Goal: Task Accomplishment & Management: Complete application form

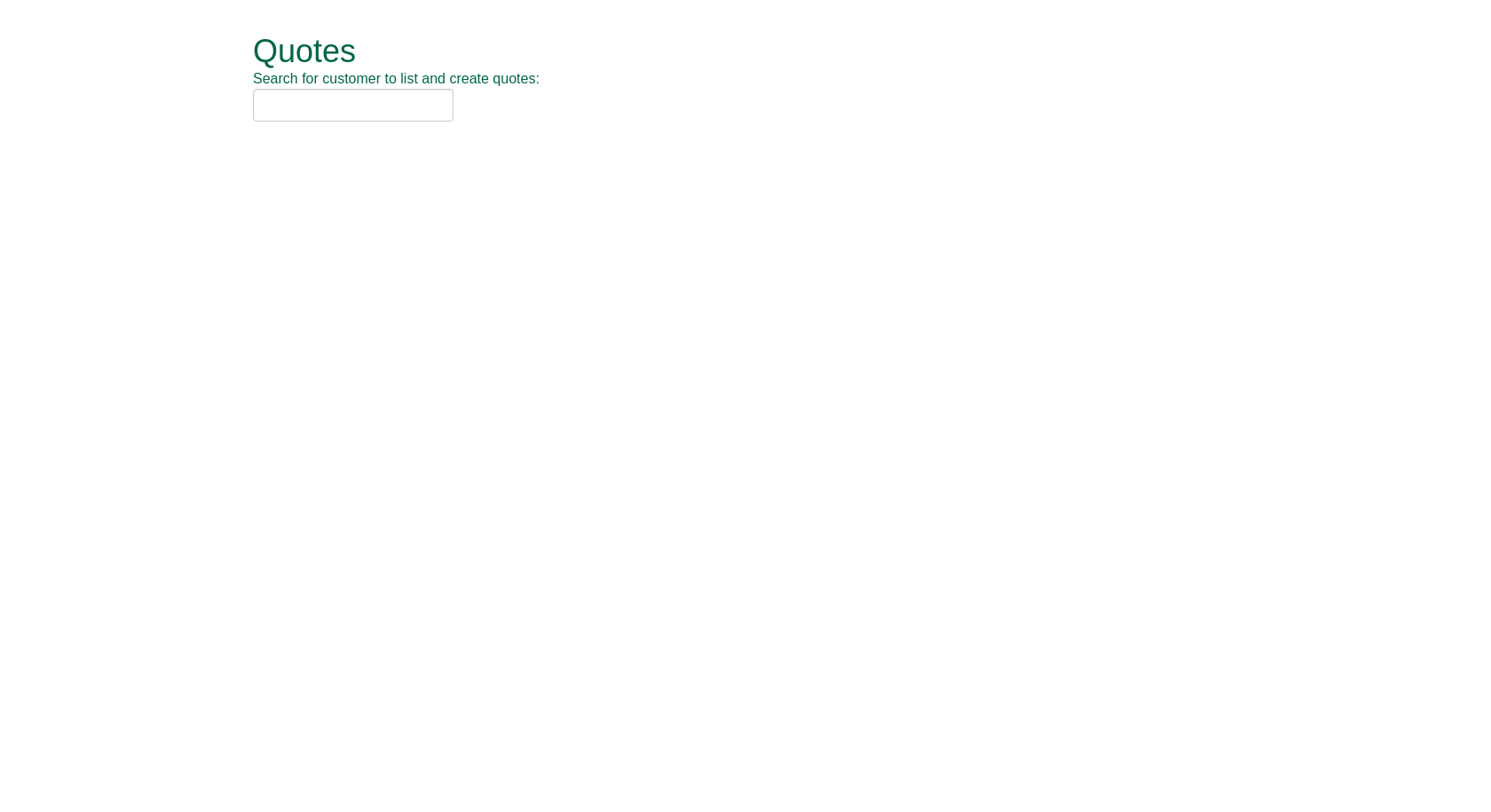
click at [342, 51] on h1 "Quotes" at bounding box center [725, 51] width 945 height 35
click at [316, 101] on input "text" at bounding box center [353, 105] width 201 height 33
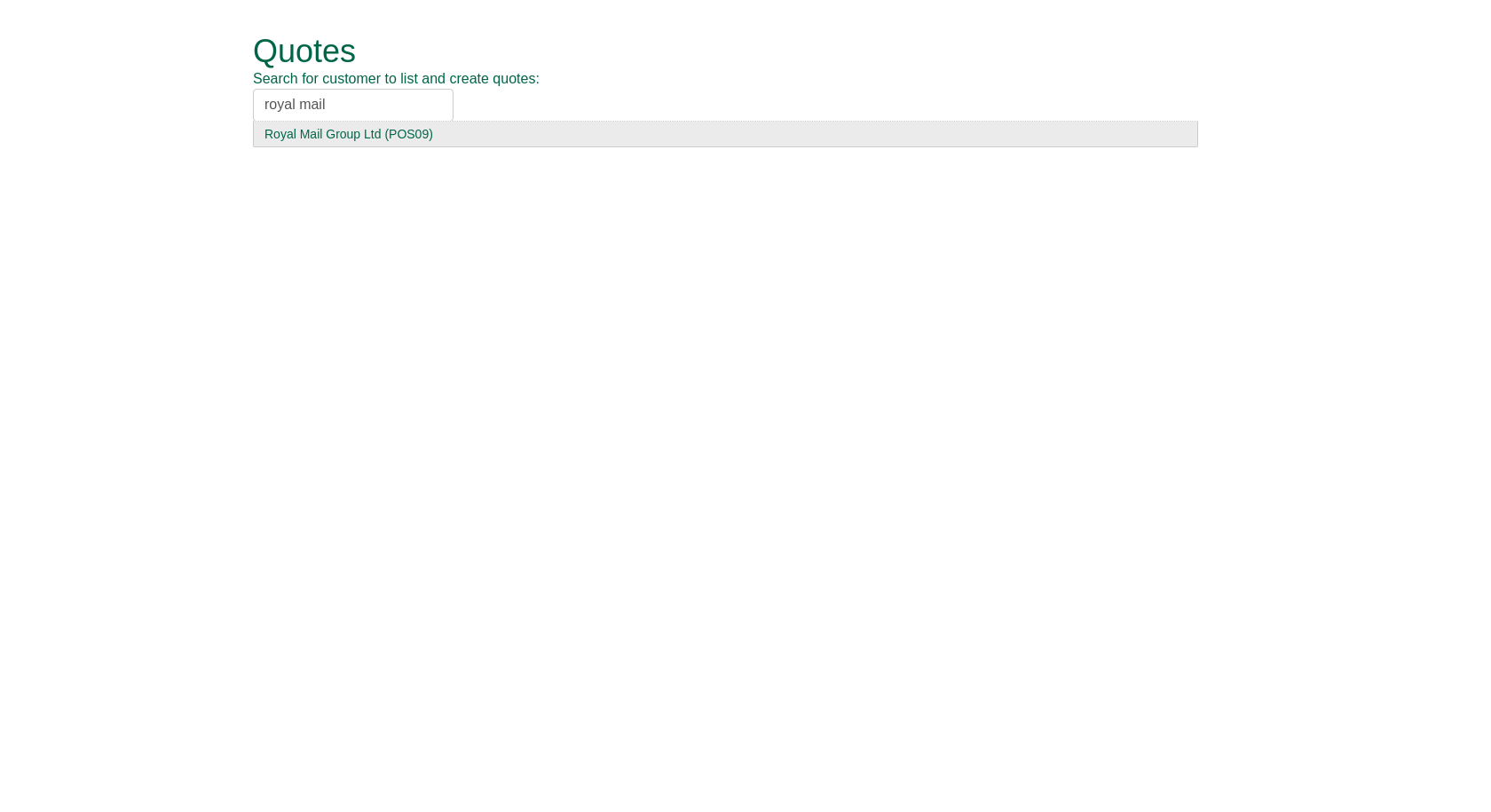
type input "royal mail"
click at [310, 141] on div "Royal Mail Group Ltd (POS09)" at bounding box center [725, 134] width 922 height 18
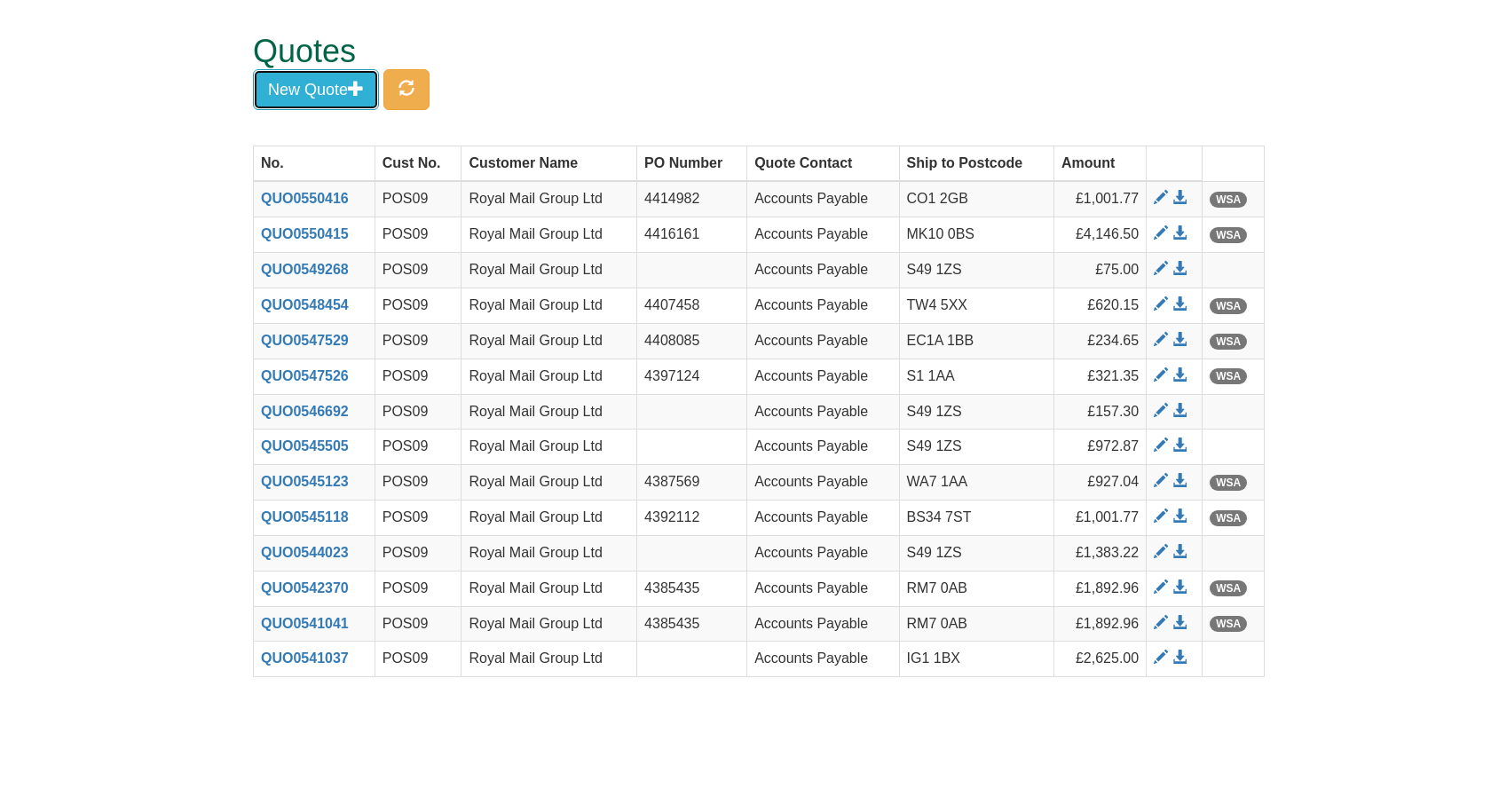
click at [289, 95] on button "New Quote" at bounding box center [315, 89] width 126 height 41
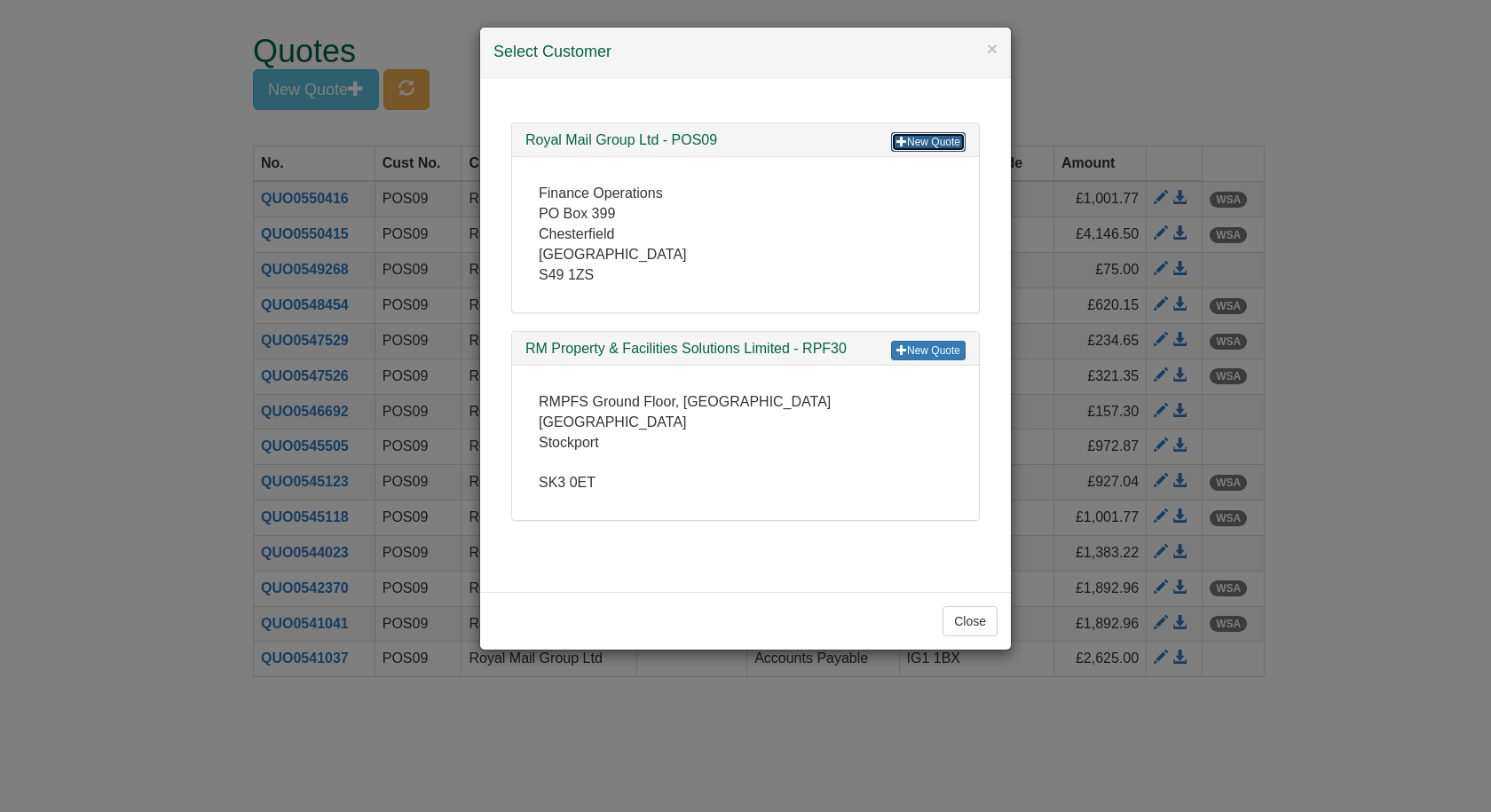
click at [912, 141] on link "New Quote" at bounding box center [928, 142] width 74 height 20
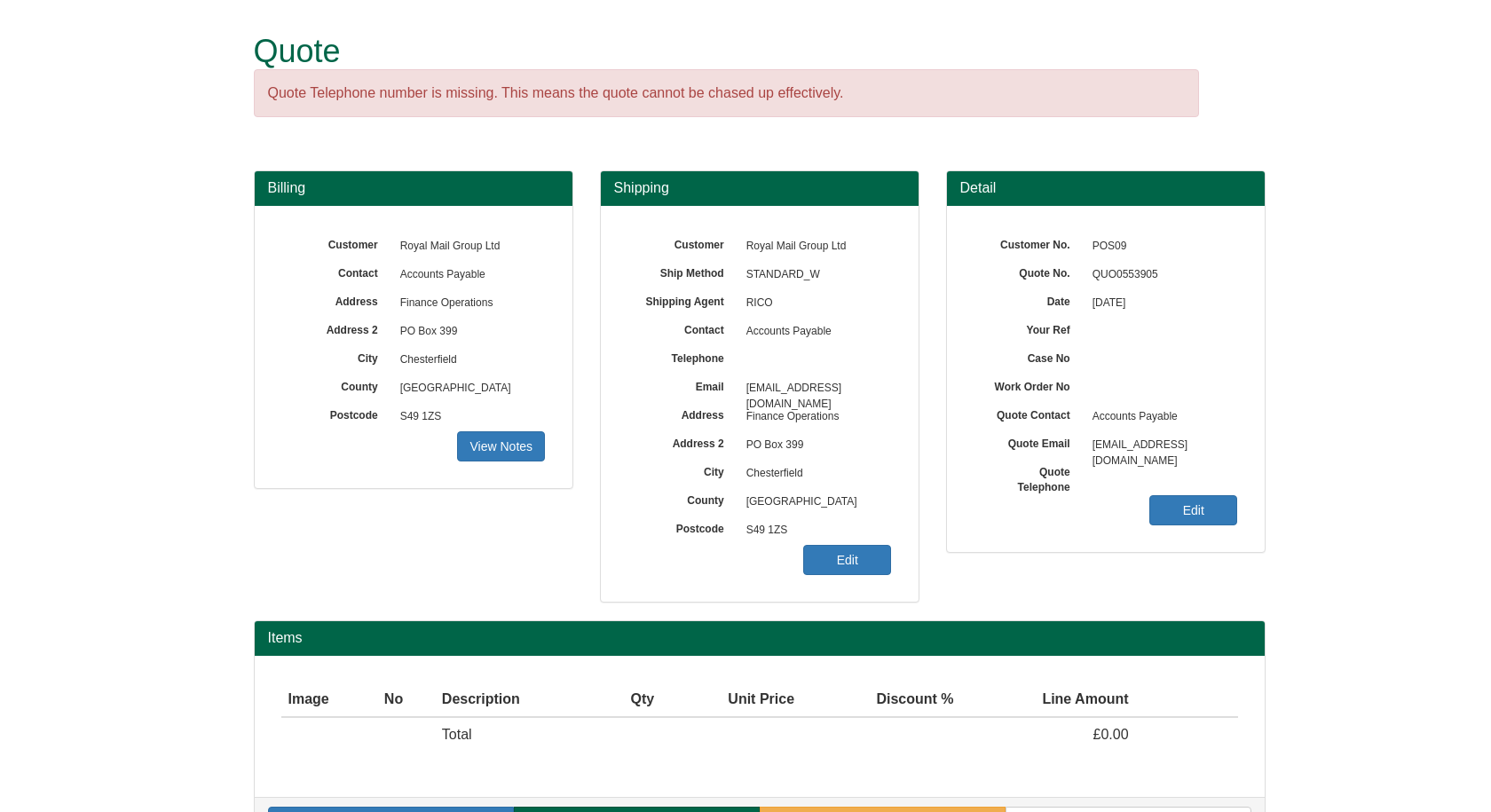
scroll to position [53, 0]
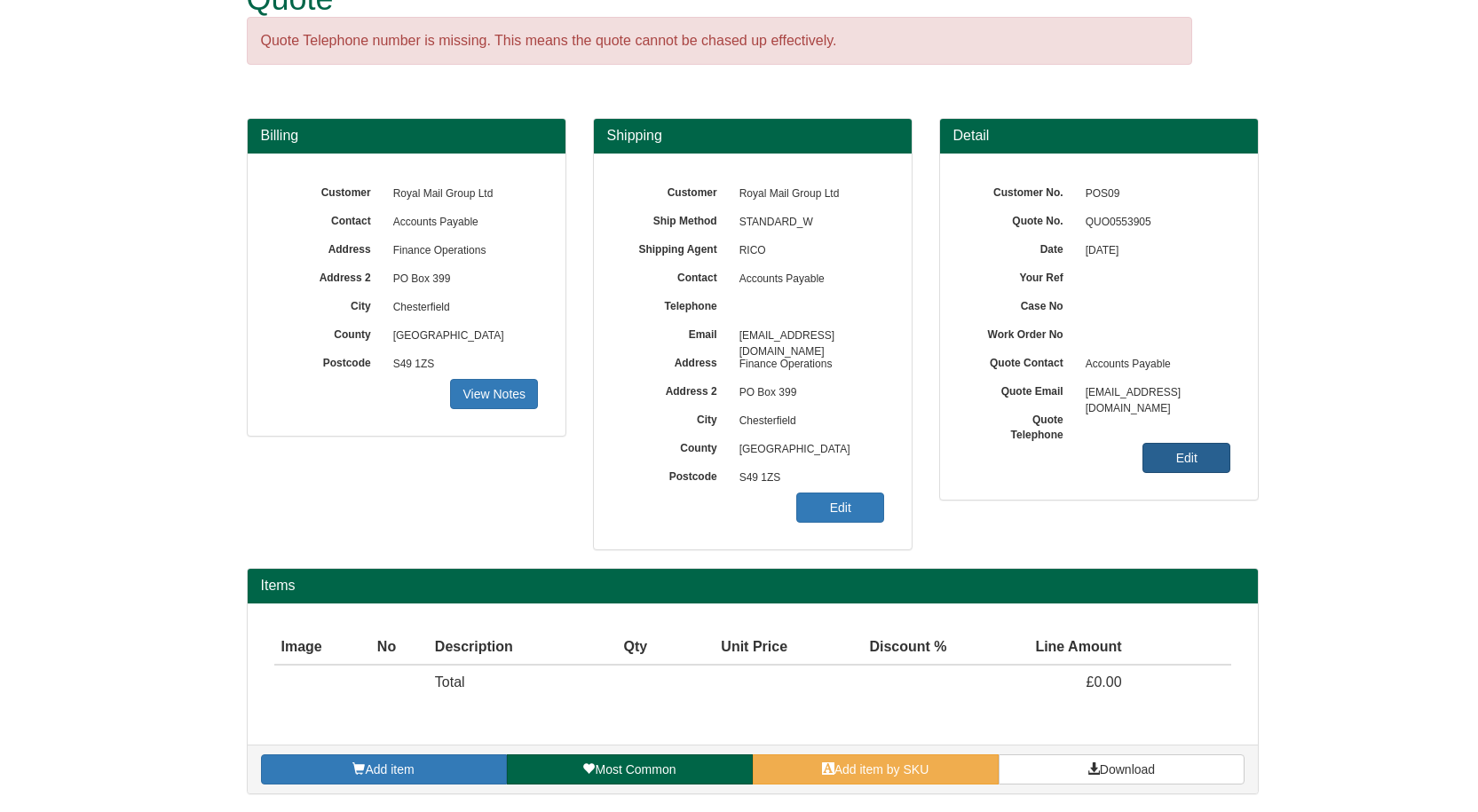
click at [1160, 447] on link "Edit" at bounding box center [1186, 457] width 88 height 30
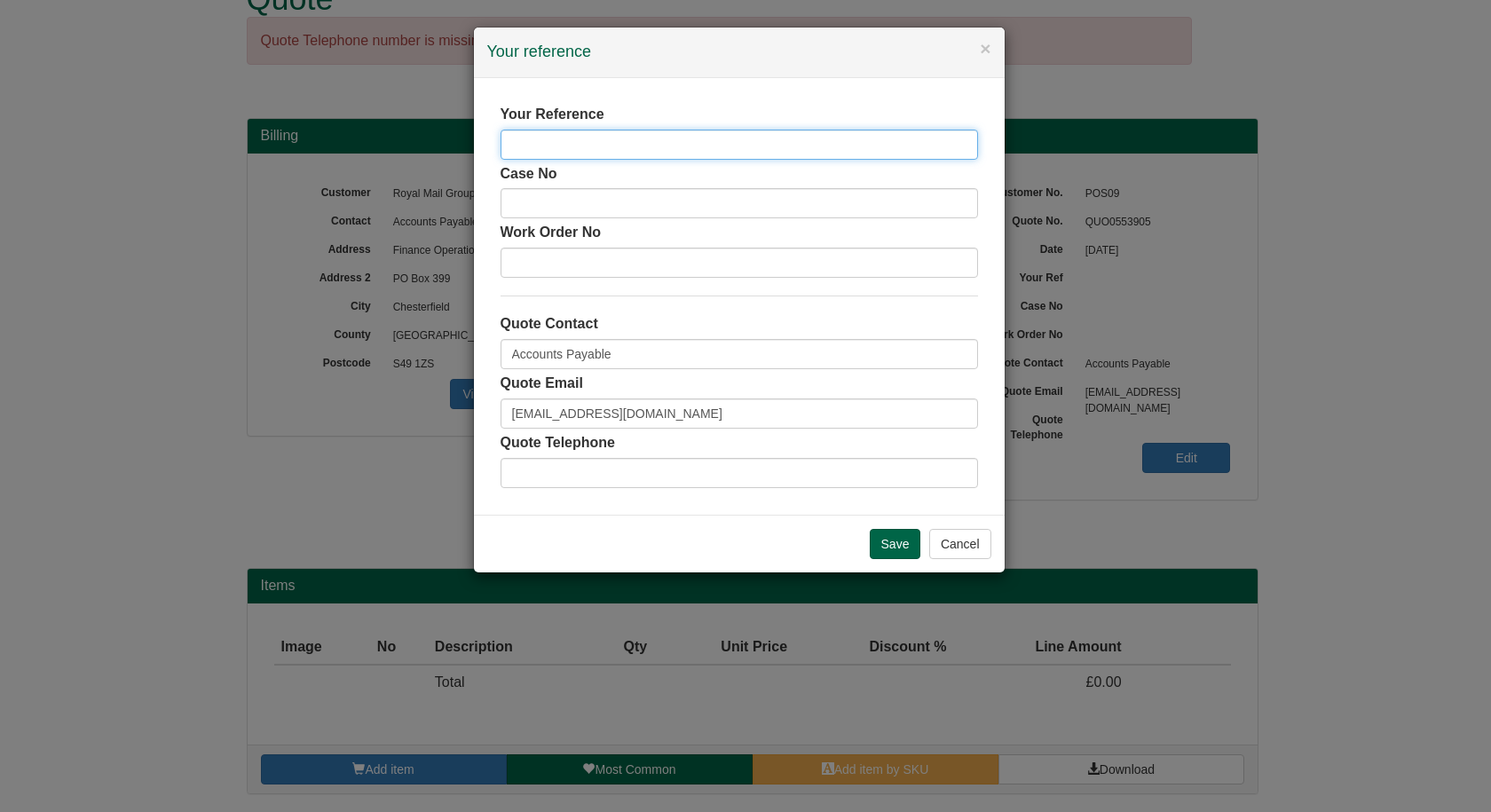
click at [651, 140] on input "text" at bounding box center [739, 144] width 477 height 30
paste input "4422222"
type input "4422222"
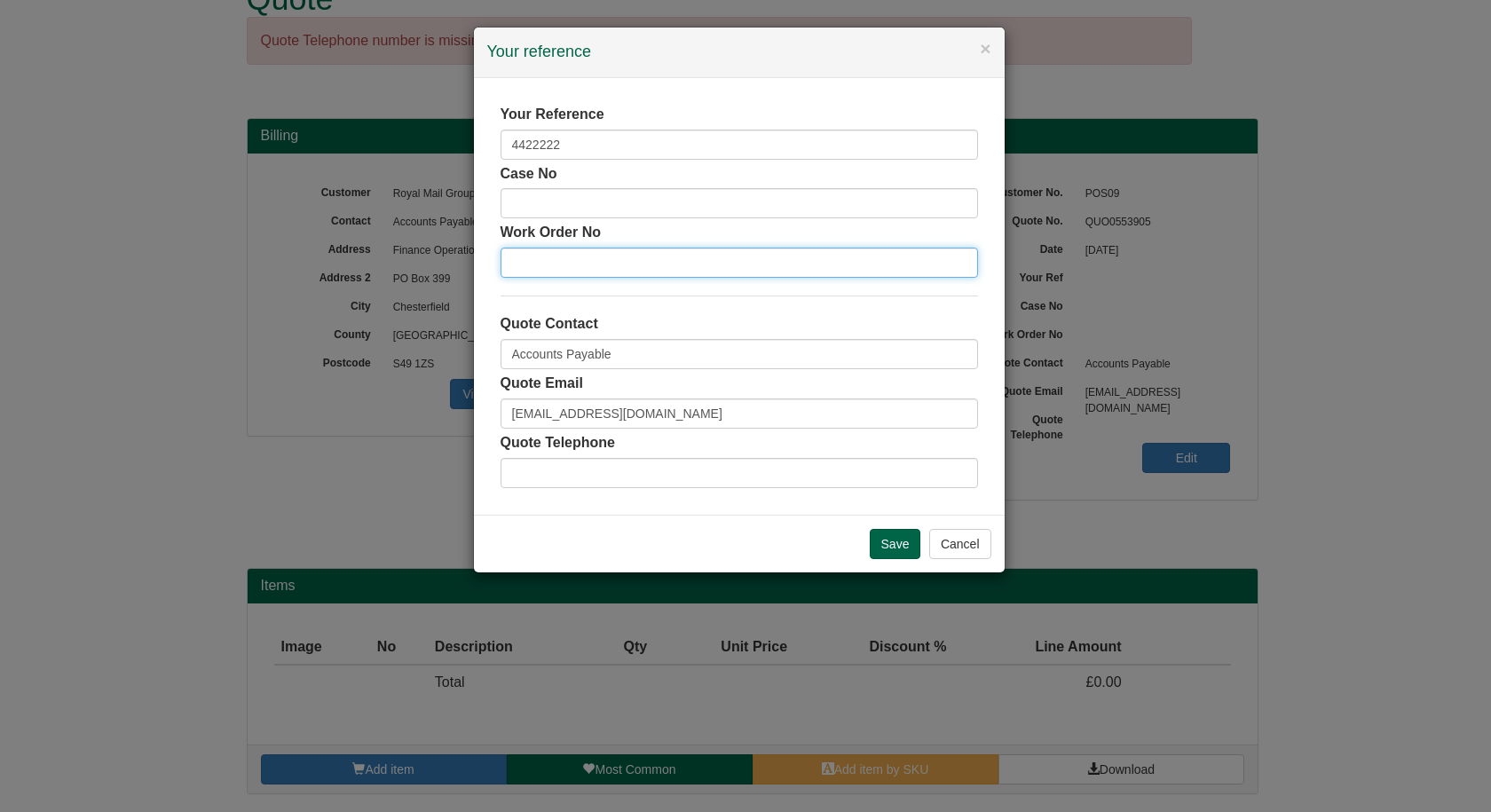
click at [540, 263] on input "text" at bounding box center [739, 262] width 477 height 30
paste input "4422222"
type input "4422222"
click at [890, 543] on input "Save" at bounding box center [895, 543] width 52 height 30
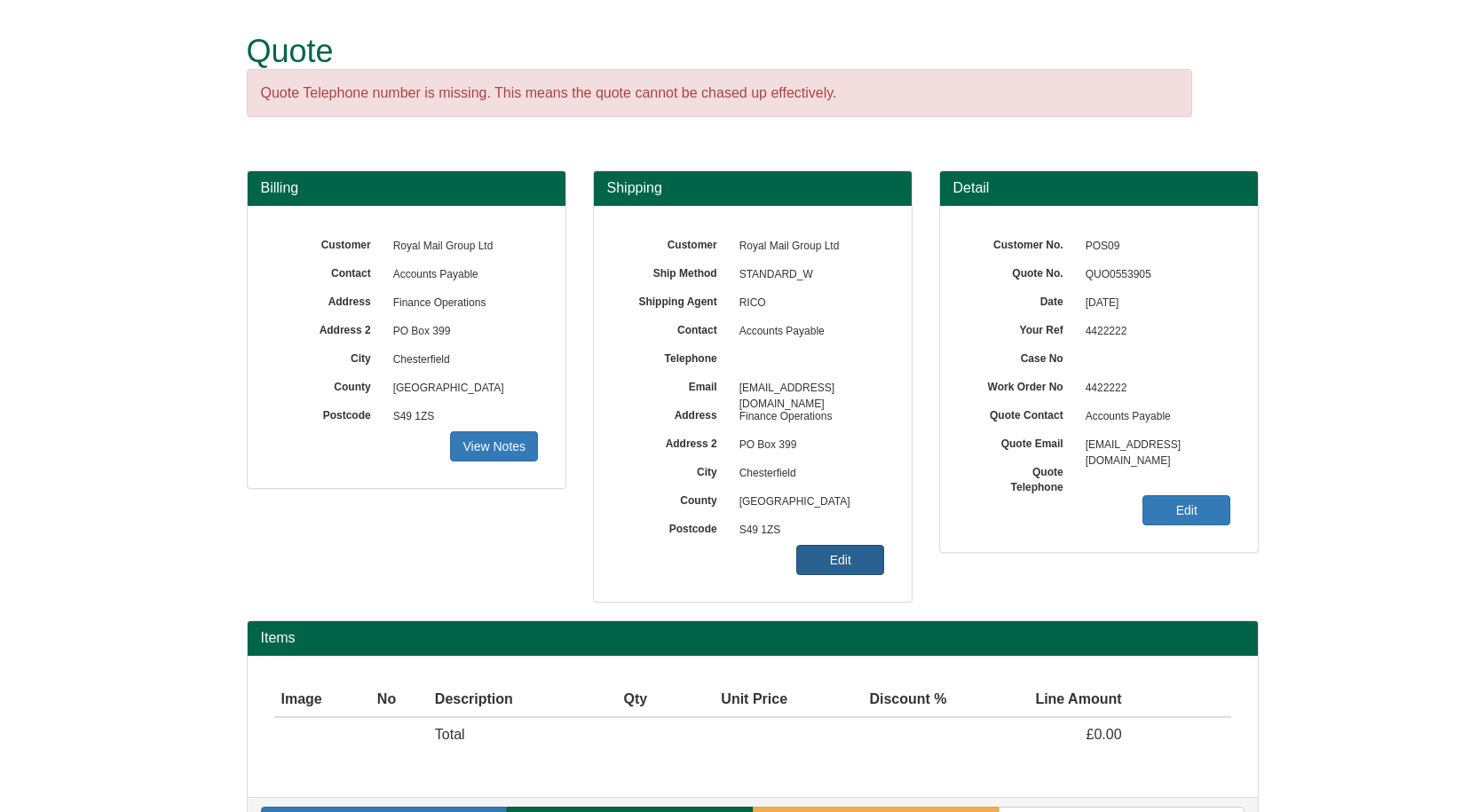
click at [844, 556] on link "Edit" at bounding box center [840, 559] width 88 height 30
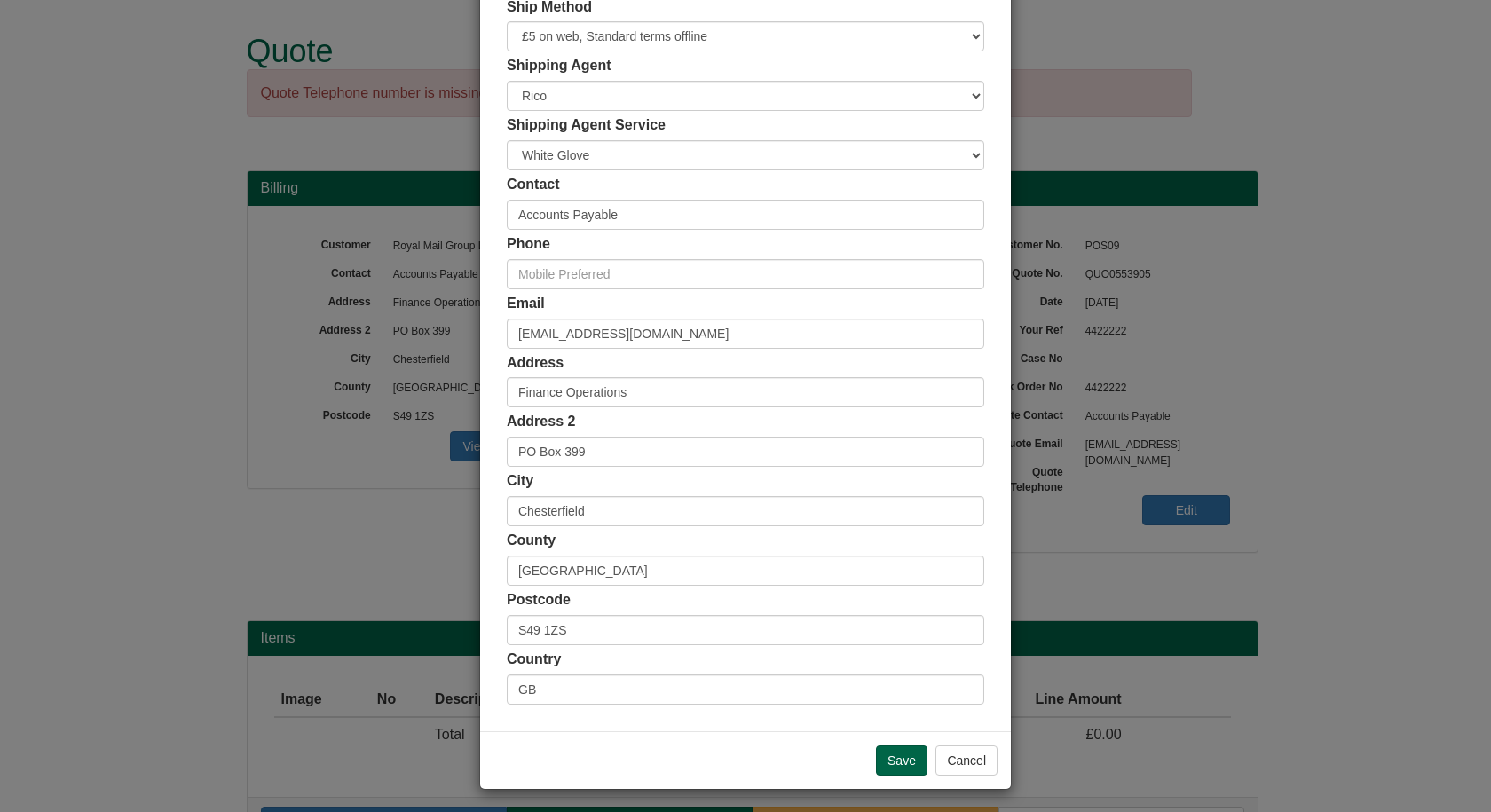
scroll to position [171, 0]
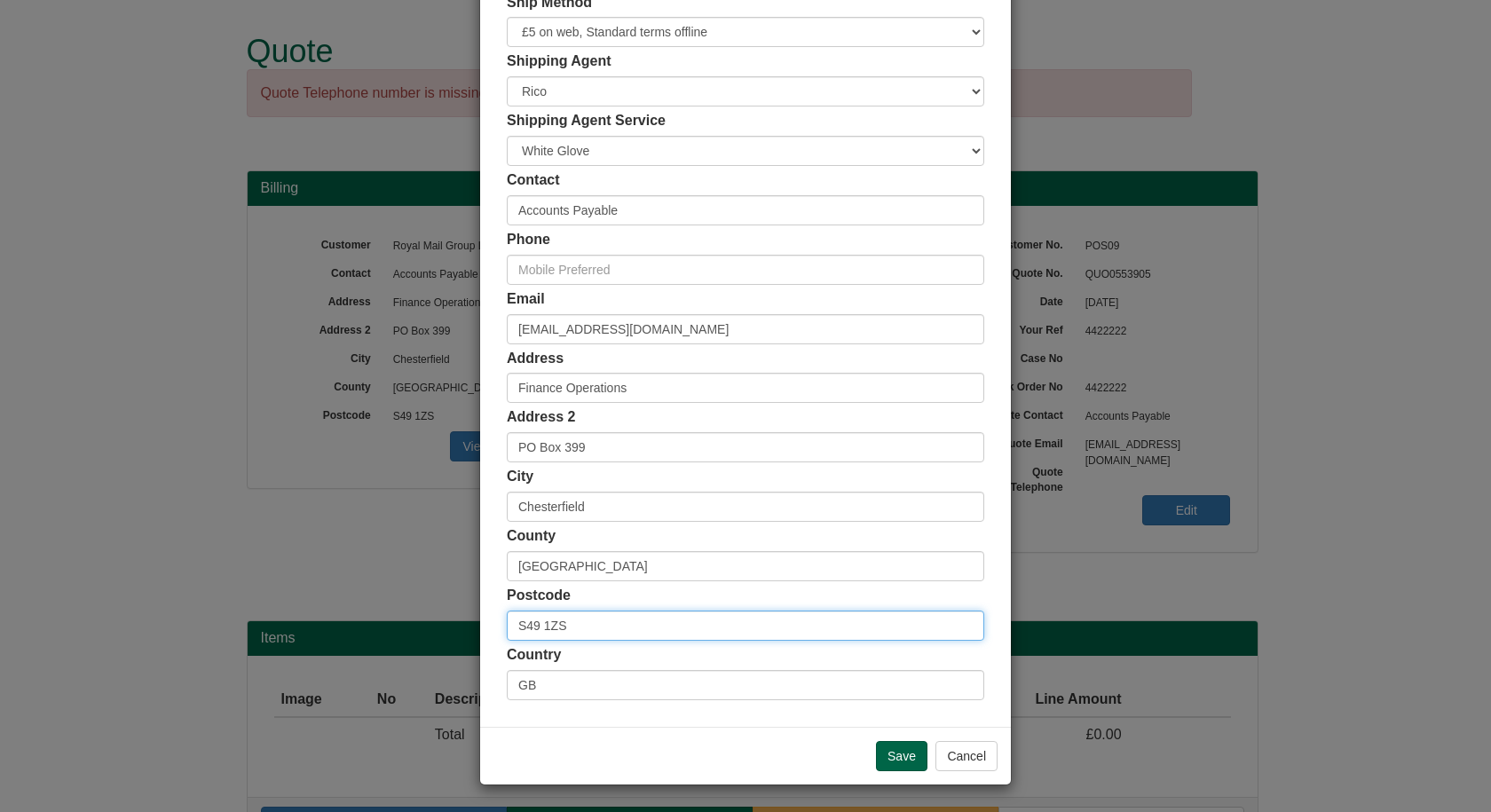
drag, startPoint x: 563, startPoint y: 627, endPoint x: 445, endPoint y: 616, distance: 118.5
click at [445, 616] on div "× Shipping Customer Name Royal Mail Group Ltd Ship Method Free of Charge £5 Fla…" at bounding box center [745, 406] width 1491 height 812
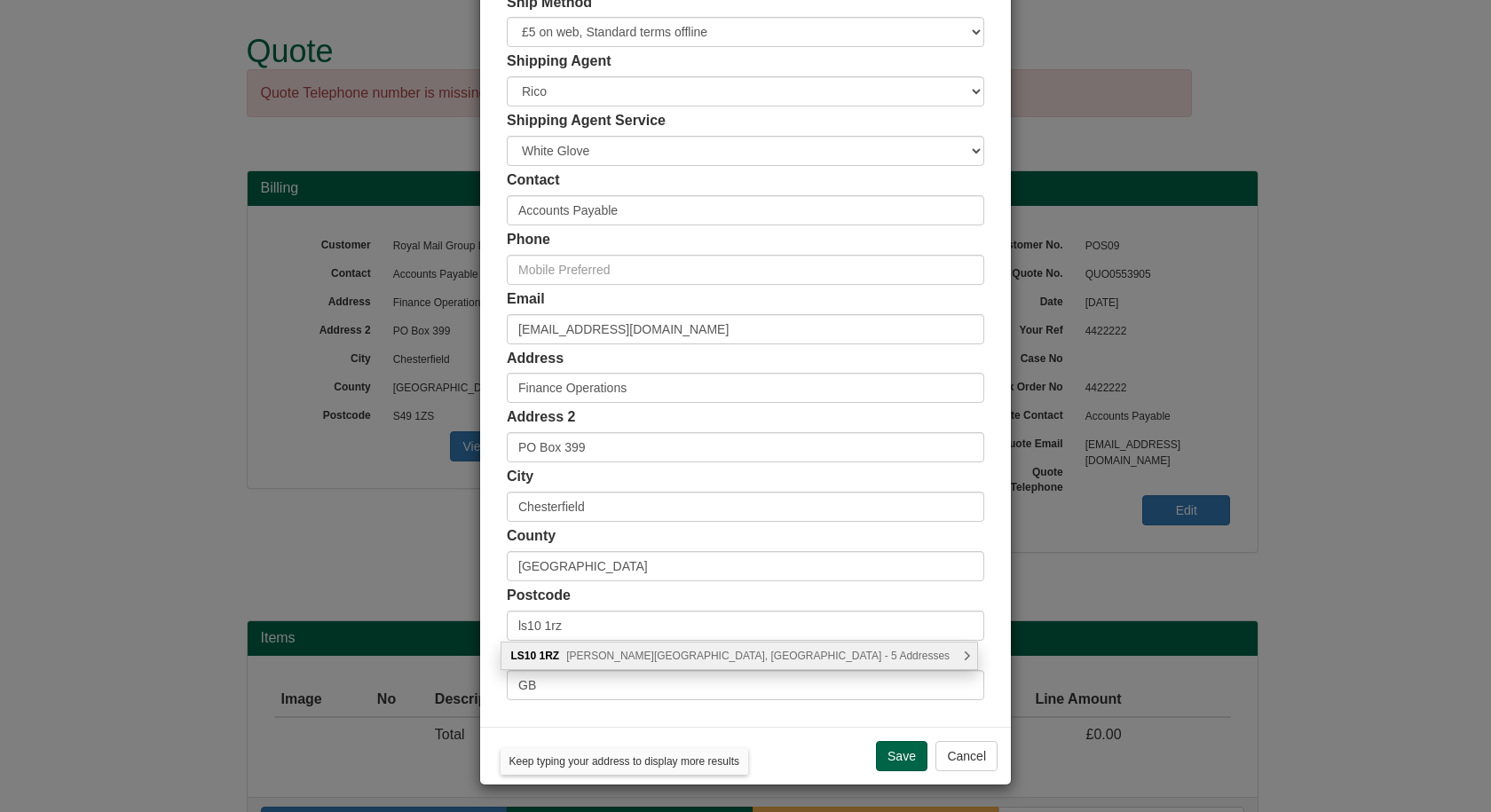
click at [618, 655] on span "Skelton Grange Road, Leeds - 5 Addresses" at bounding box center [757, 656] width 383 height 13
type input "LS10 1RZ"
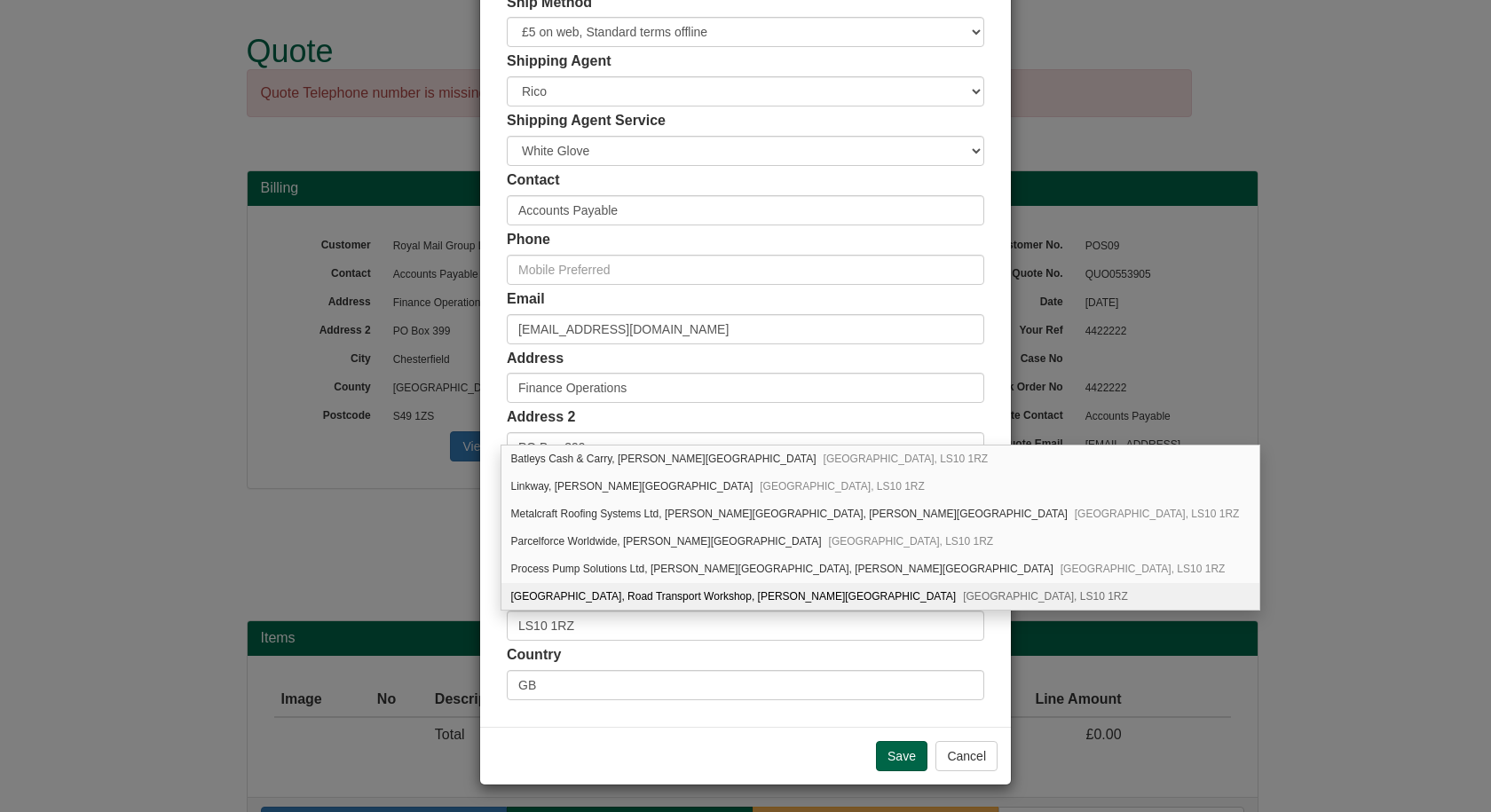
click at [602, 591] on div "Royal Mail, Road Transport Workshop, Skelton Grange Road Leeds, LS10 1RZ" at bounding box center [881, 596] width 759 height 26
type input "Royal Mail"
type input "Road Transport Workshop, Skelton Grange Road"
type input "Leeds"
type input "West Yorkshire"
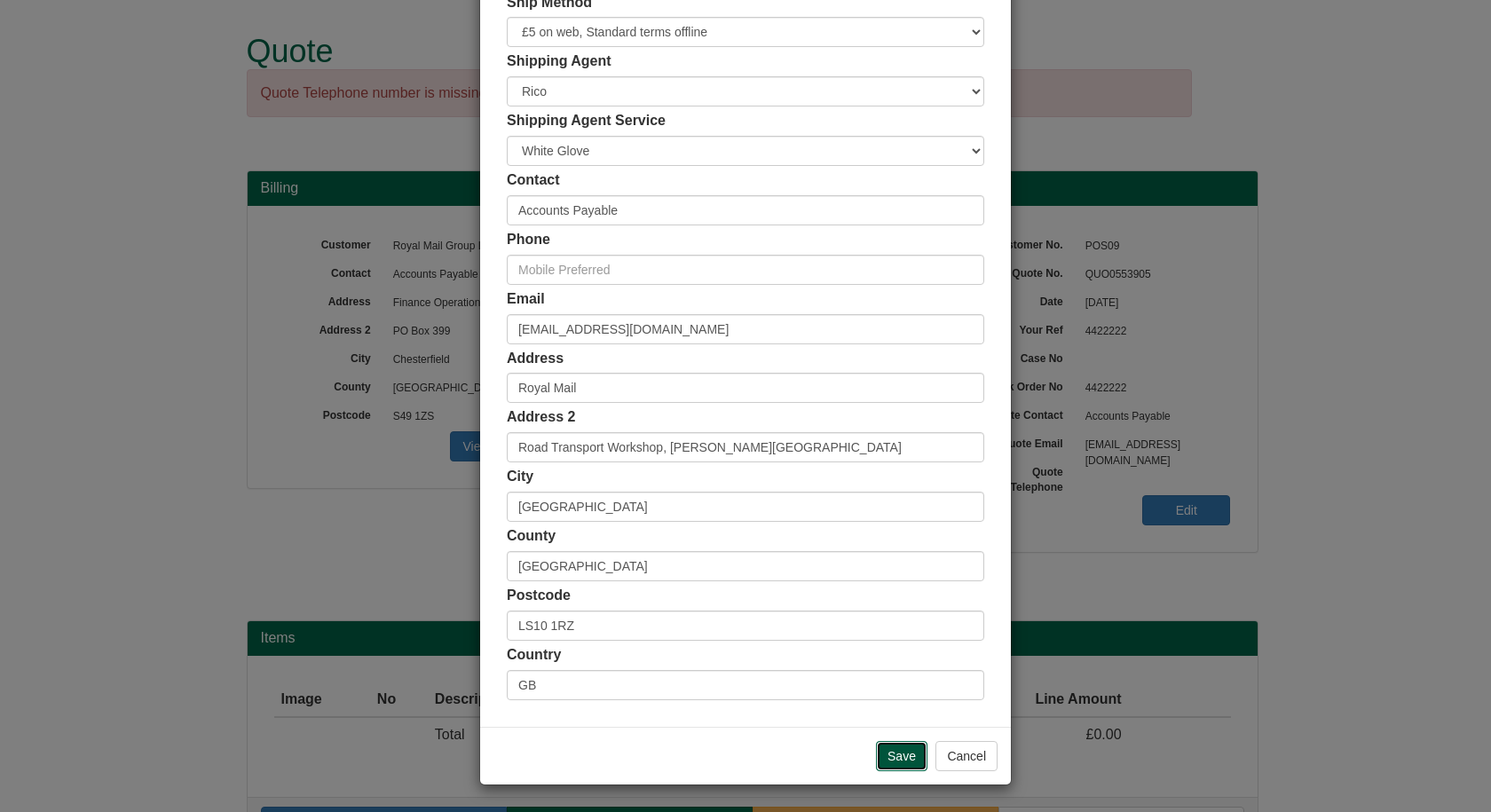
click at [894, 746] on input "Save" at bounding box center [902, 756] width 52 height 30
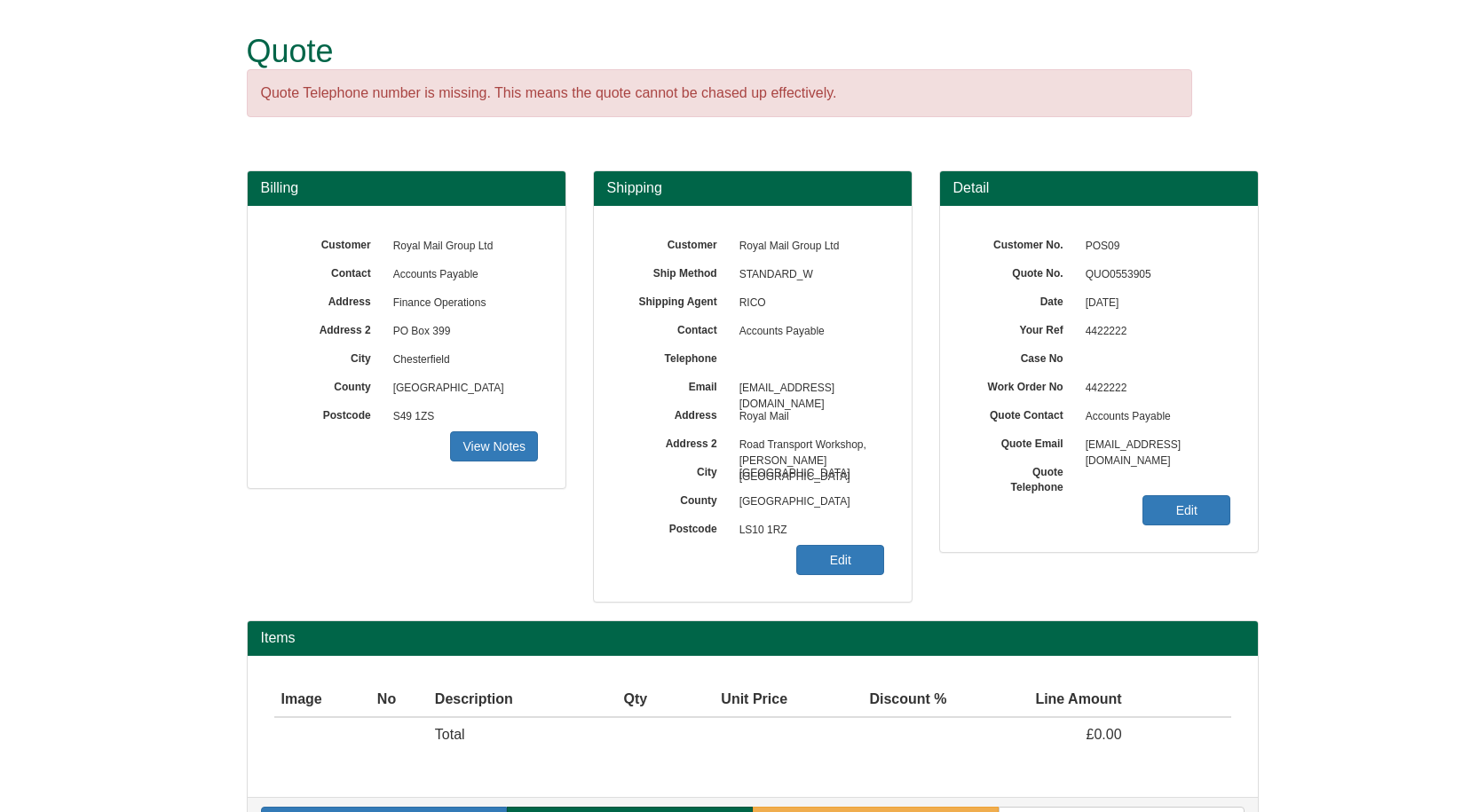
scroll to position [53, 0]
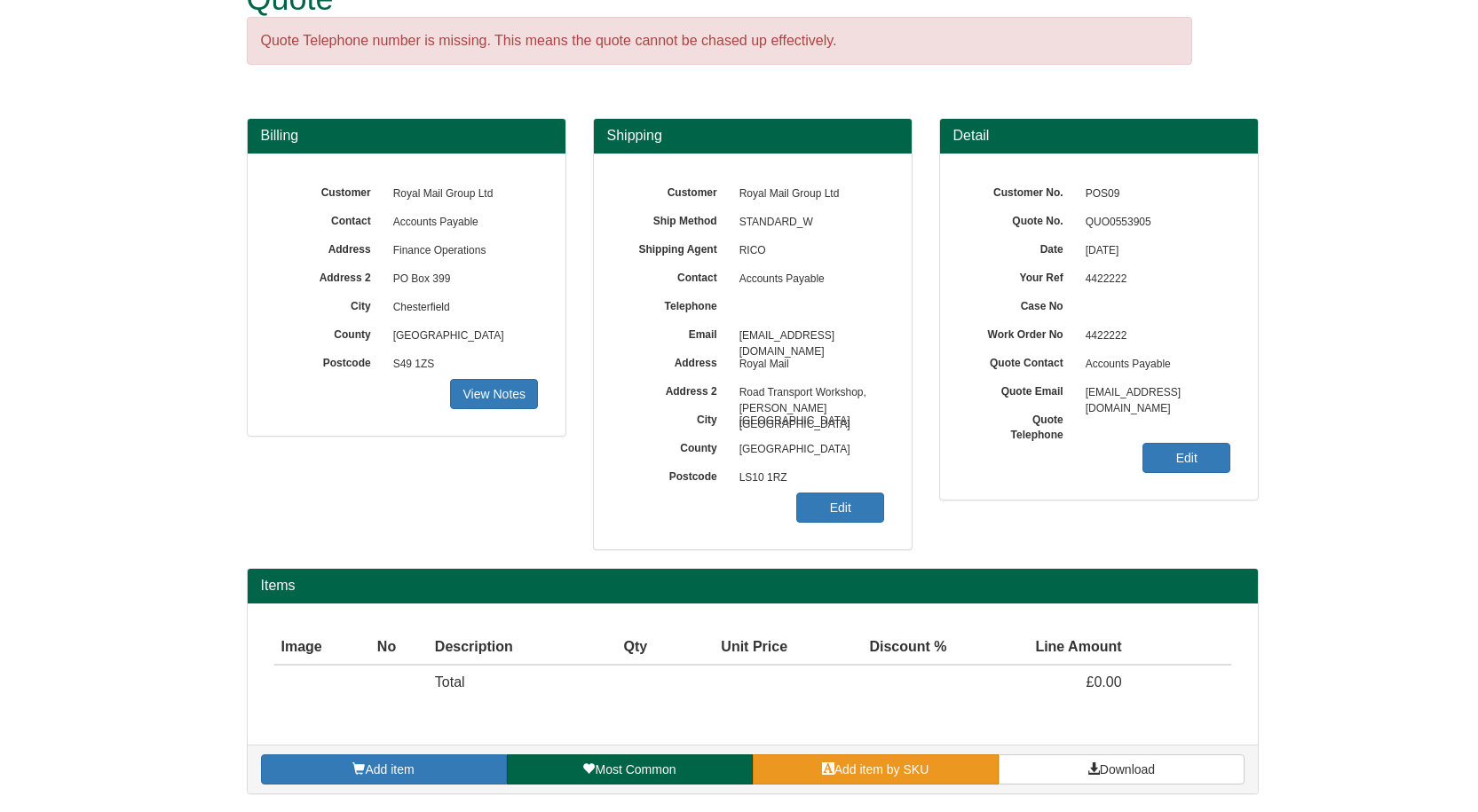
click at [869, 764] on span "Add item by SKU" at bounding box center [881, 769] width 95 height 14
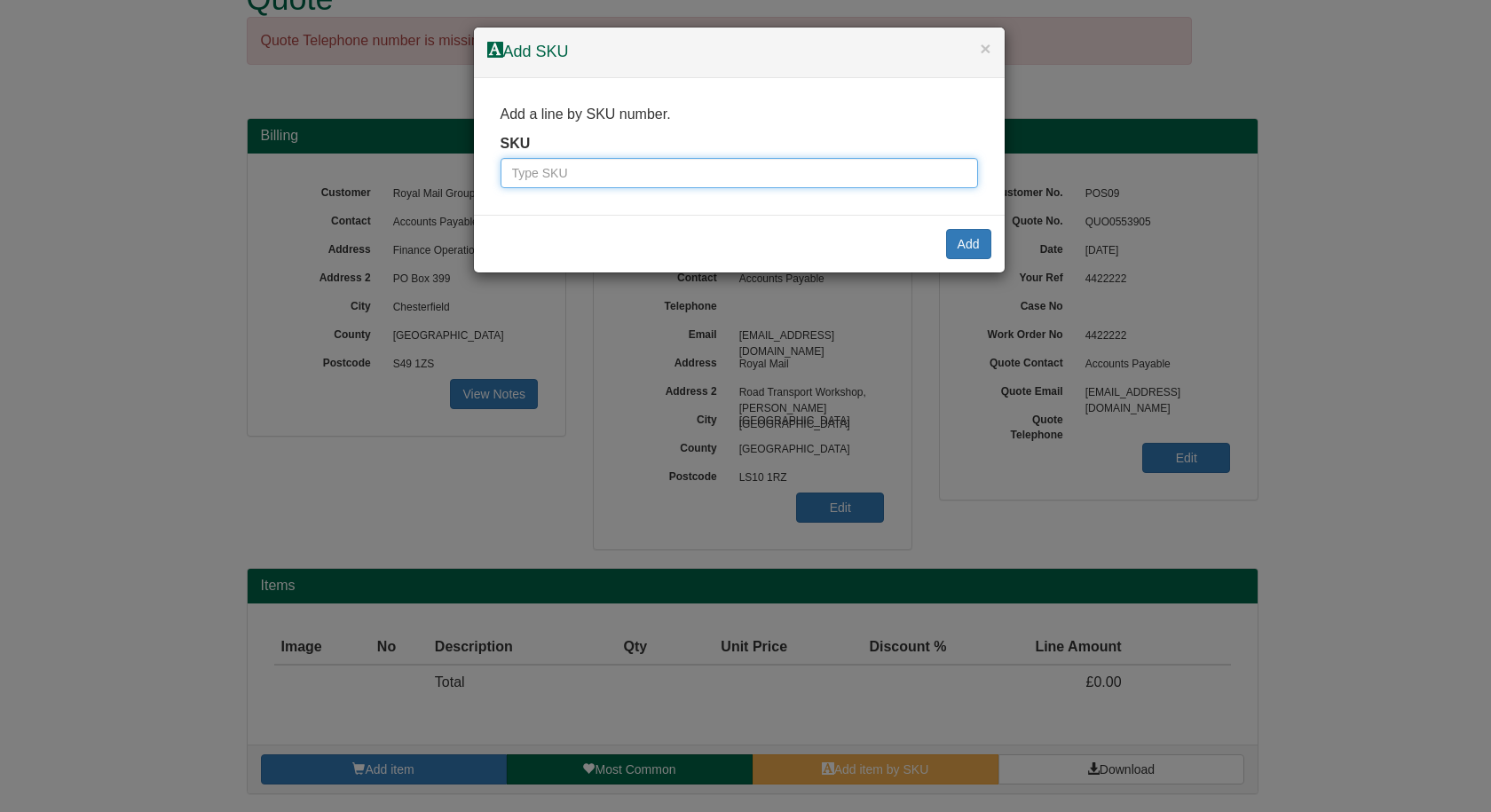
click at [622, 168] on input "text" at bounding box center [739, 172] width 477 height 30
type input "9990004"
click at [963, 244] on button "Add" at bounding box center [969, 244] width 45 height 30
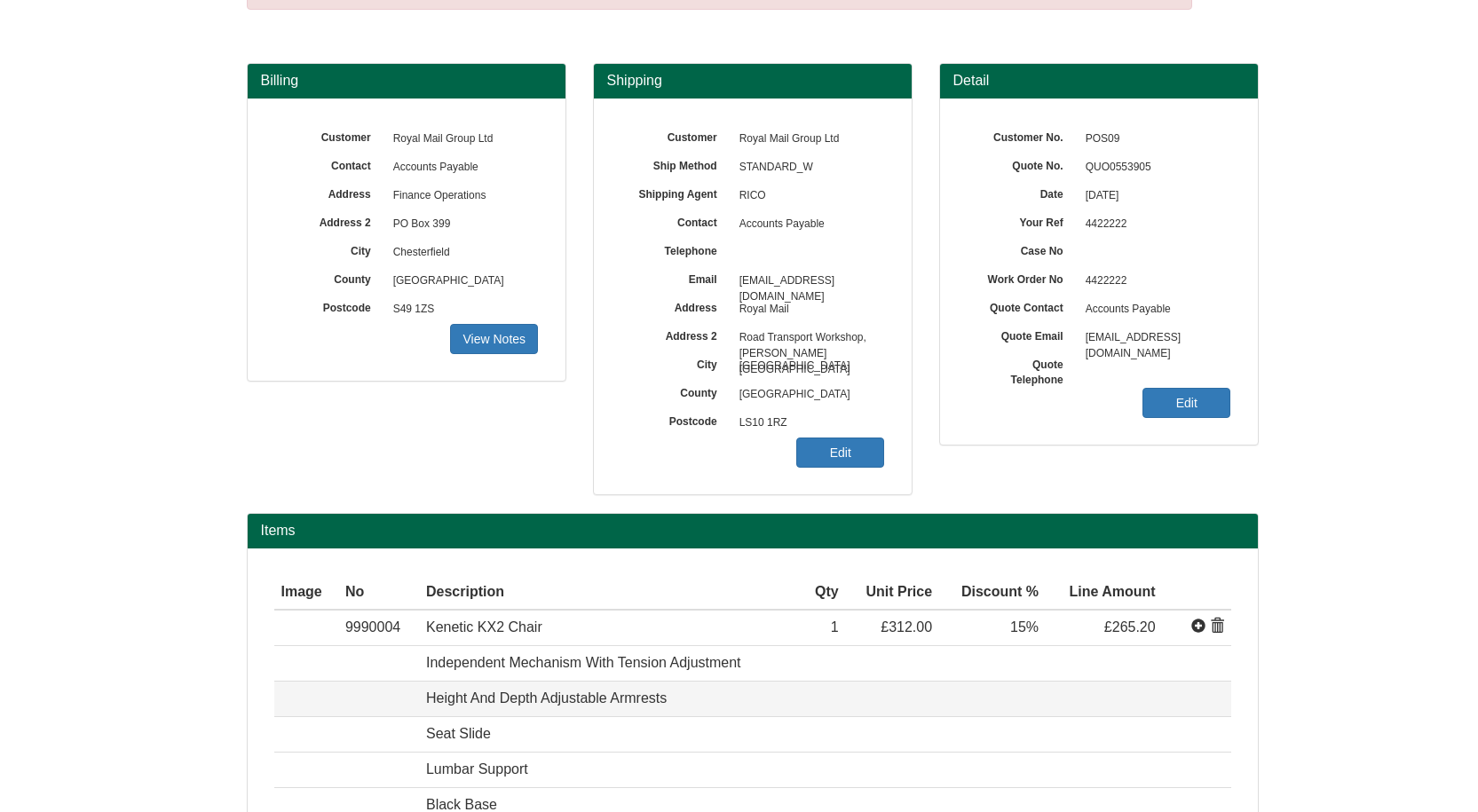
scroll to position [319, 0]
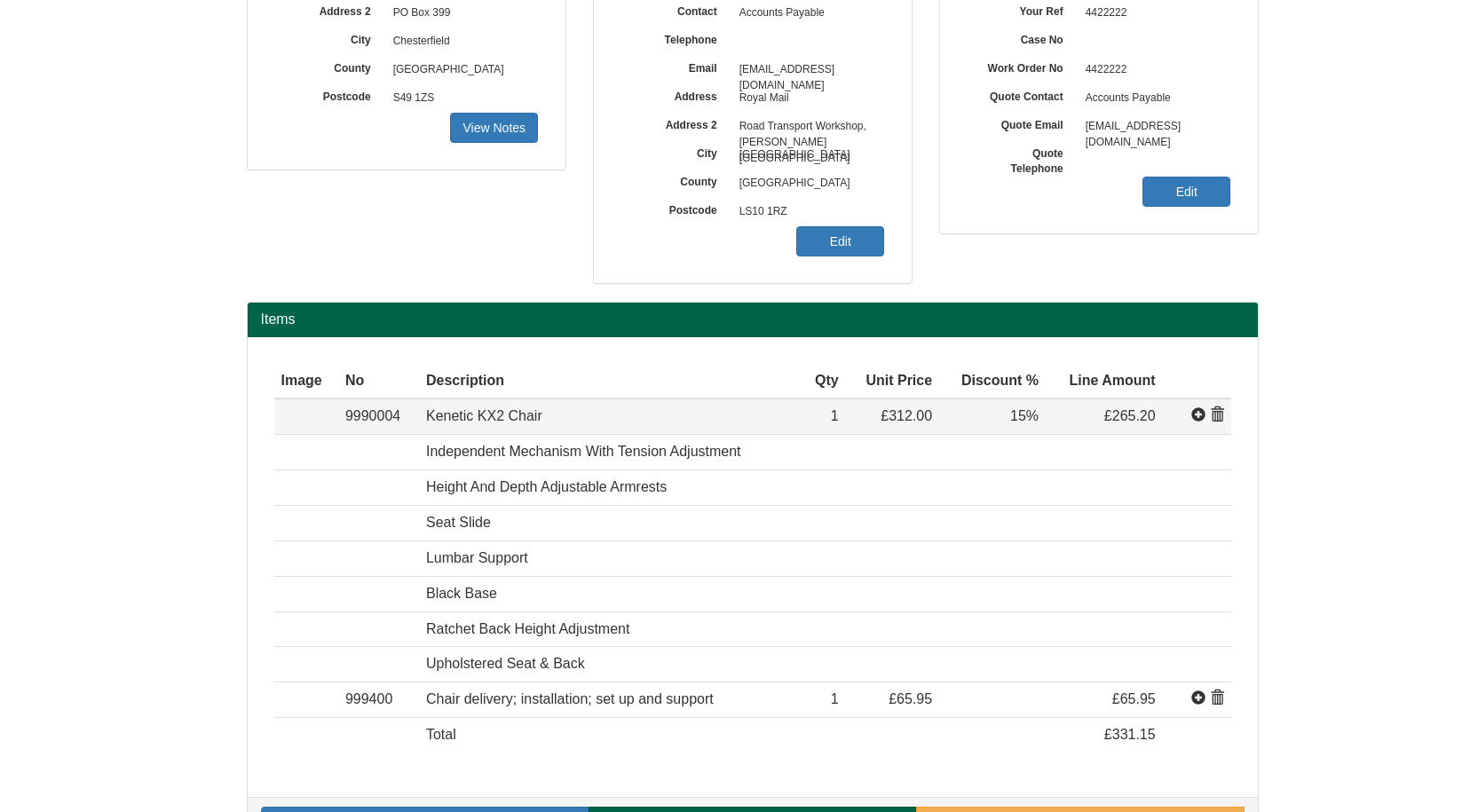
click at [1215, 417] on span at bounding box center [1217, 416] width 14 height 14
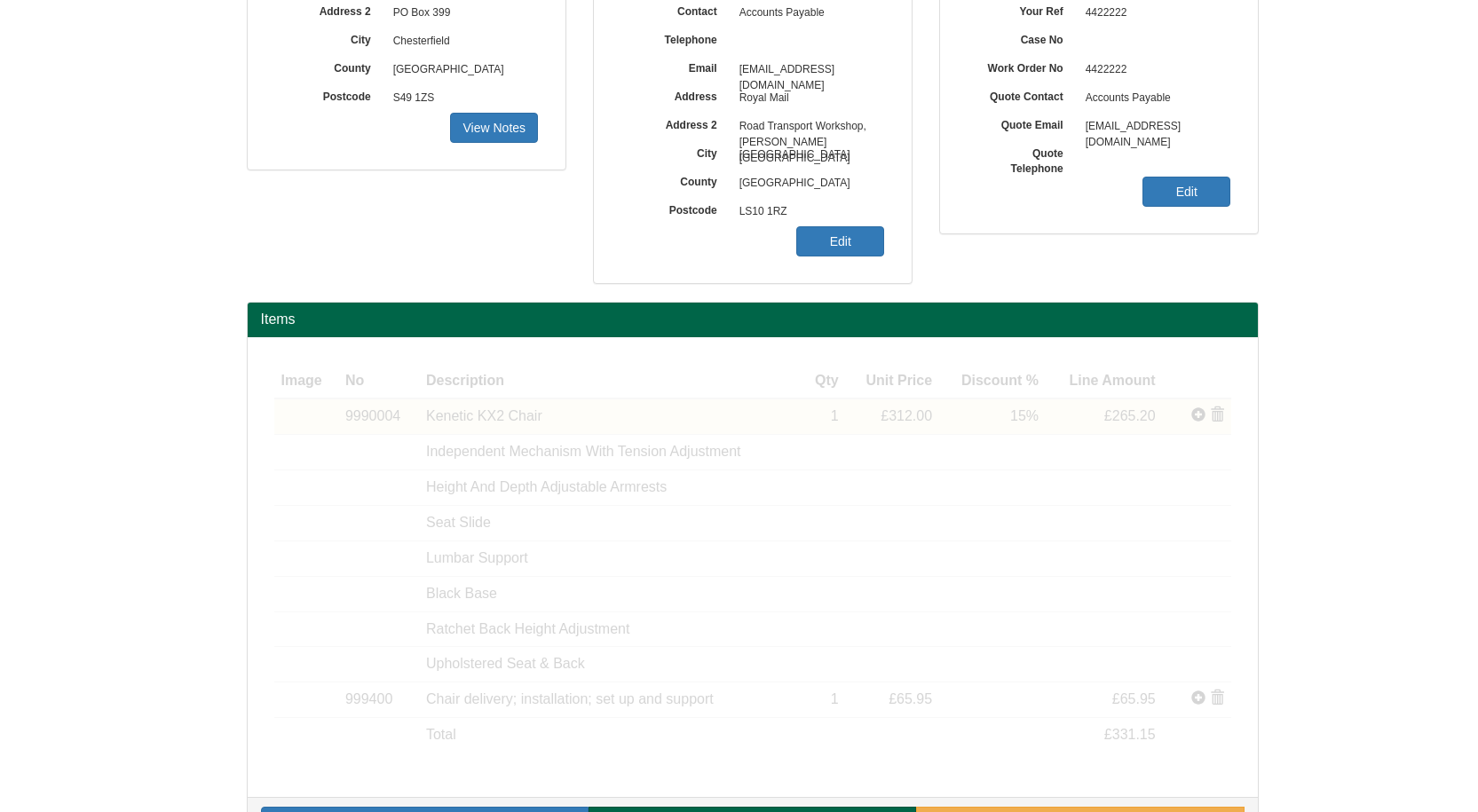
scroll to position [88, 0]
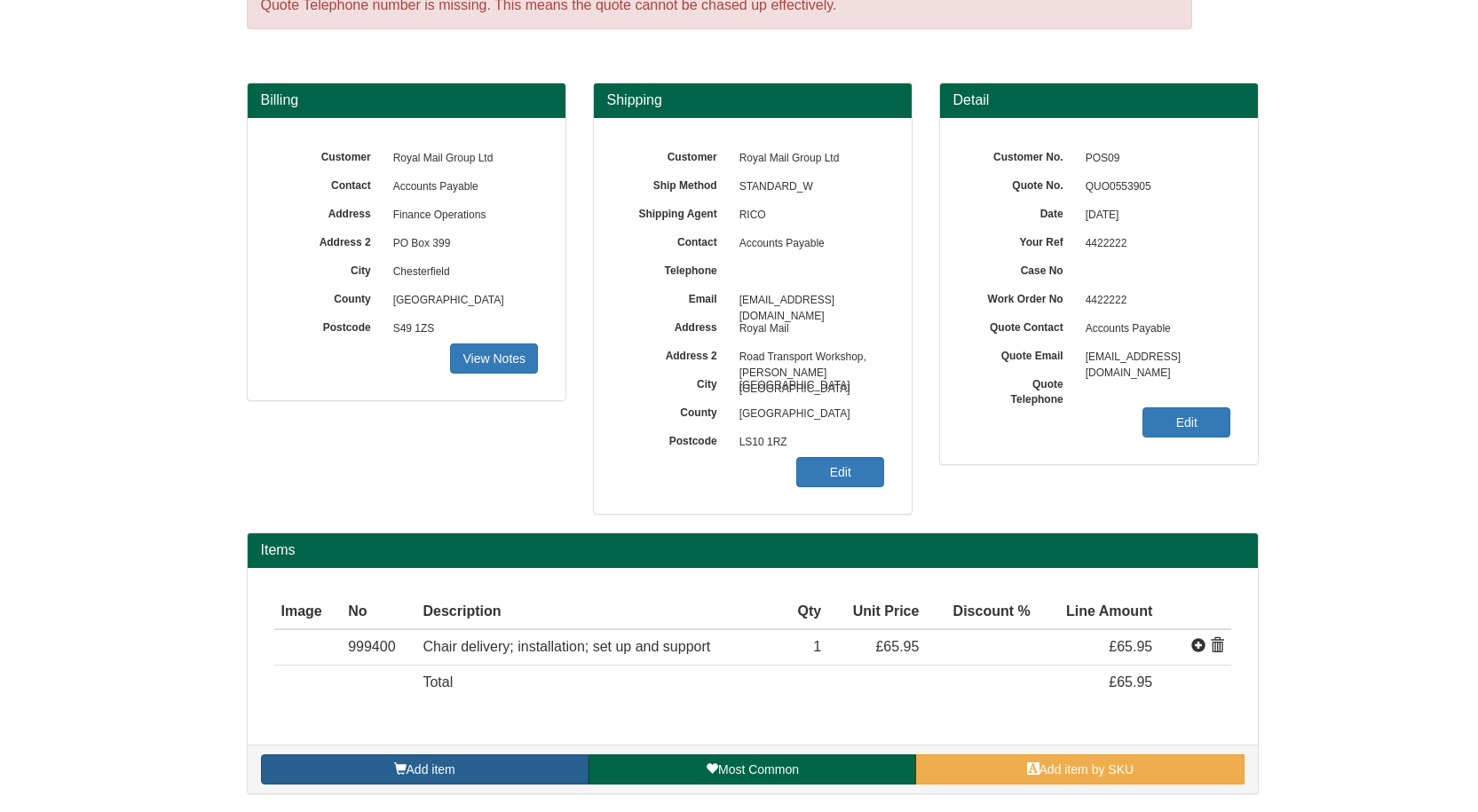
click at [433, 777] on span "Add item" at bounding box center [431, 769] width 49 height 14
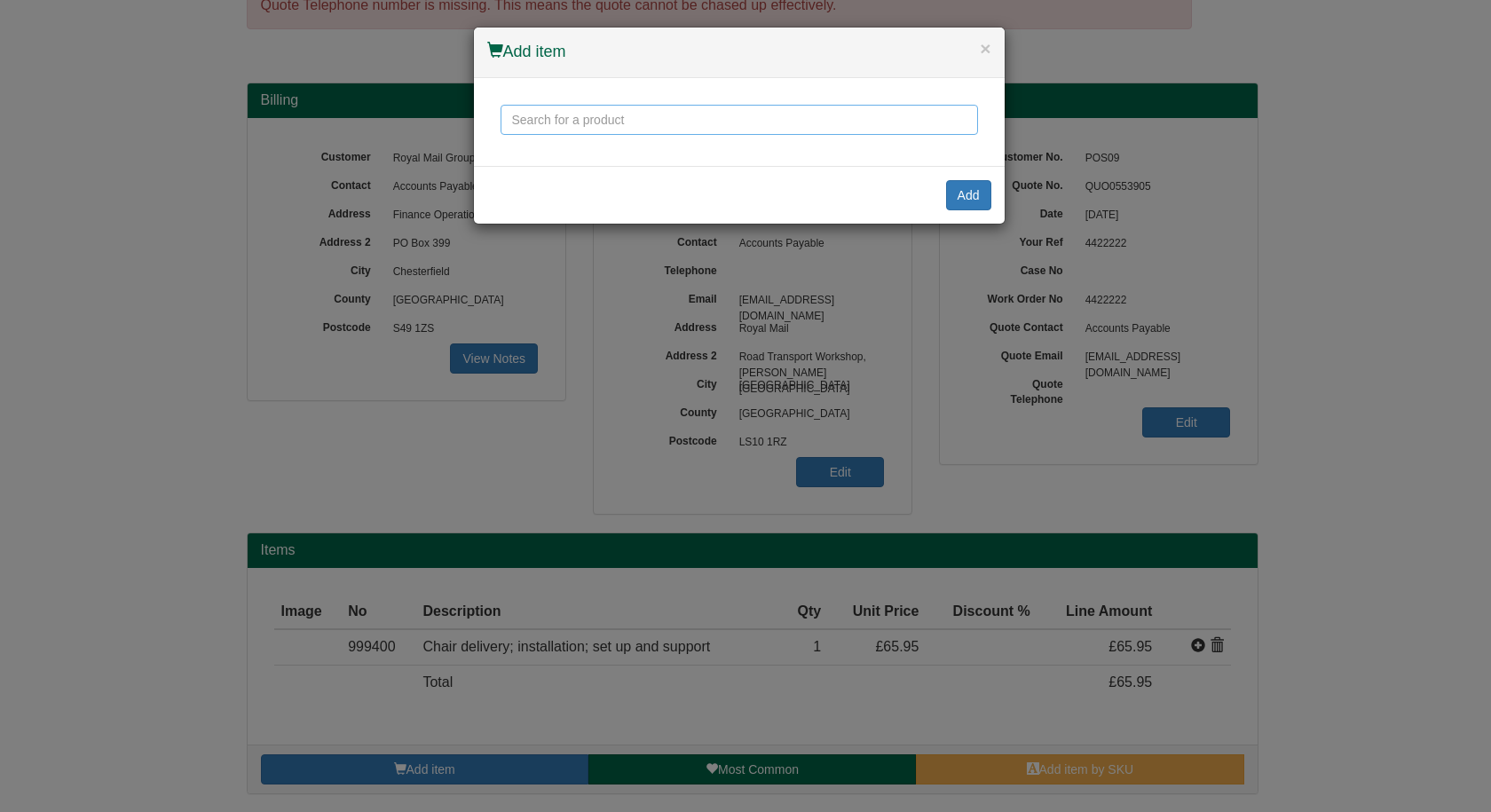
click at [702, 122] on input "text" at bounding box center [739, 119] width 477 height 30
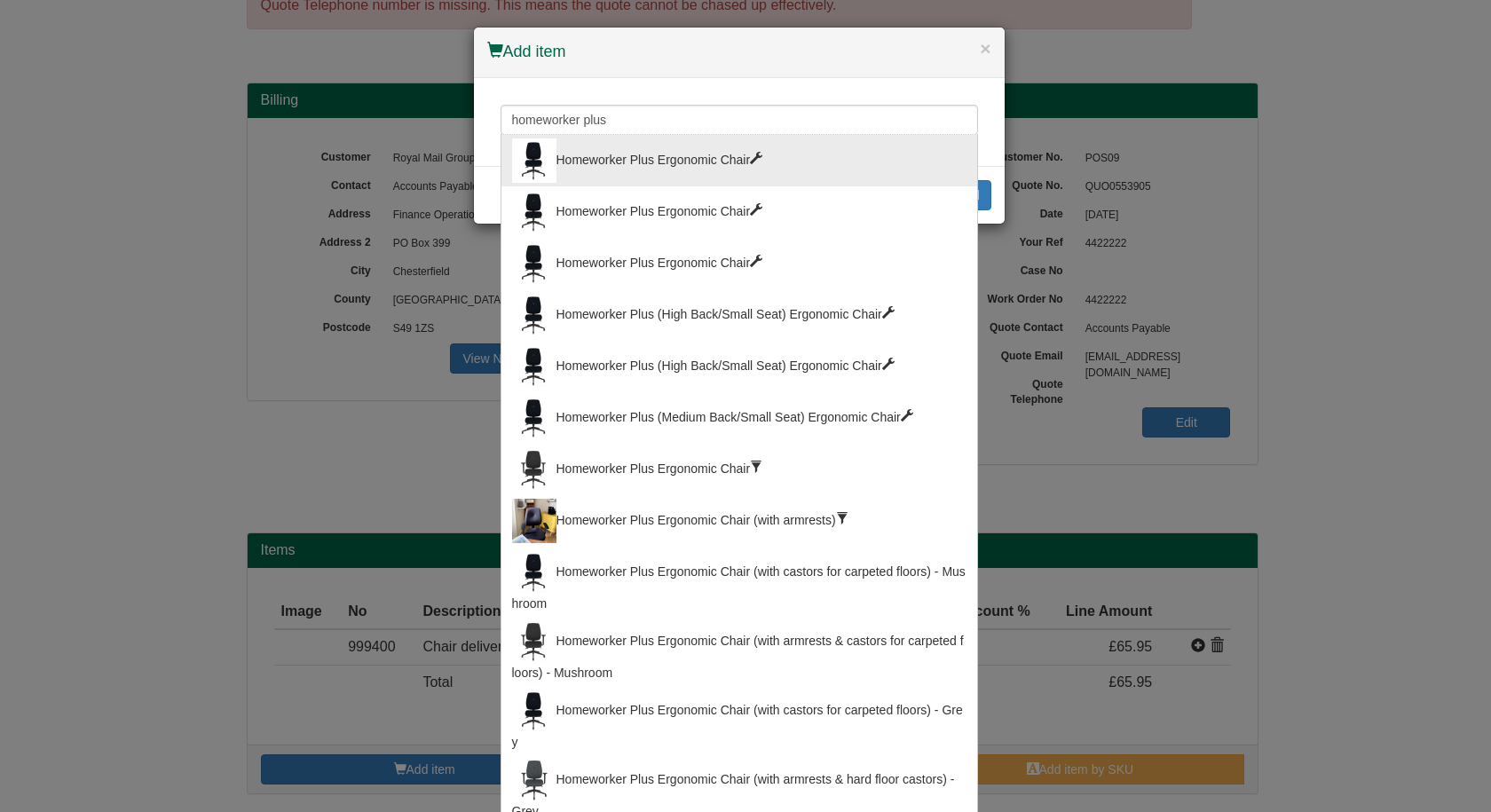
click at [678, 169] on div "Homeworker Plus Ergonomic Chair" at bounding box center [740, 160] width 454 height 44
type input "Homeworker Plus Ergonomic Chair"
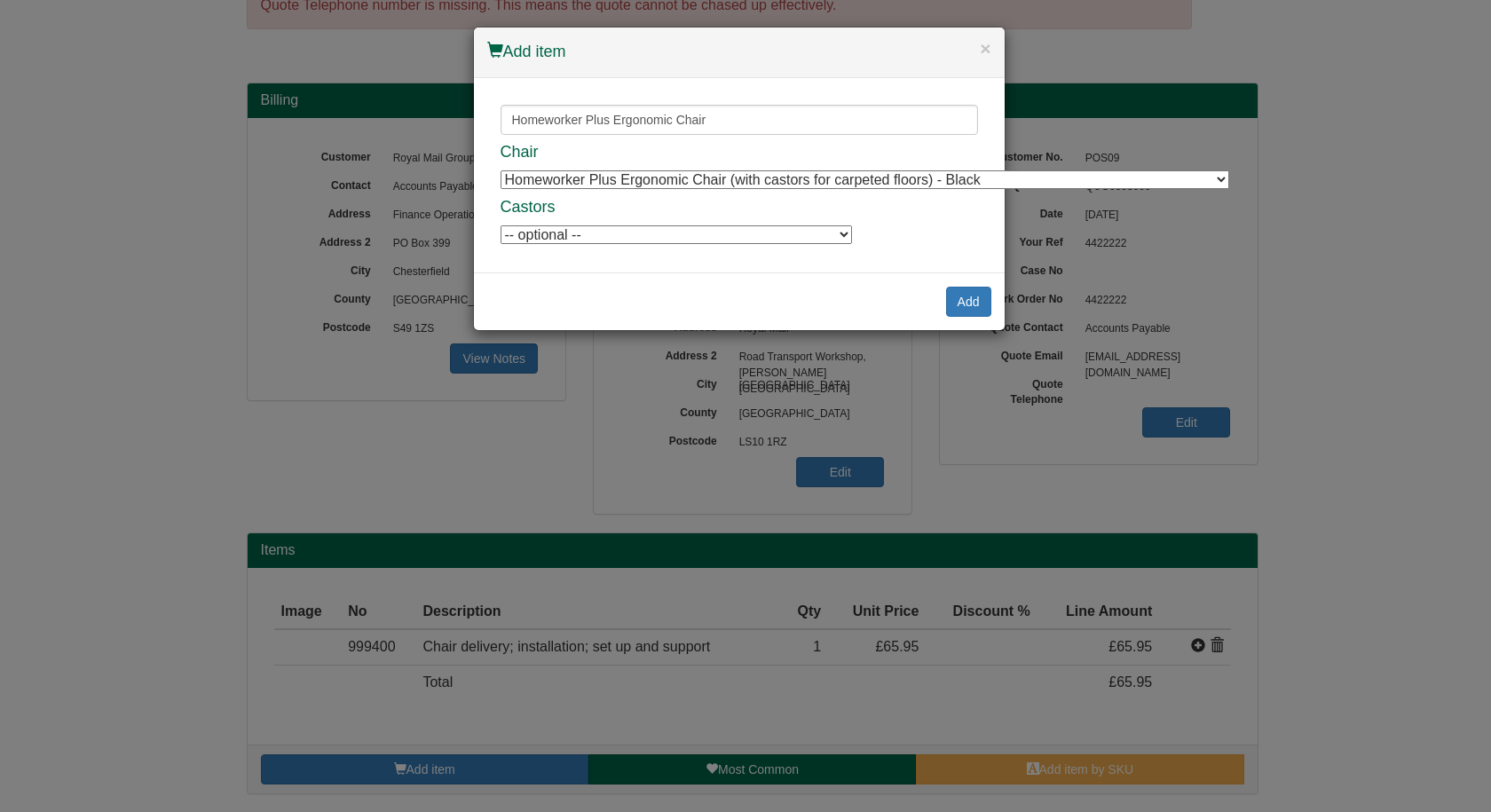
click at [676, 177] on select "Homeworker Plus Ergonomic Chair (with castors for carpeted floors) - Black Home…" at bounding box center [865, 179] width 729 height 19
select select "9900004"
click at [501, 170] on select "Homeworker Plus Ergonomic Chair (with castors for carpeted floors) - Black Home…" at bounding box center [865, 179] width 729 height 19
click at [703, 236] on select "-- optional -- Positiv Soft Wheel Castors For Hard Floors (set of 5) Positiv So…" at bounding box center [676, 234] width 351 height 19
select select "9994719"
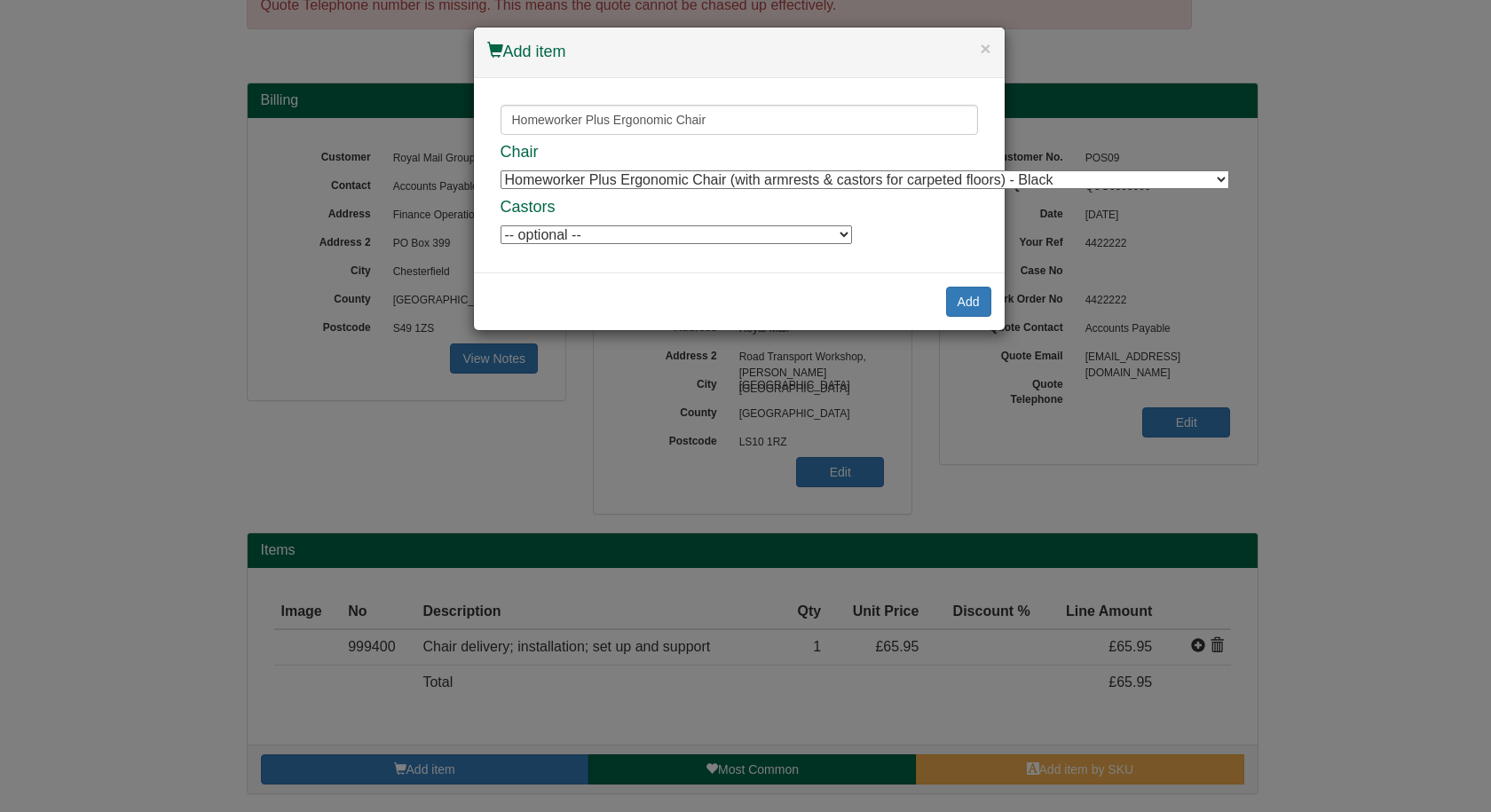
click at [501, 225] on select "-- optional -- Positiv Soft Wheel Castors For Hard Floors (set of 5) Positiv So…" at bounding box center [676, 234] width 351 height 19
click at [966, 301] on button "Add" at bounding box center [969, 301] width 45 height 30
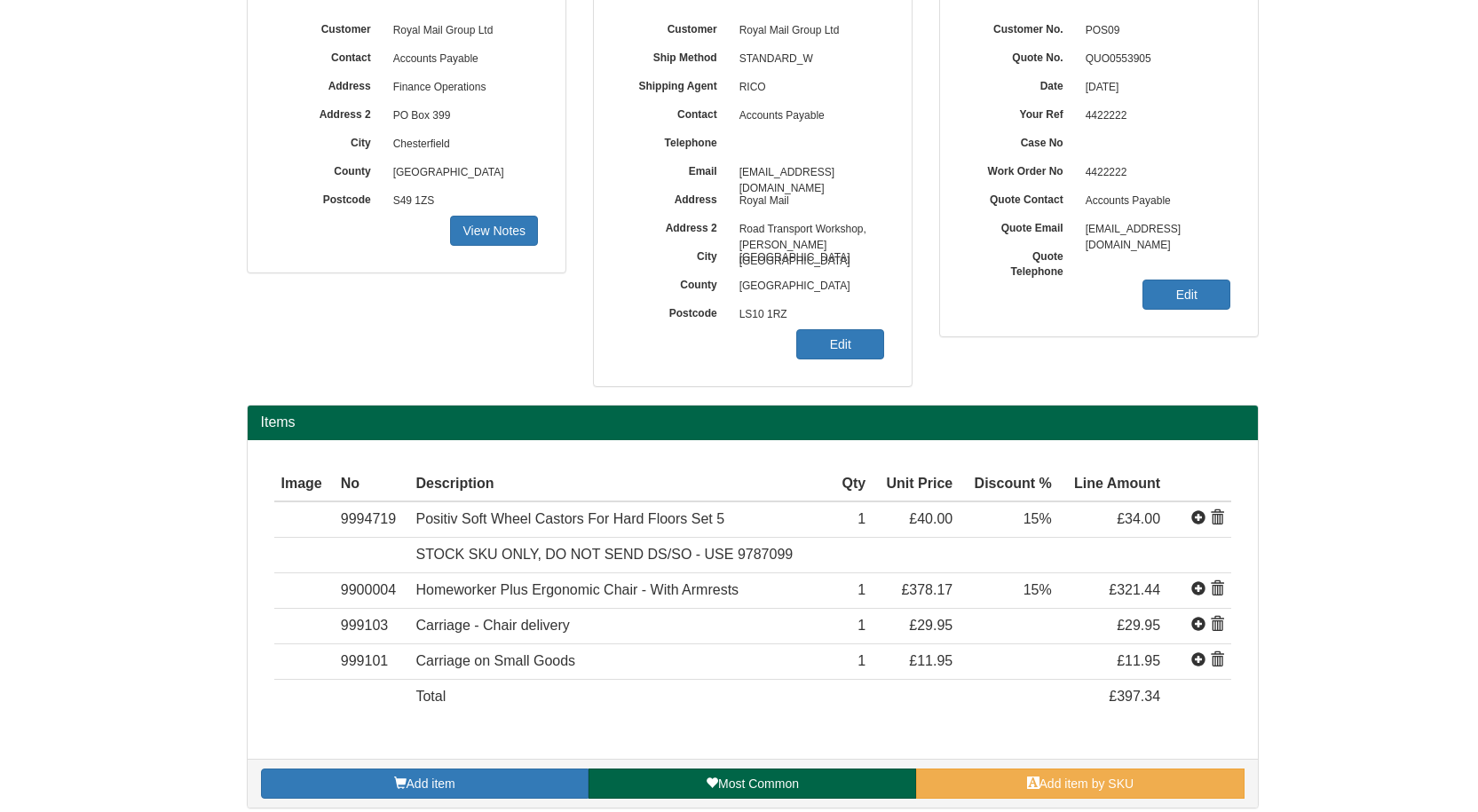
scroll to position [230, 0]
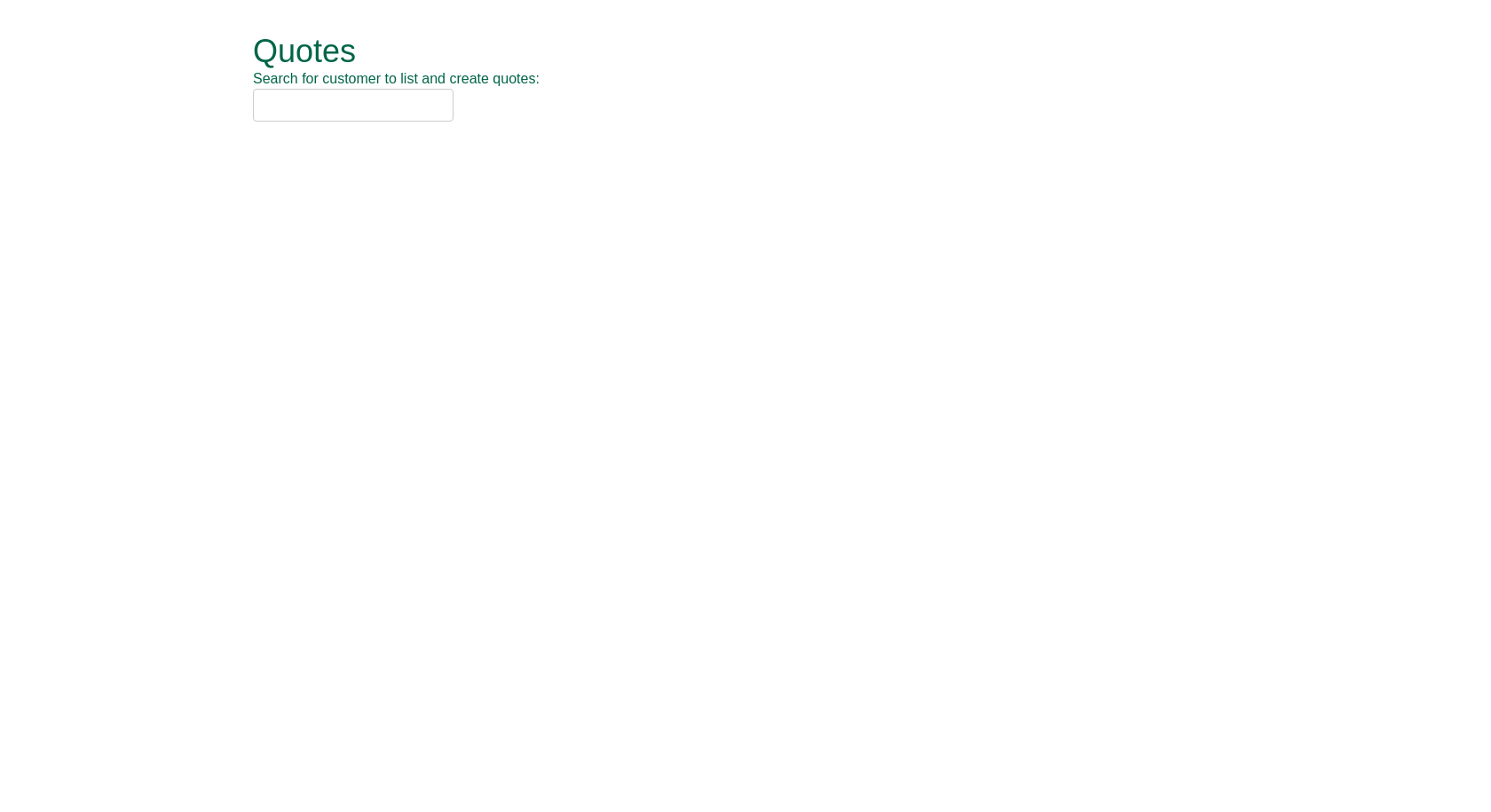
click at [397, 105] on input "text" at bounding box center [353, 105] width 201 height 33
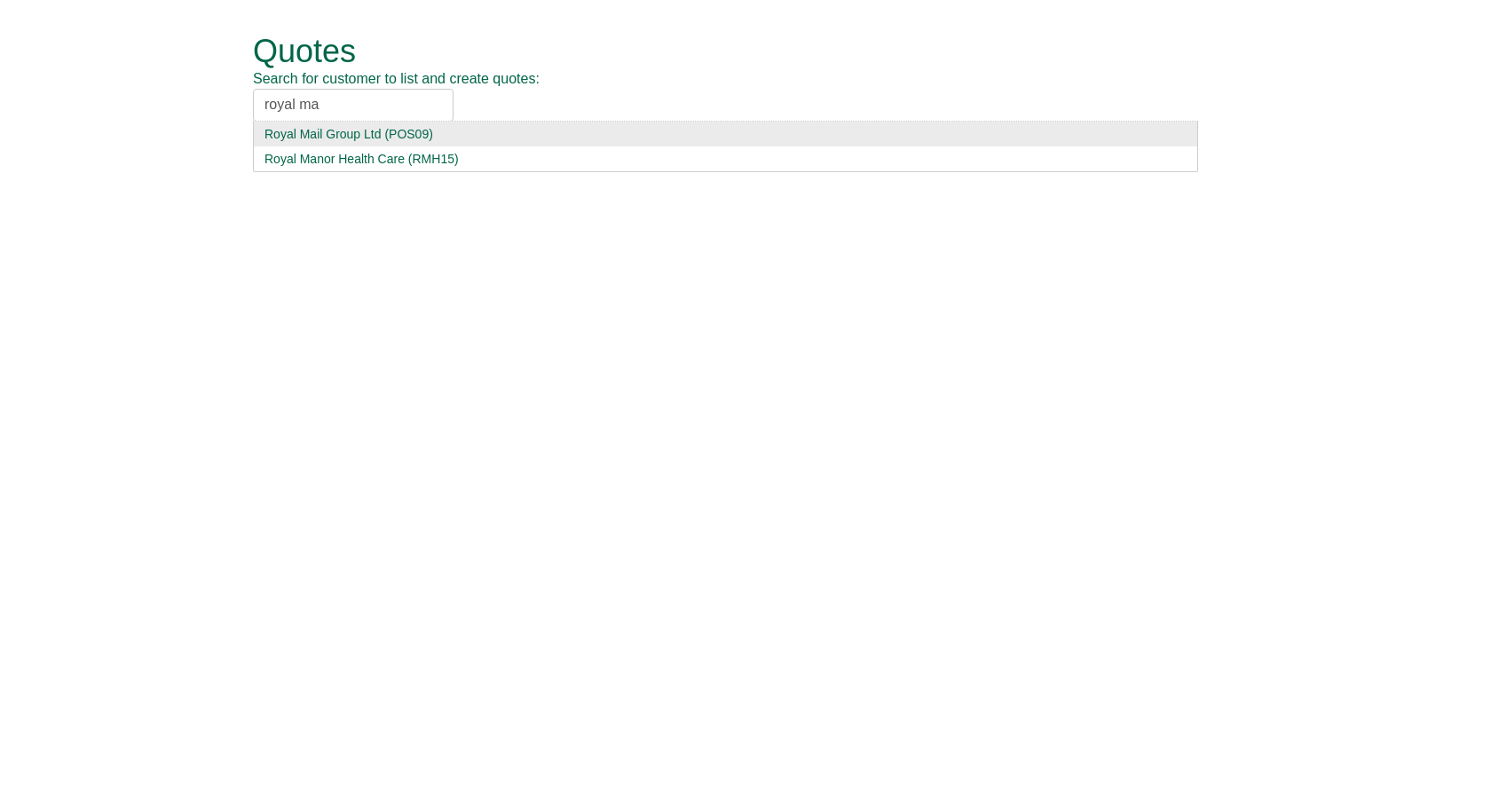
type input "royal ma"
click at [382, 132] on div "Royal Mail Group Ltd (POS09)" at bounding box center [725, 134] width 922 height 18
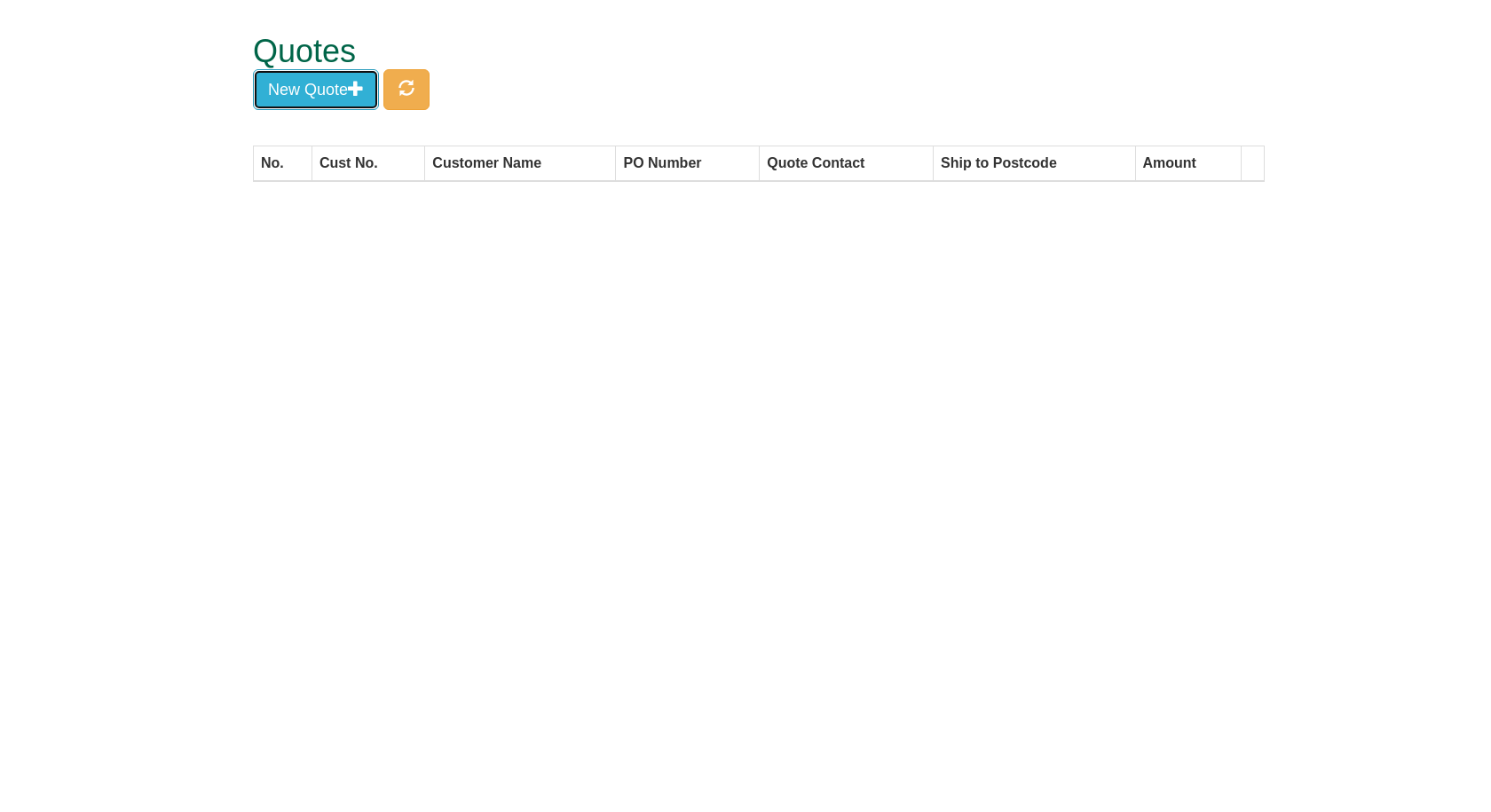
click at [344, 90] on button "New Quote" at bounding box center [315, 89] width 126 height 41
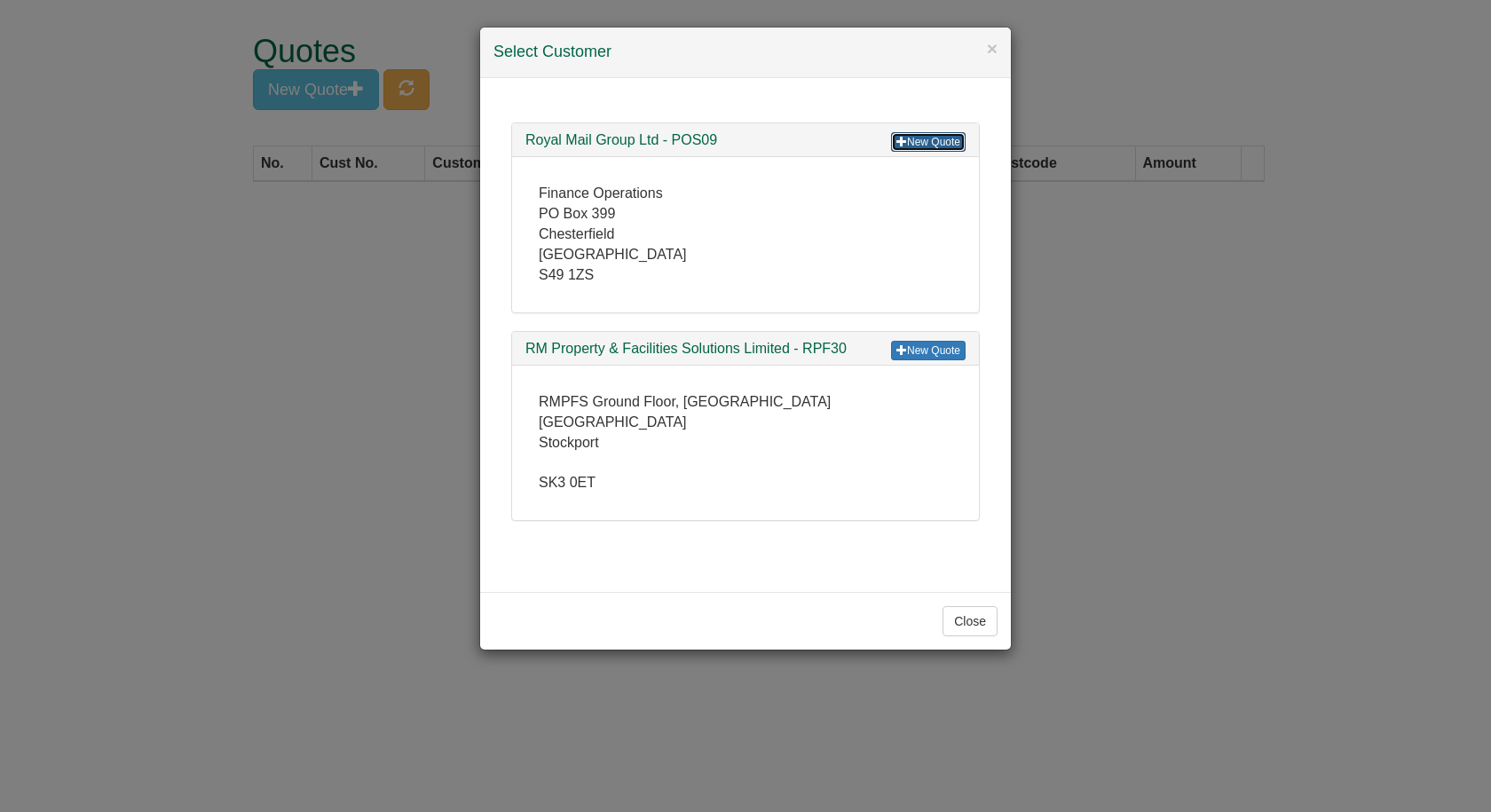
click at [921, 142] on link "New Quote" at bounding box center [928, 142] width 74 height 20
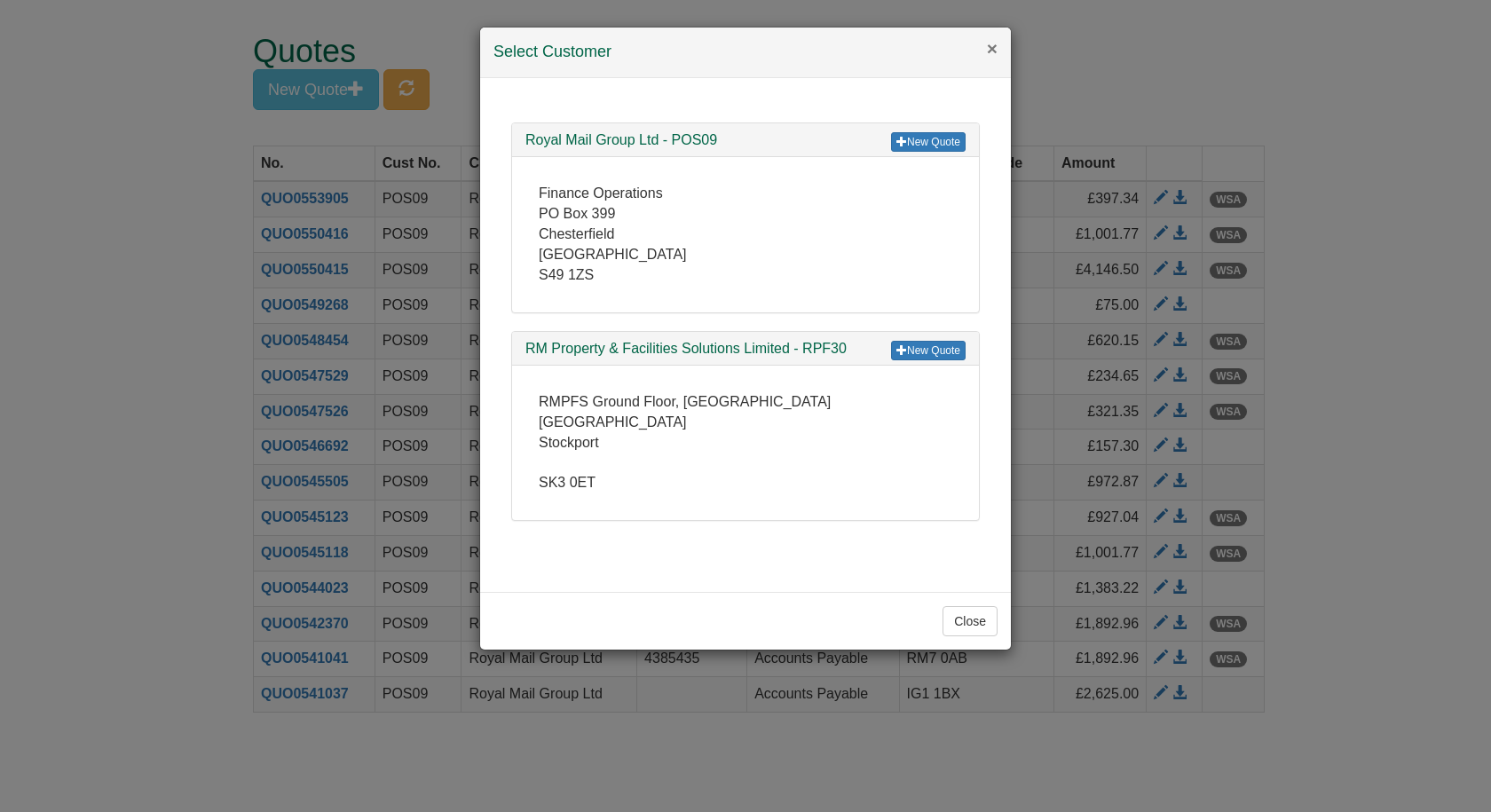
click at [991, 49] on button "×" at bounding box center [992, 48] width 11 height 19
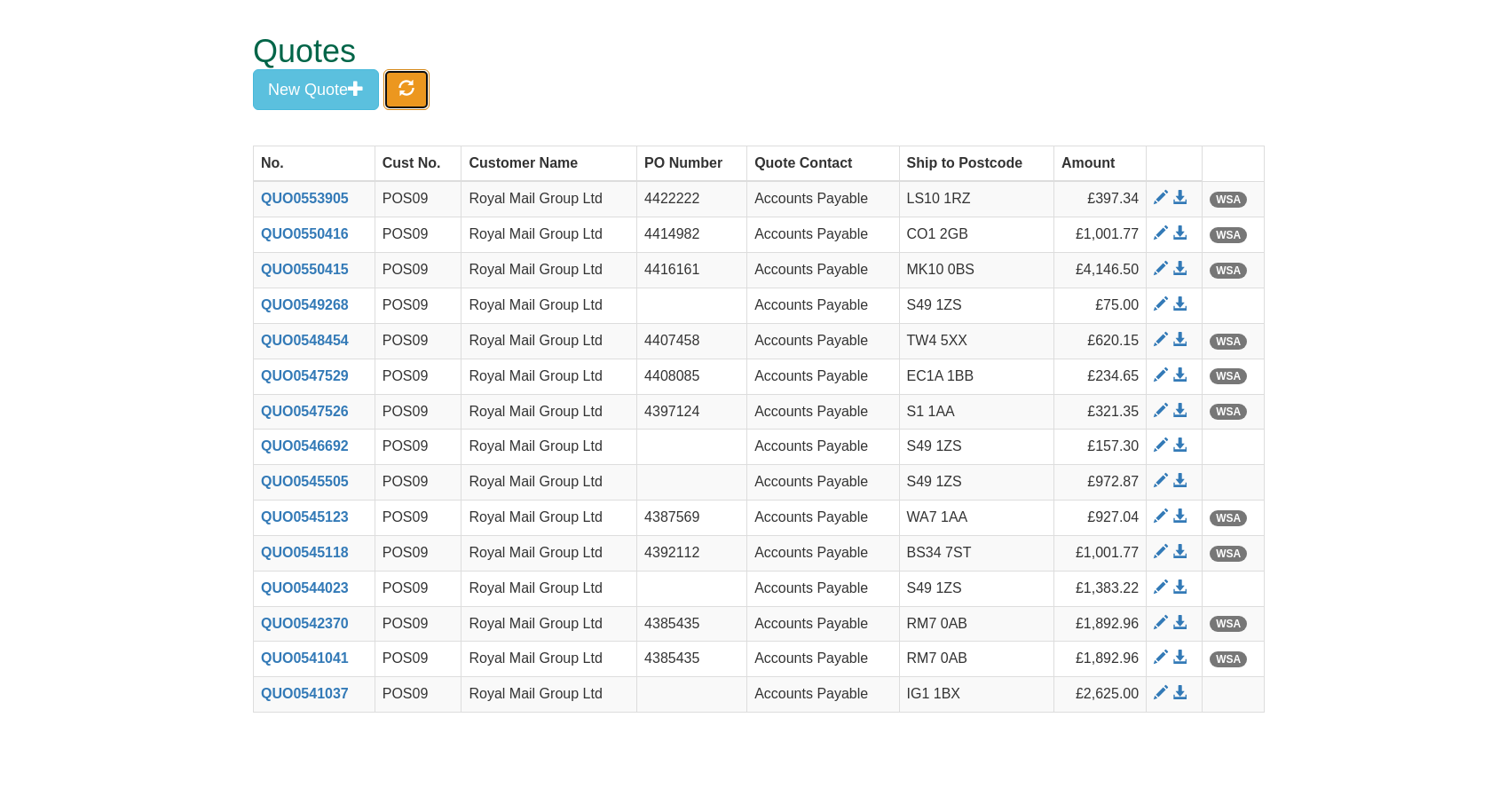
click at [415, 84] on span "button" at bounding box center [406, 88] width 16 height 16
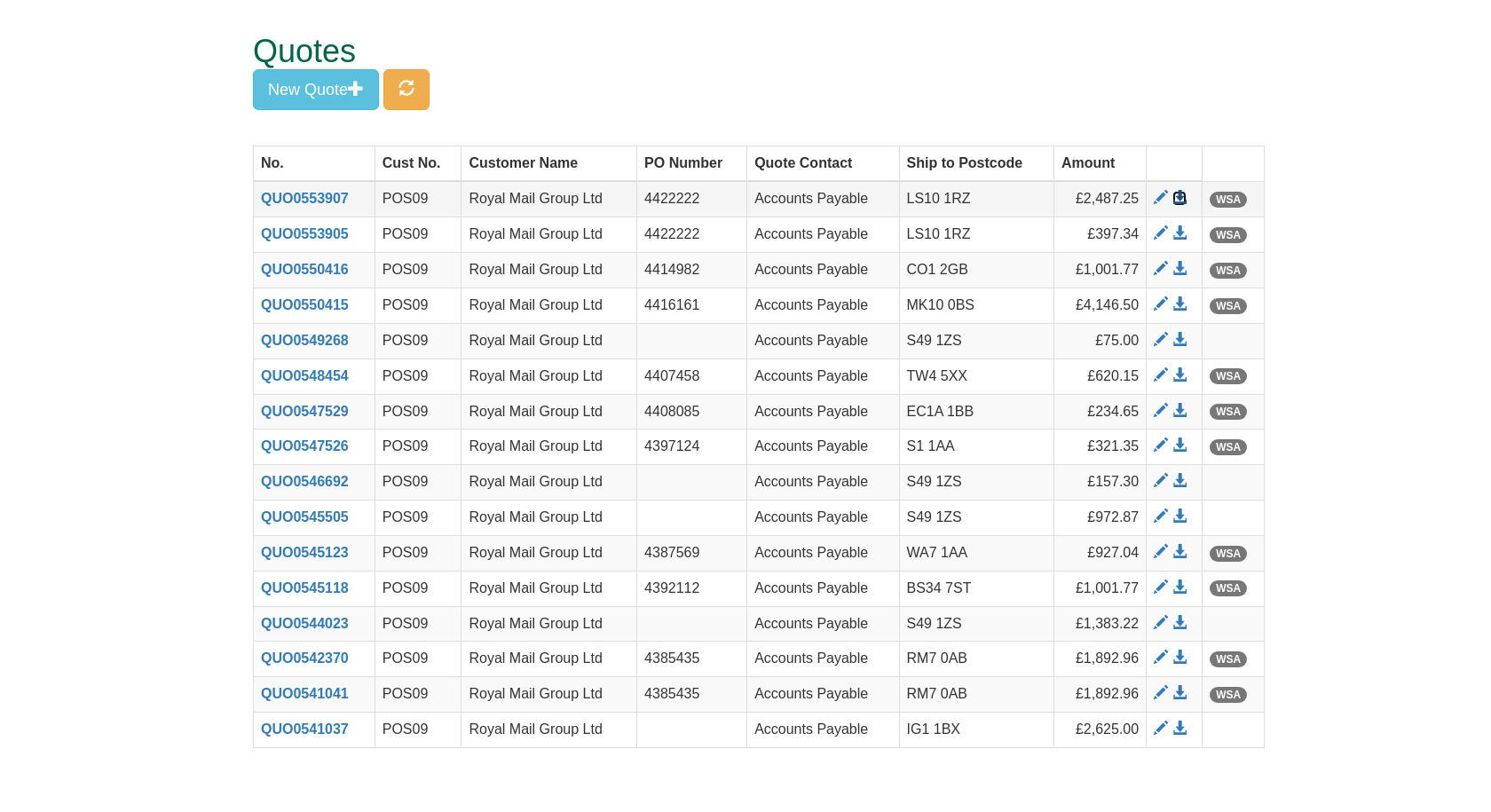
click at [1180, 198] on span at bounding box center [1180, 198] width 14 height 14
click at [325, 77] on button "New Quote" at bounding box center [315, 89] width 126 height 41
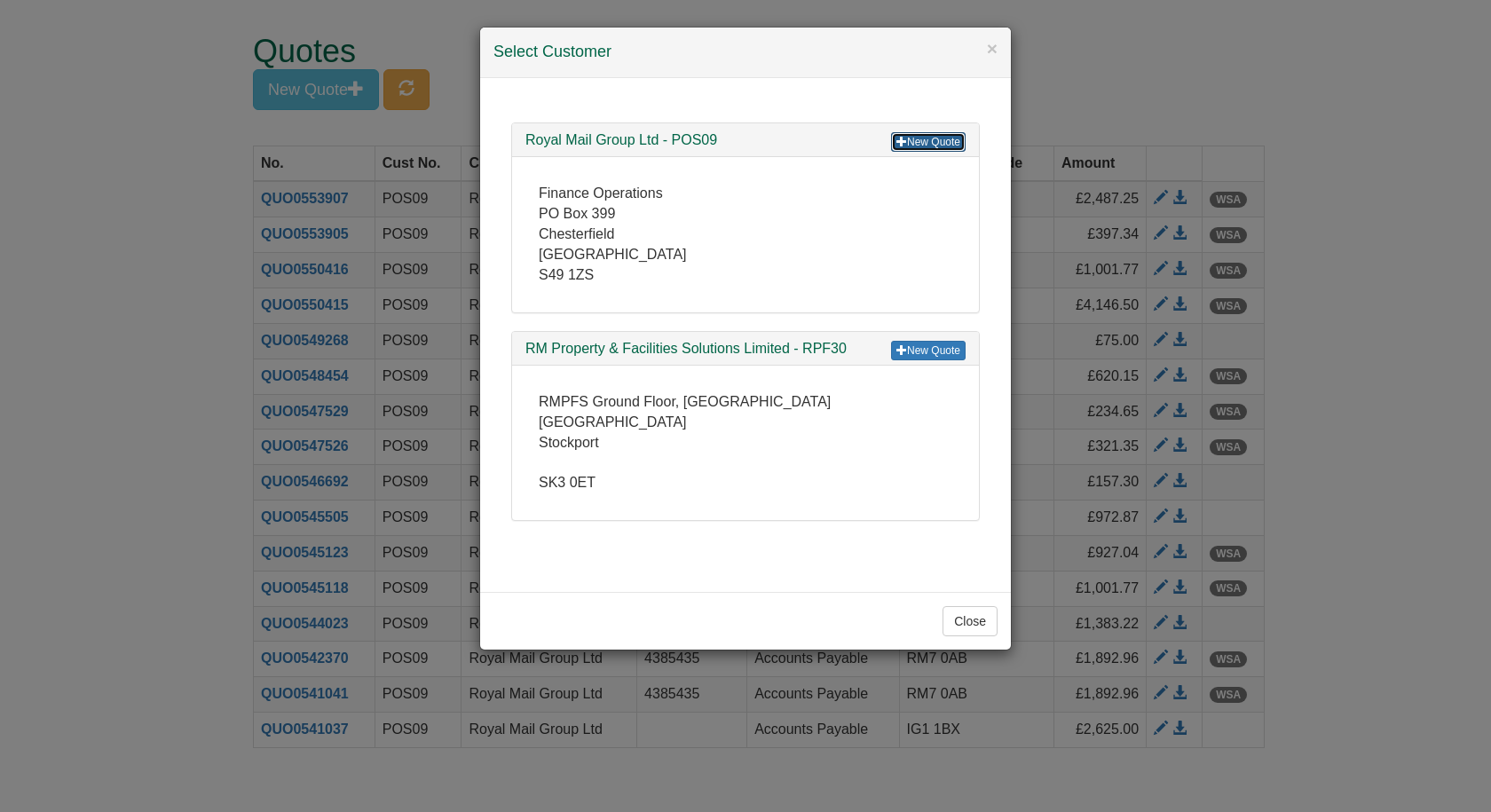
click at [923, 147] on link "New Quote" at bounding box center [928, 142] width 74 height 20
click at [993, 52] on button "×" at bounding box center [992, 48] width 11 height 19
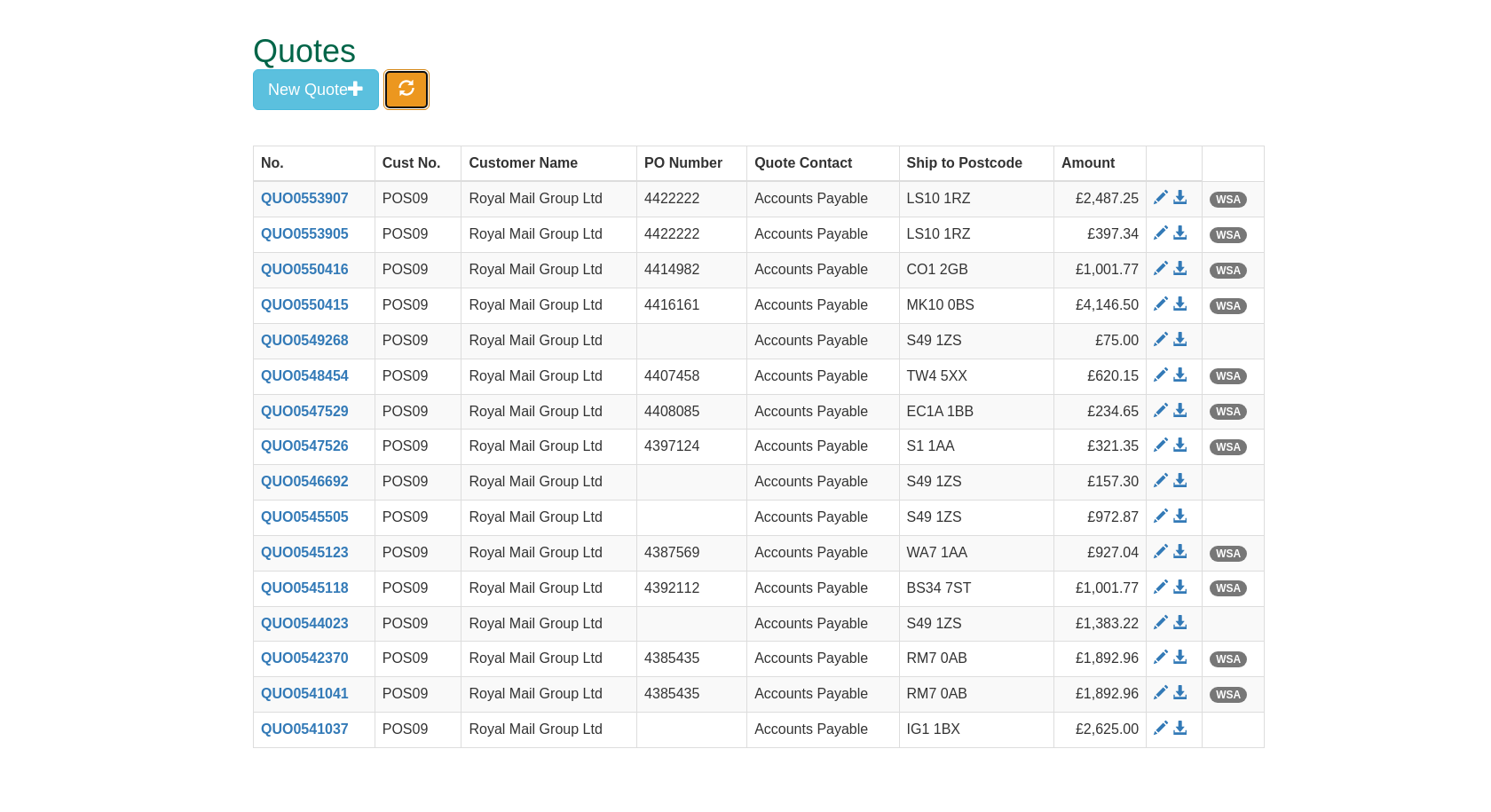
click at [391, 87] on button "button" at bounding box center [406, 89] width 46 height 41
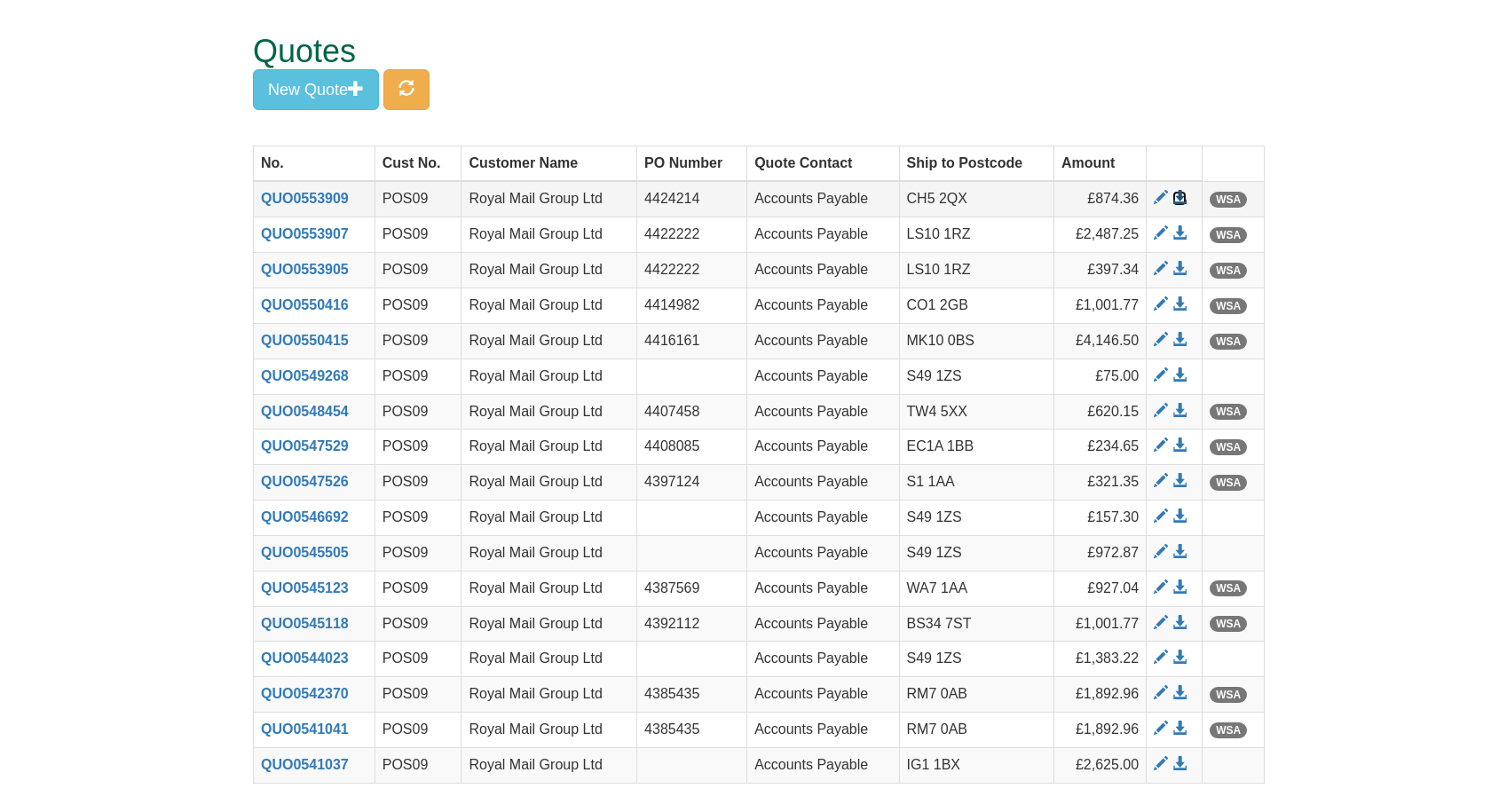
click at [1180, 202] on span at bounding box center [1180, 198] width 14 height 14
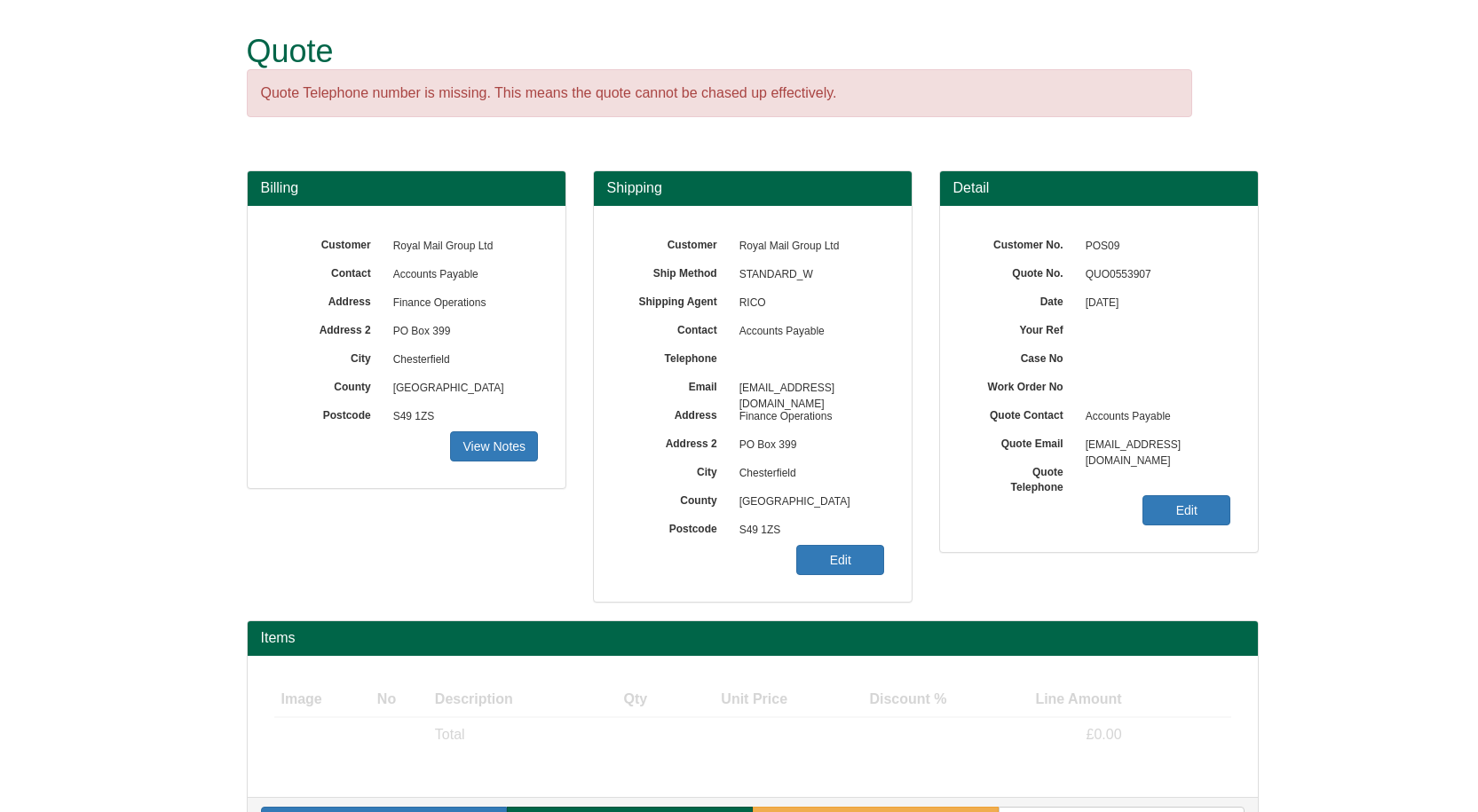
scroll to position [53, 0]
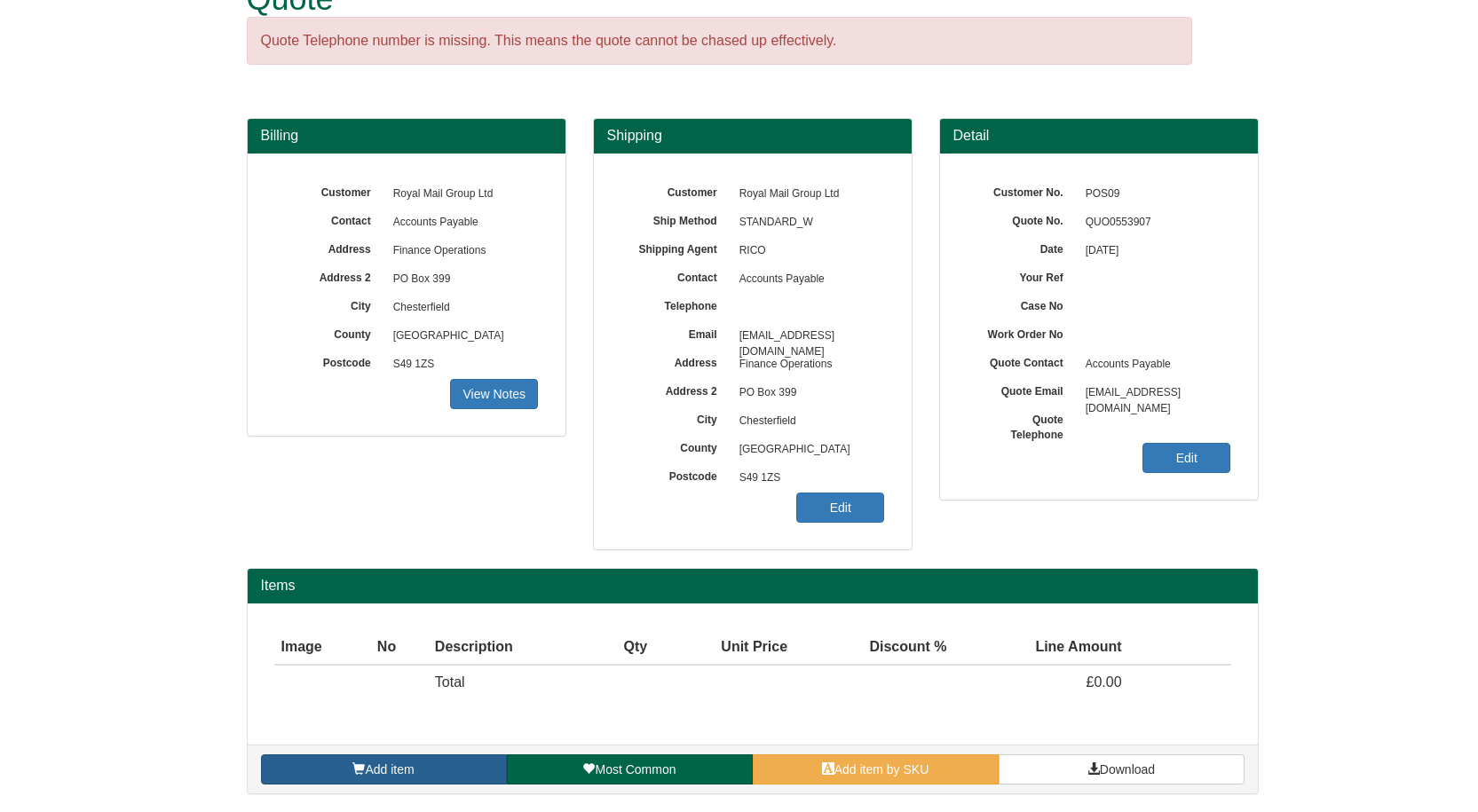
click at [419, 770] on link "Add item" at bounding box center [384, 769] width 246 height 30
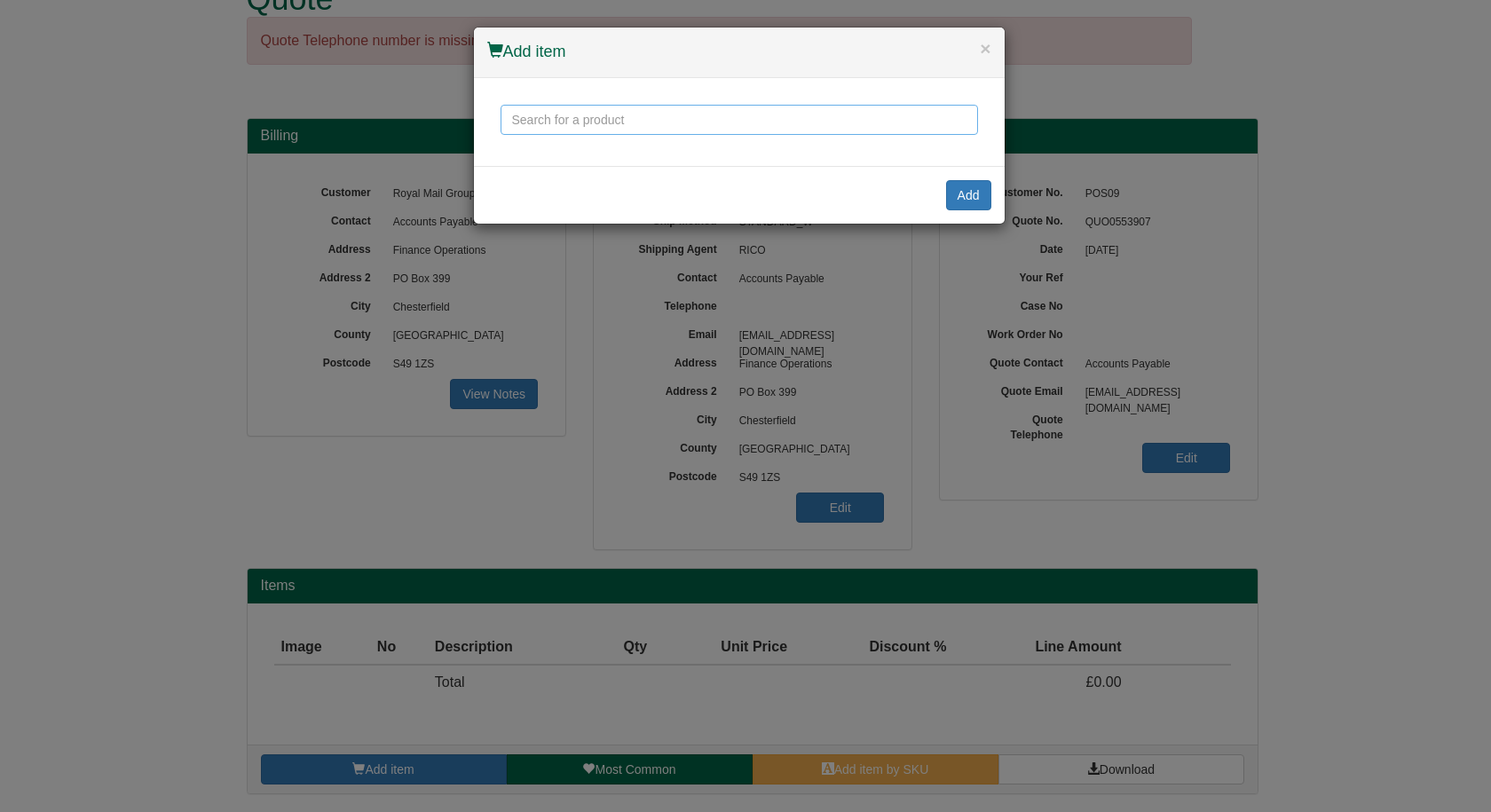
click at [655, 125] on input "text" at bounding box center [739, 119] width 477 height 30
click at [654, 117] on input "homeworker plus" at bounding box center [739, 119] width 477 height 30
drag, startPoint x: 631, startPoint y: 121, endPoint x: 435, endPoint y: 118, distance: 196.0
click at [435, 118] on div "× Add item homeworker plus Add" at bounding box center [745, 406] width 1491 height 812
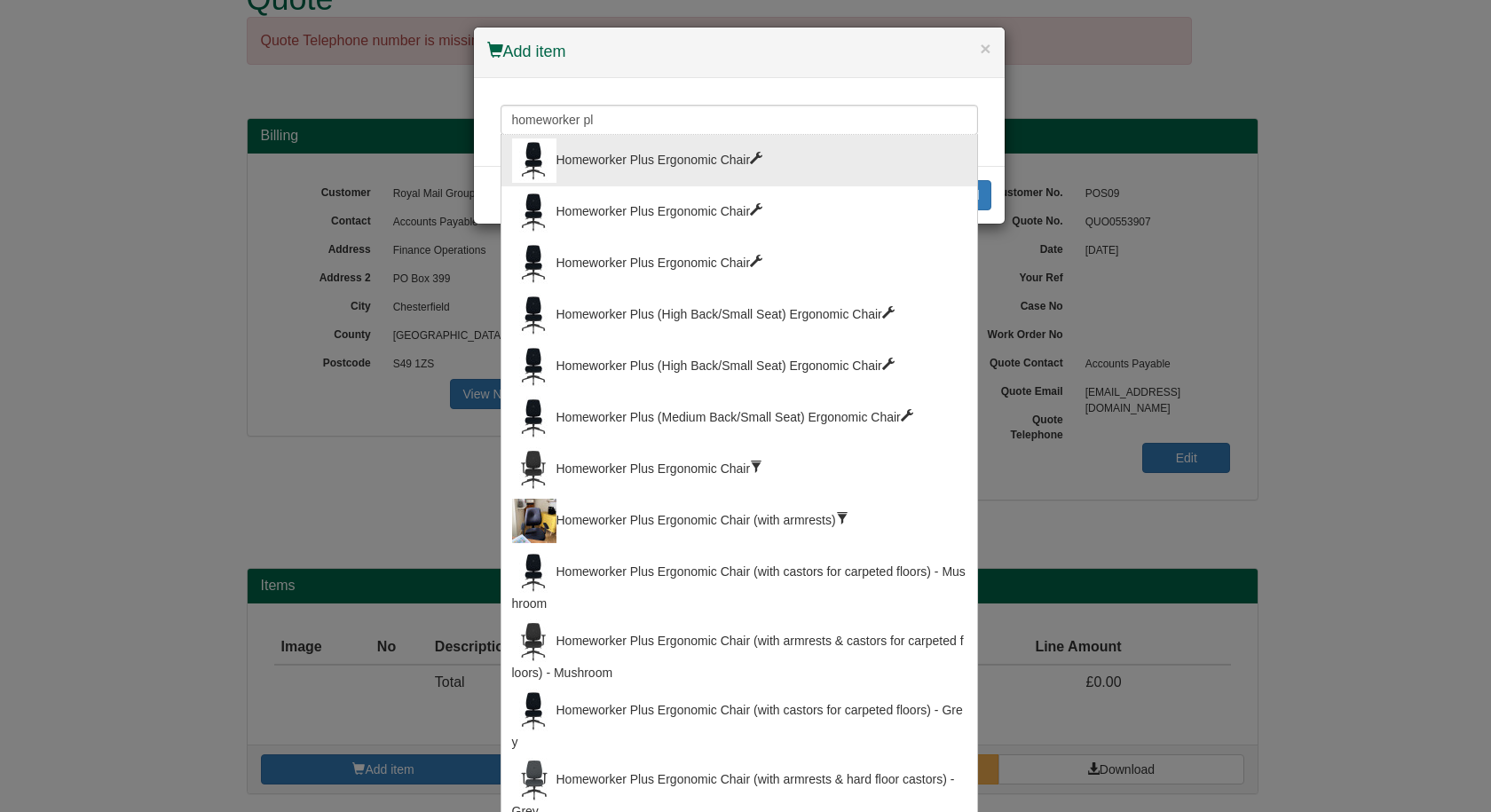
click at [597, 156] on div "Homeworker Plus Ergonomic Chair" at bounding box center [740, 160] width 454 height 44
type input "Homeworker Plus Ergonomic Chair"
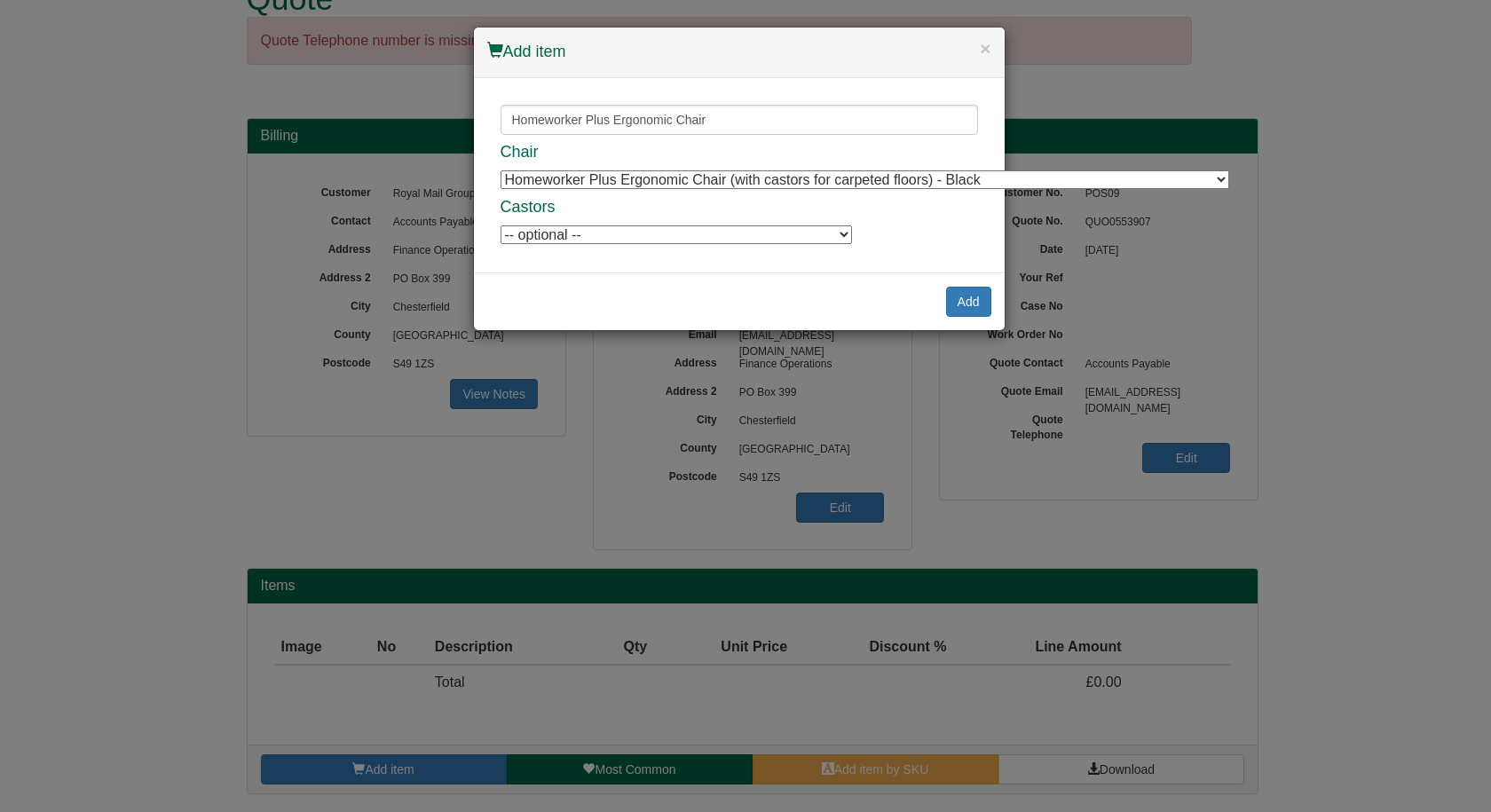
click at [612, 191] on div "Chair Homeworker Plus Ergonomic Chair (with castors for carpeted floors) - Blac…" at bounding box center [739, 195] width 477 height 102
click at [697, 184] on select "Homeworker Plus Ergonomic Chair (with castors for carpeted floors) - Black Home…" at bounding box center [865, 179] width 729 height 19
select select "9900004"
click at [501, 170] on select "Homeworker Plus Ergonomic Chair (with castors for carpeted floors) - Black Home…" at bounding box center [865, 179] width 729 height 19
click at [655, 241] on select "-- optional -- Positiv Soft Wheel Castors For Hard Floors (set of 5) Positiv So…" at bounding box center [676, 234] width 351 height 19
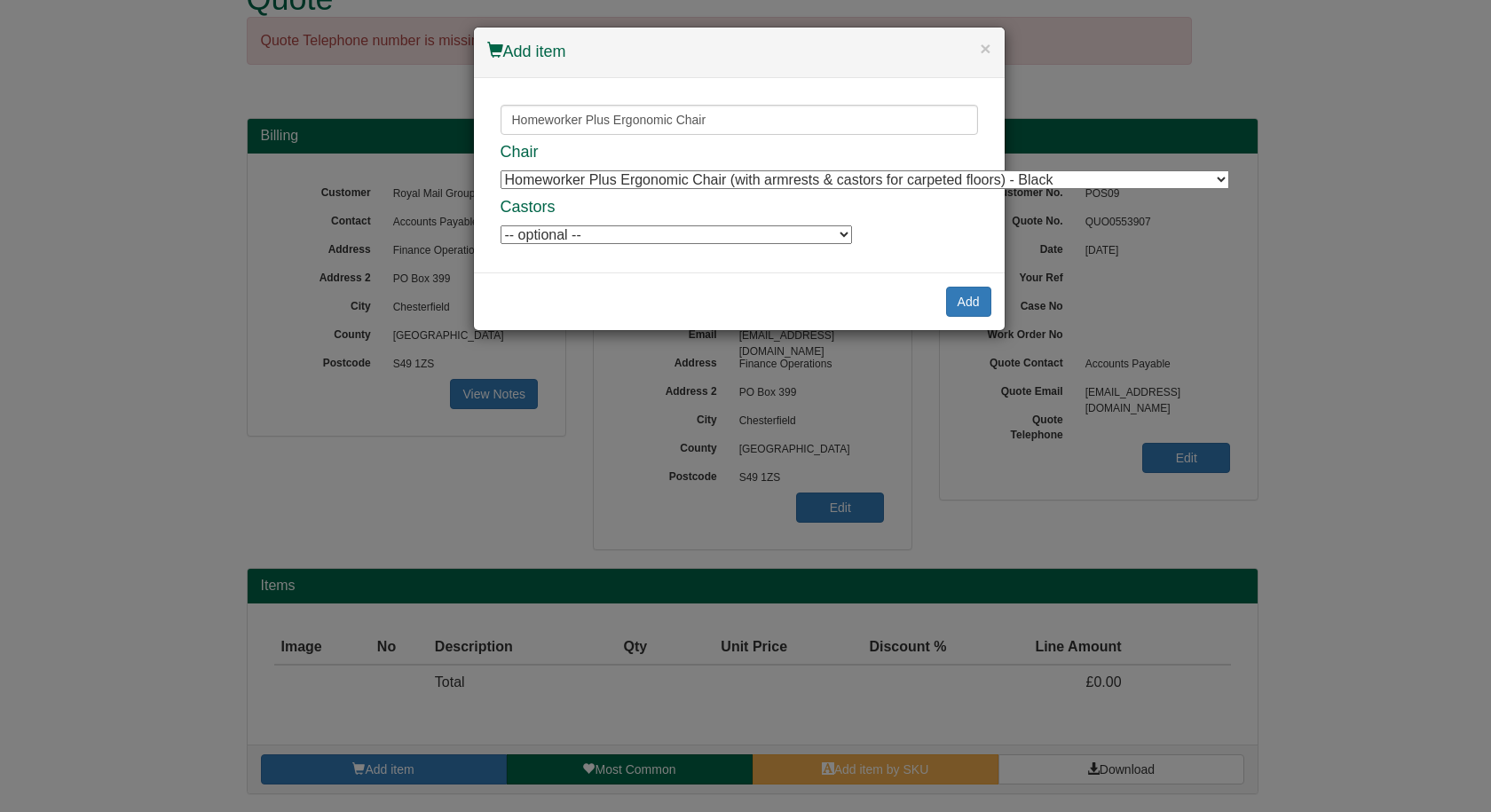
select select "9994719"
click at [501, 225] on select "-- optional -- Positiv Soft Wheel Castors For Hard Floors (set of 5) Positiv So…" at bounding box center [676, 234] width 351 height 19
click at [968, 298] on button "Add" at bounding box center [969, 301] width 45 height 30
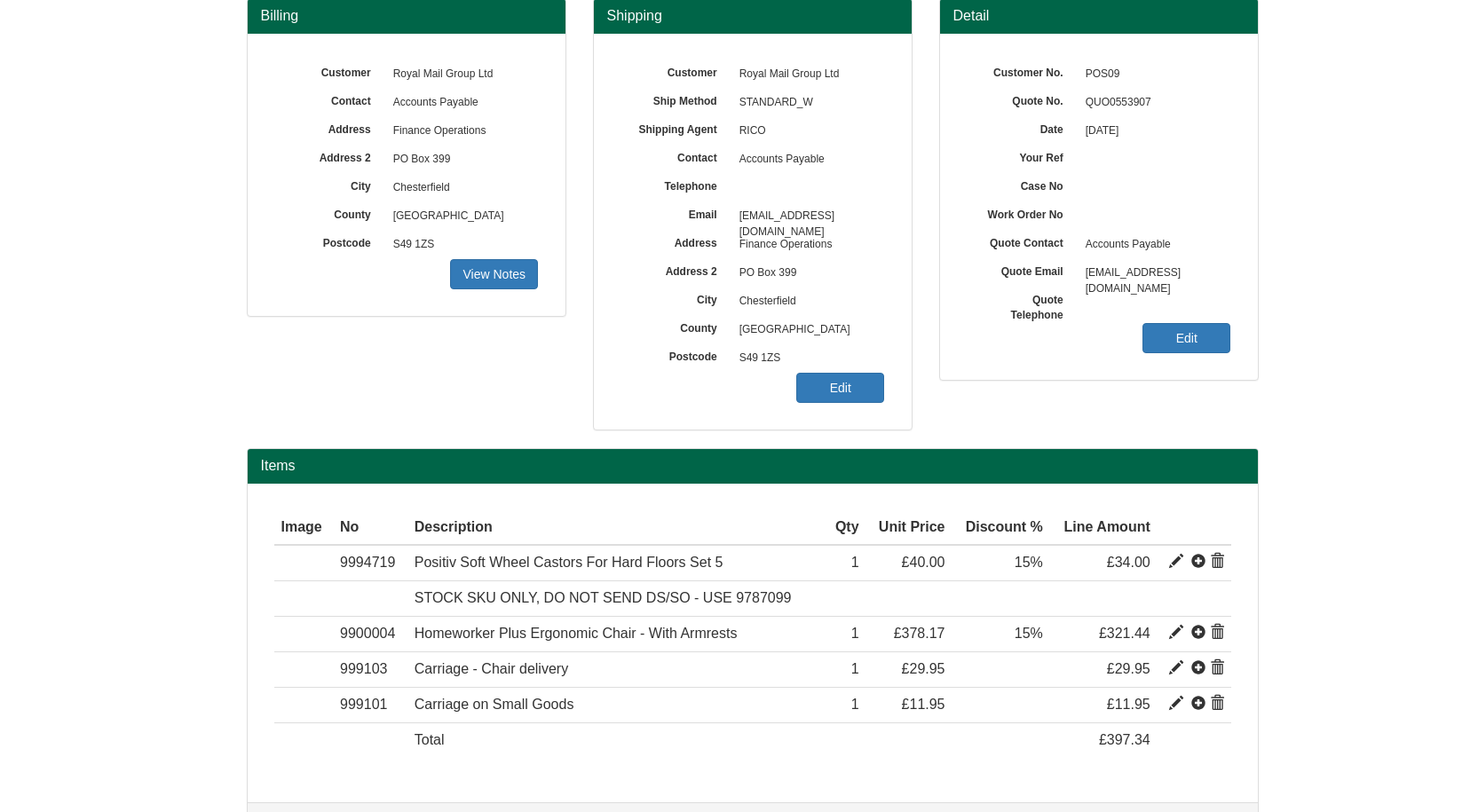
scroll to position [230, 0]
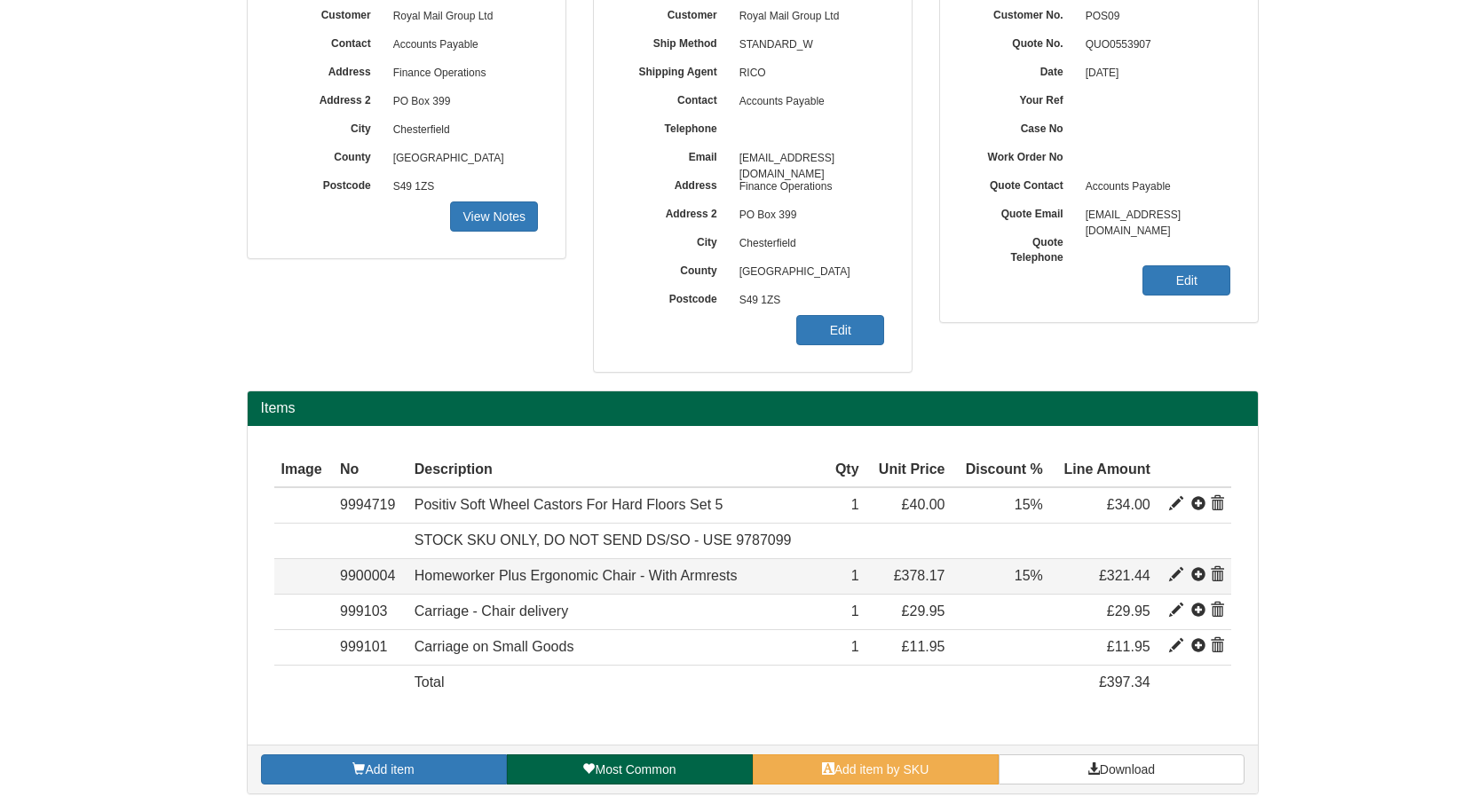
click at [1180, 574] on span at bounding box center [1176, 575] width 14 height 14
type input "Homeworker Plus Ergonomic Chair - With Armrests"
type input "Bondai FR Black 8033"
type input "130.53"
type input "378.17"
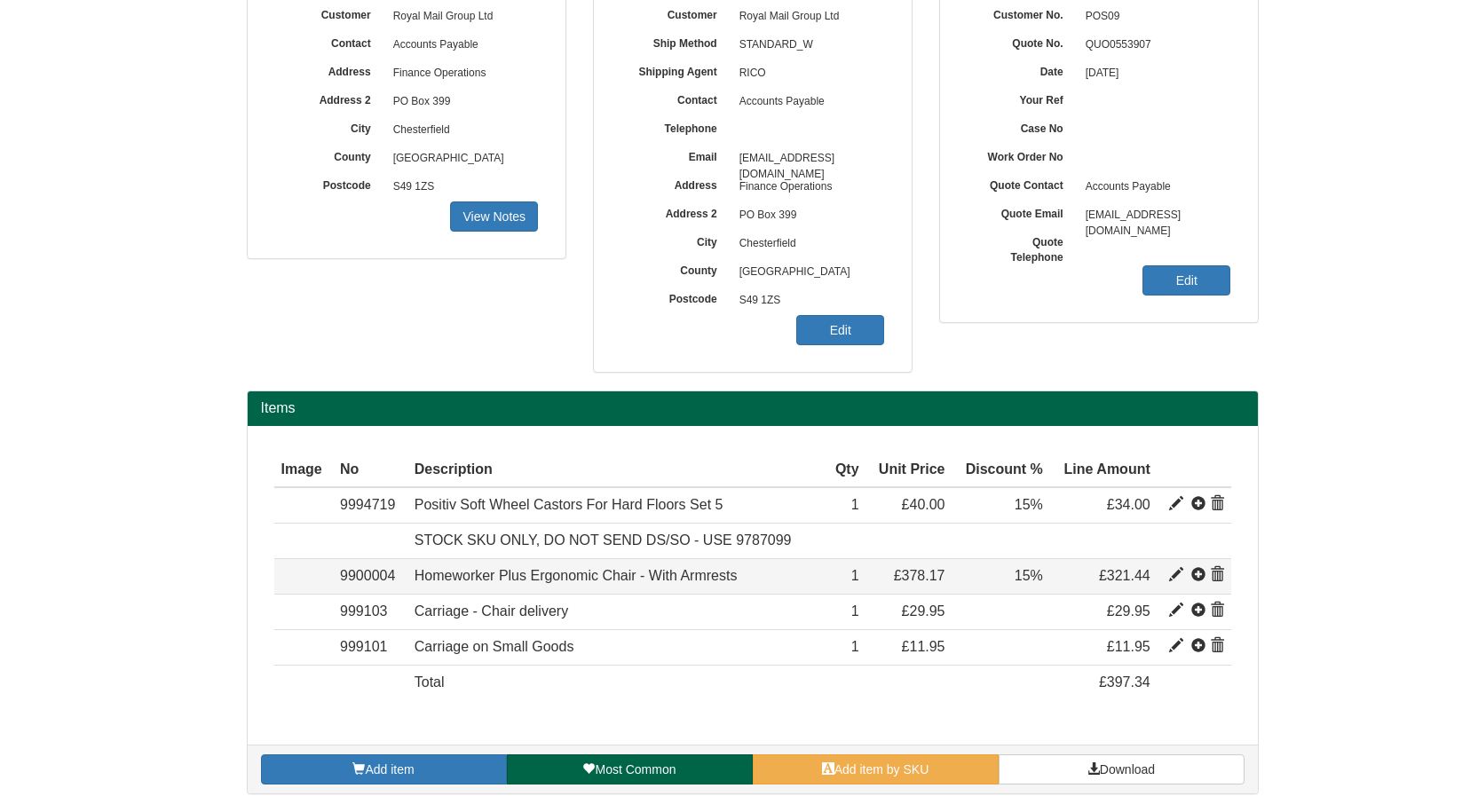
type input "378.17"
type input "1"
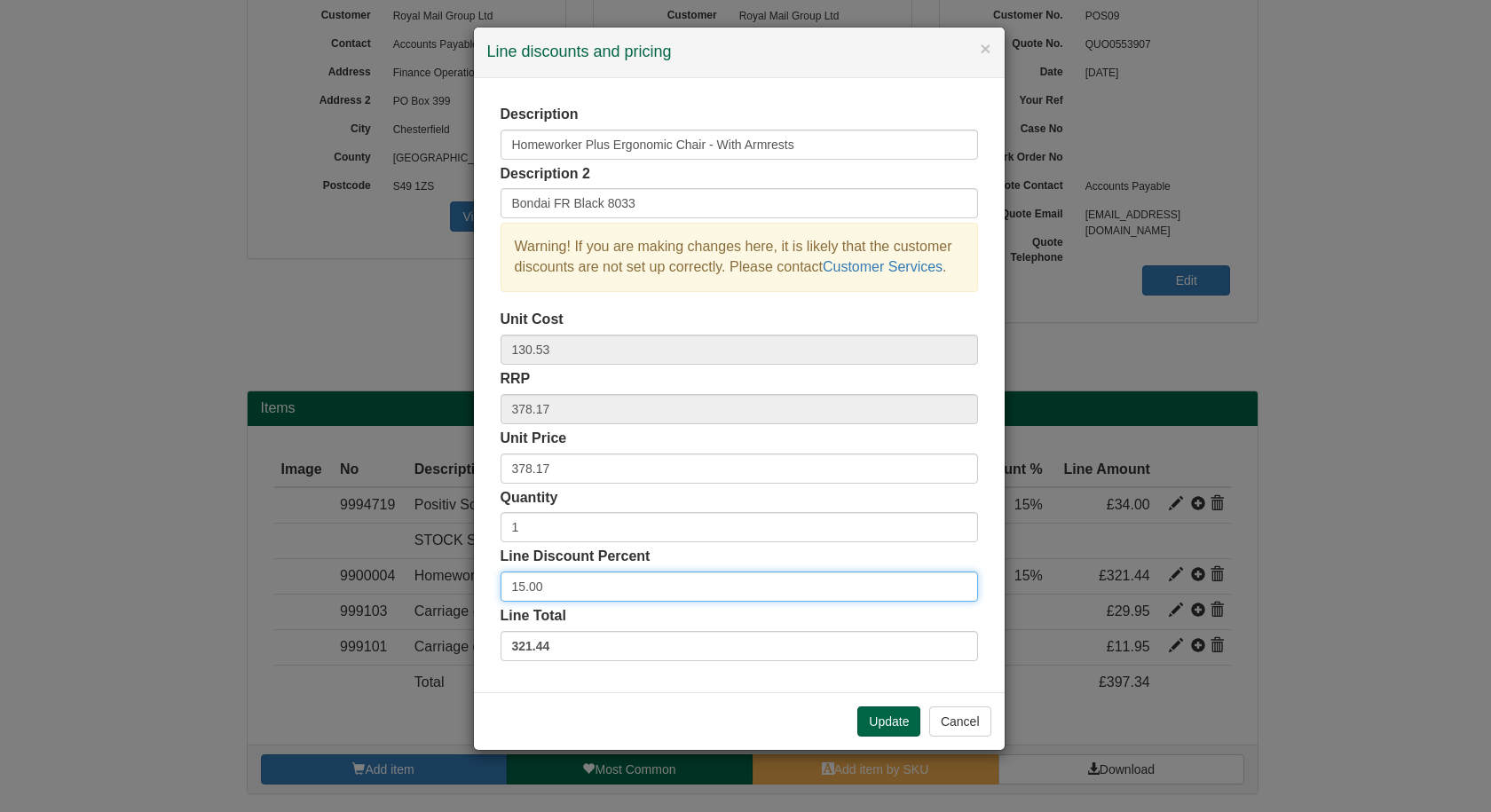
drag, startPoint x: 585, startPoint y: 588, endPoint x: 418, endPoint y: 584, distance: 167.0
click at [418, 584] on div "× Line discounts and pricing Description Homeworker Plus Ergonomic Chair - With…" at bounding box center [745, 406] width 1491 height 812
type input "30"
click at [499, 721] on div "Update Cancel" at bounding box center [739, 721] width 530 height 58
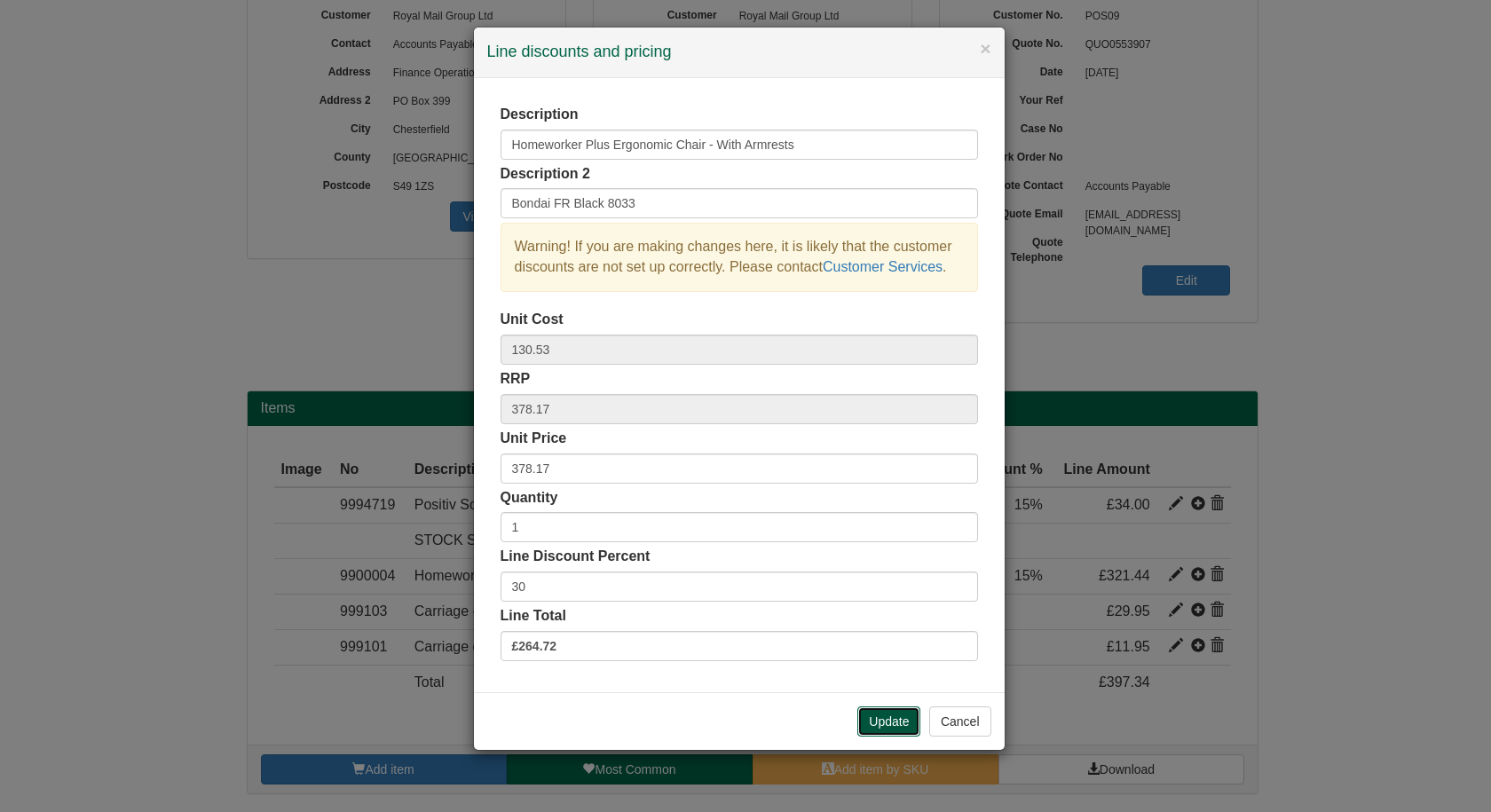
click at [882, 717] on button "Update" at bounding box center [889, 721] width 63 height 30
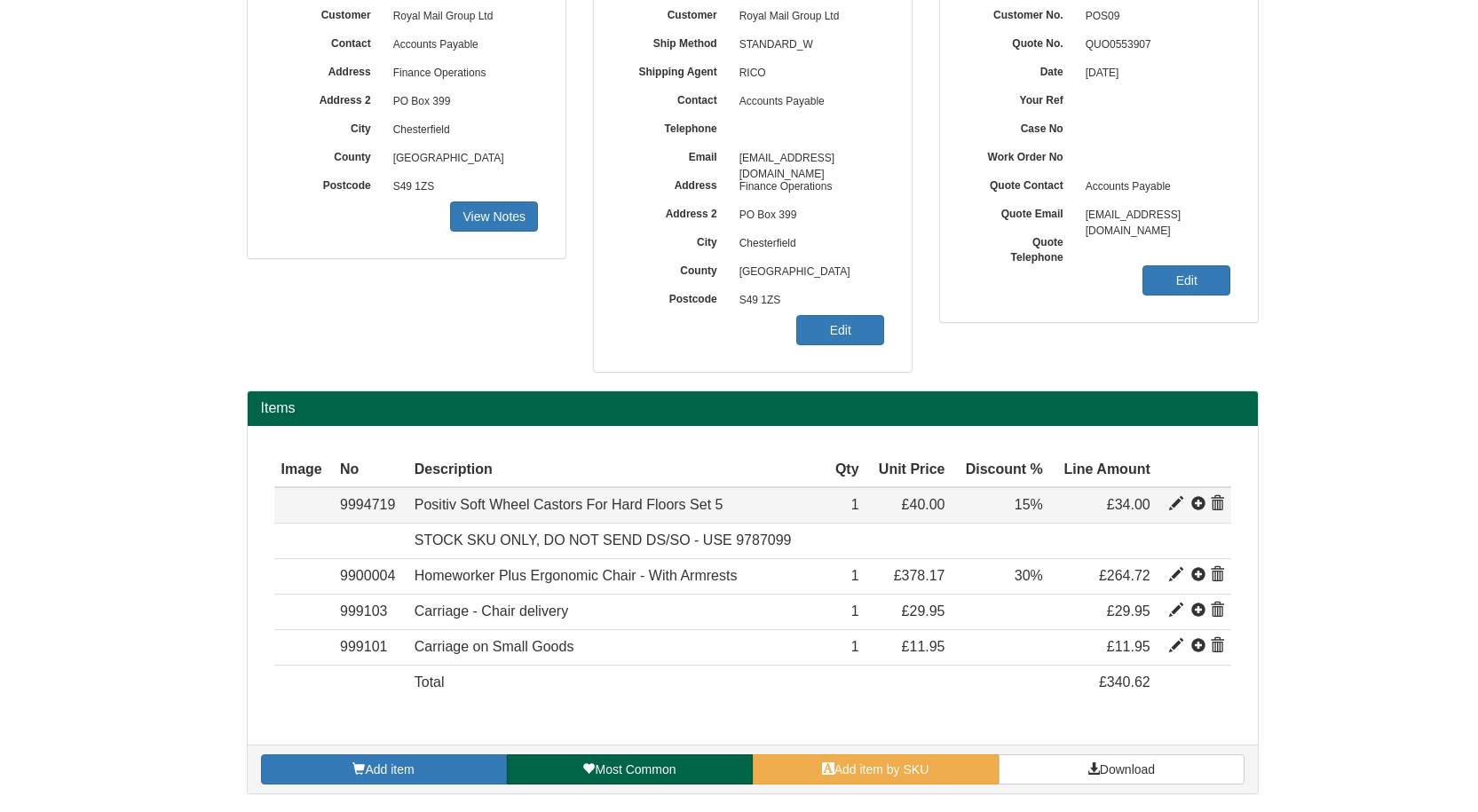
click at [1171, 502] on span at bounding box center [1176, 504] width 14 height 14
type input "Positiv Soft Wheel Castors For Hard Floors Set 5"
type input "*Chair Upgrade*"
type input "7.08"
type input "40.00"
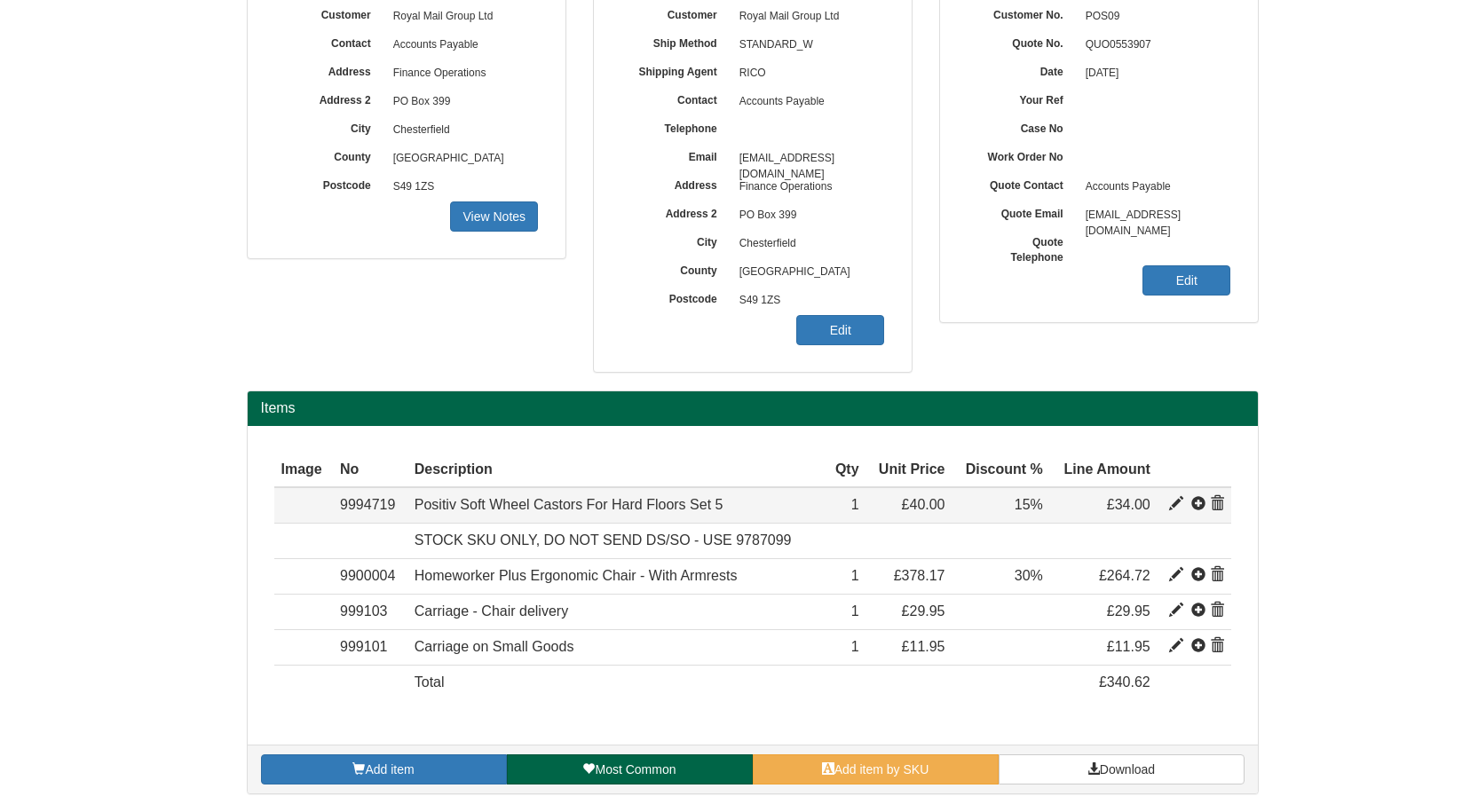
type input "40.00"
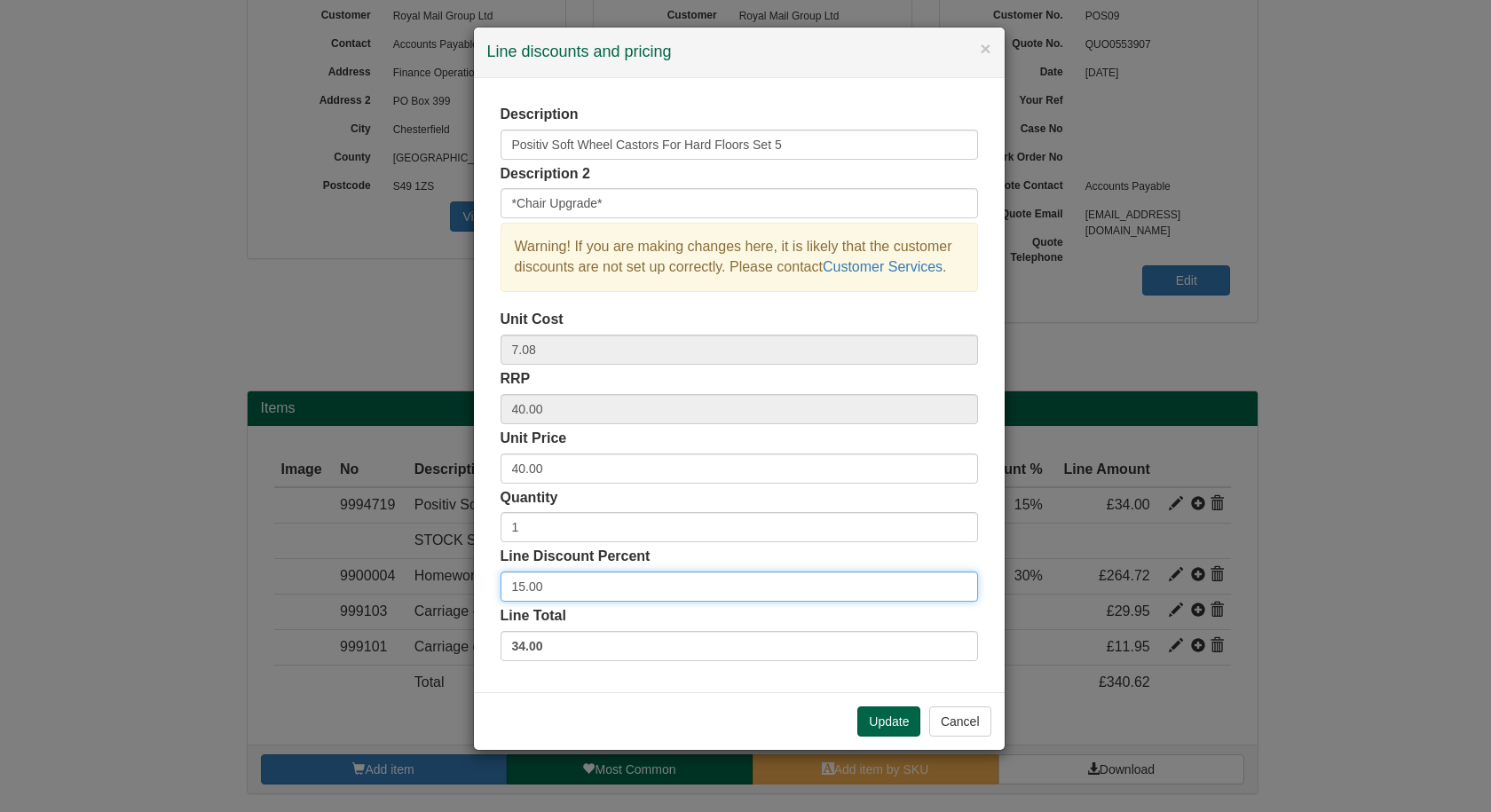
drag, startPoint x: 578, startPoint y: 587, endPoint x: 435, endPoint y: 586, distance: 143.0
click at [435, 586] on div "× Line discounts and pricing Description Positiv Soft Wheel Castors For Hard Fl…" at bounding box center [745, 406] width 1491 height 812
type input "30"
click at [493, 711] on div "Update Cancel" at bounding box center [739, 721] width 530 height 58
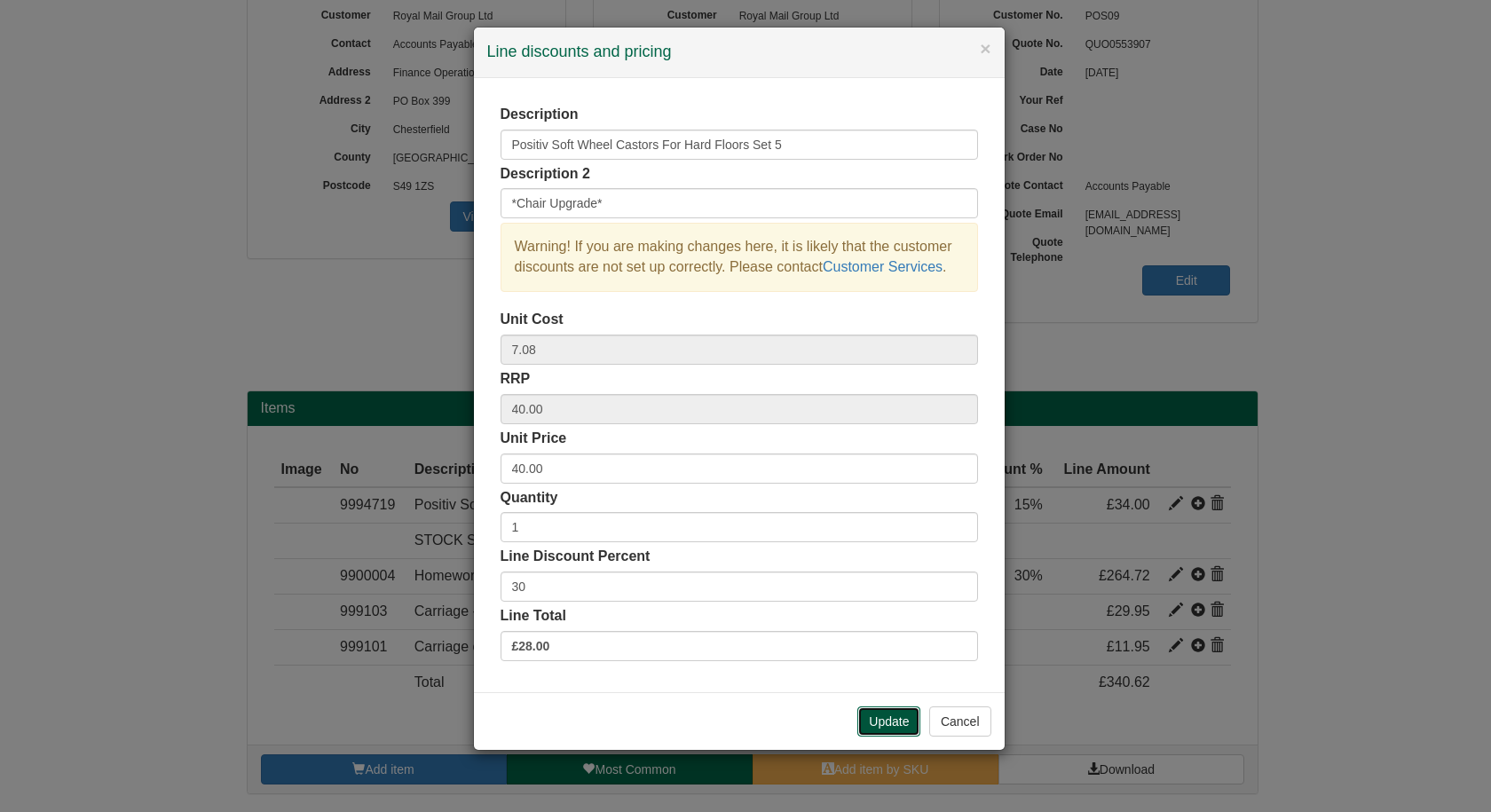
click at [883, 721] on button "Update" at bounding box center [889, 721] width 63 height 30
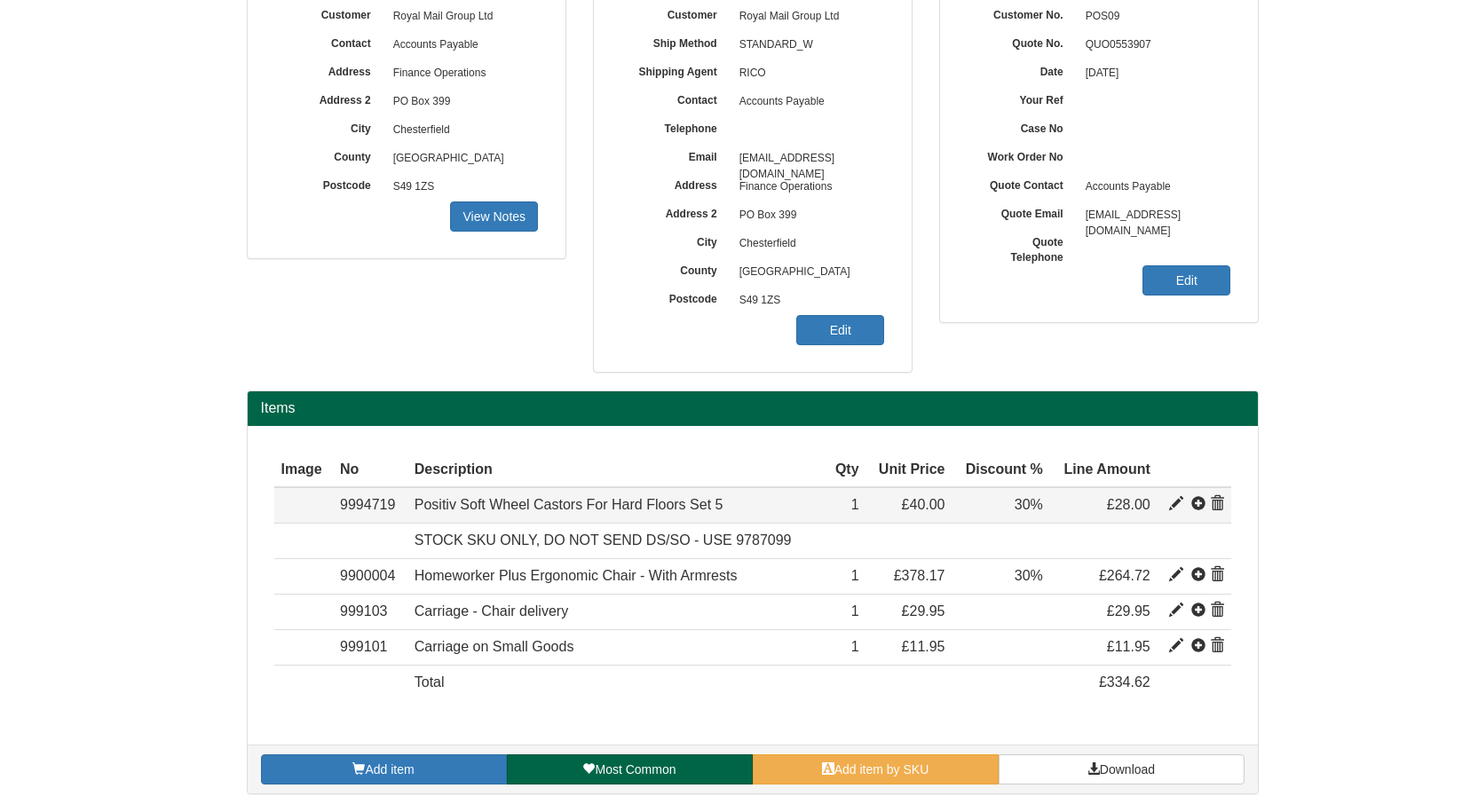
click at [1195, 499] on span at bounding box center [1198, 504] width 14 height 14
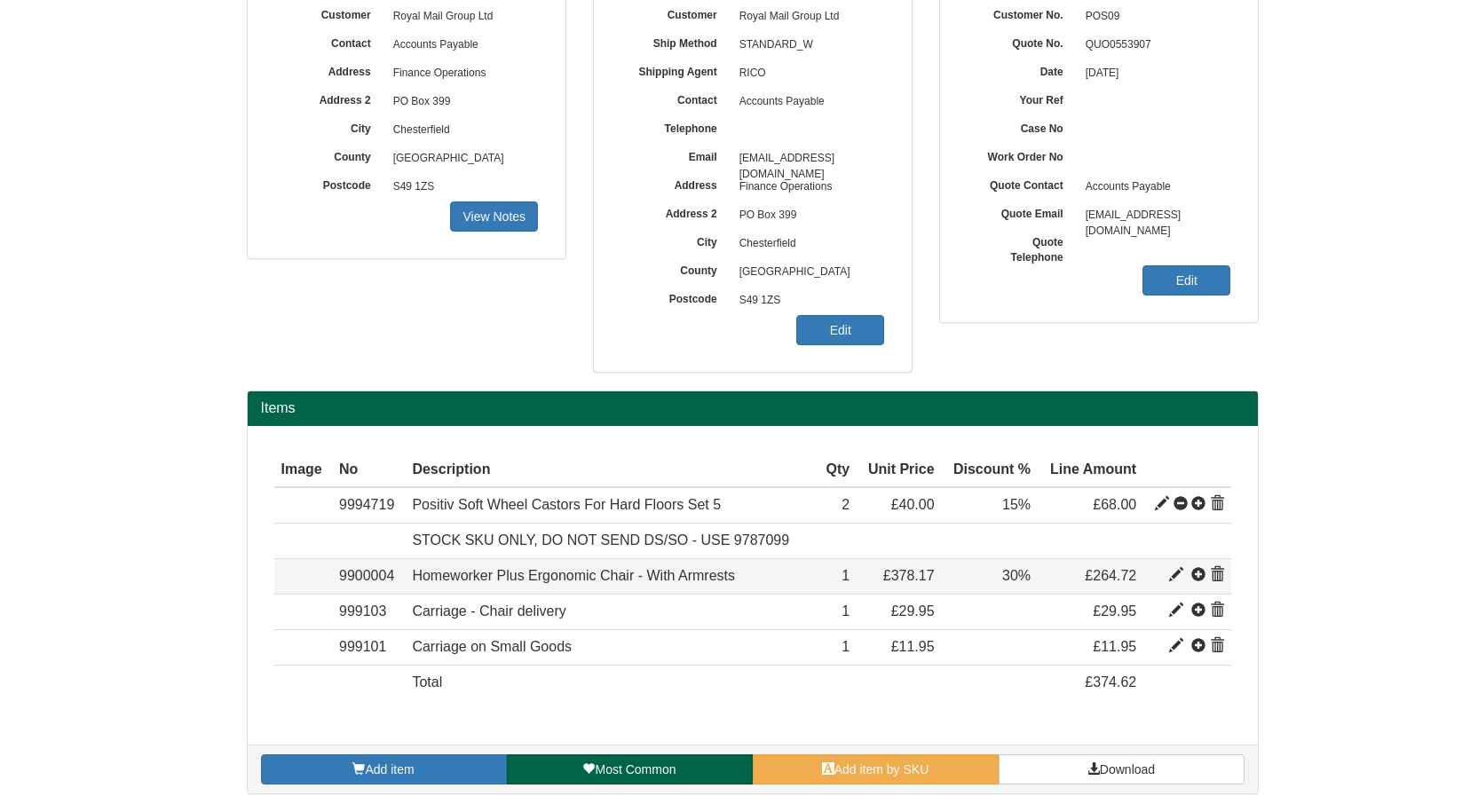
click at [1199, 574] on span at bounding box center [1198, 575] width 14 height 14
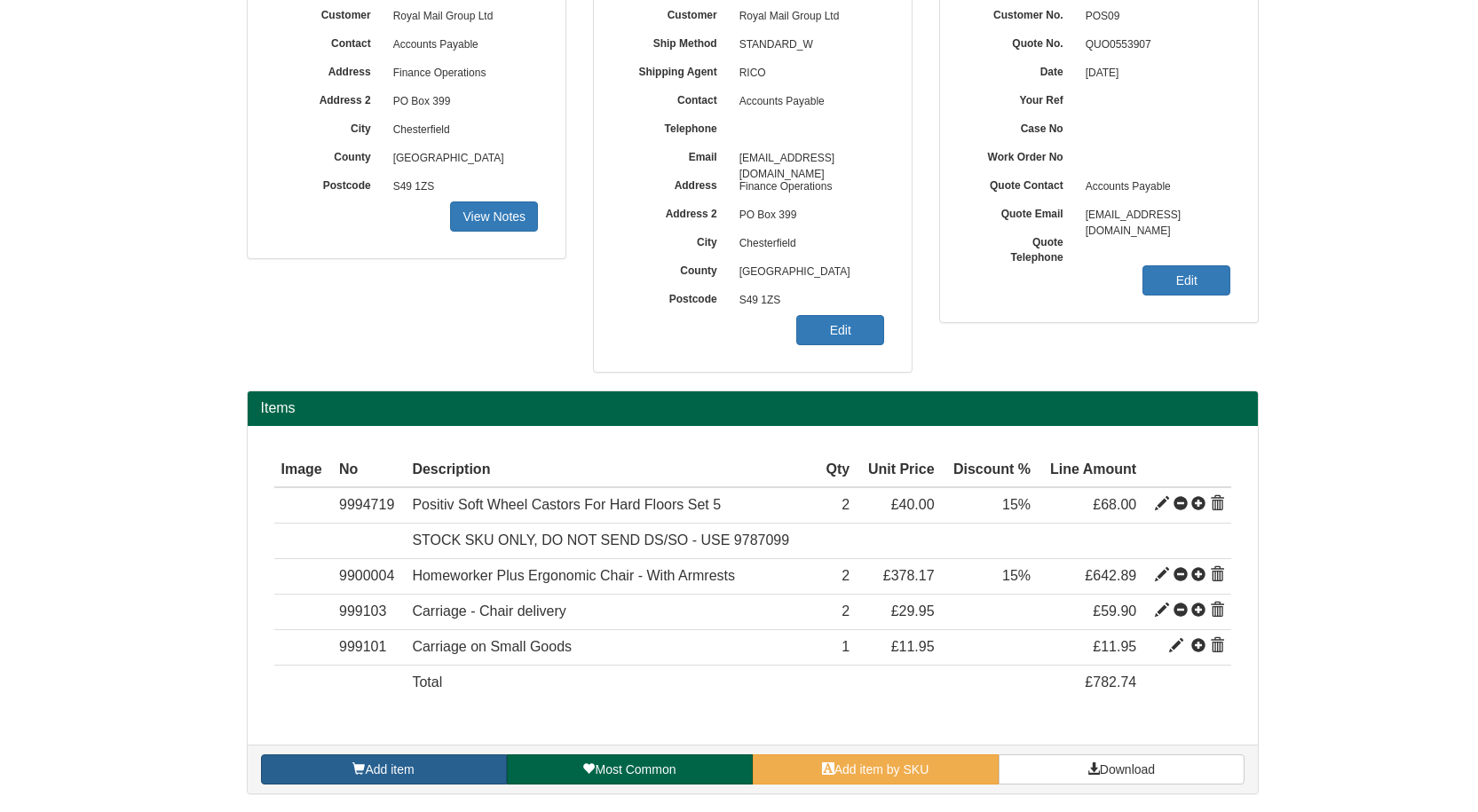
click at [387, 760] on link "Add item" at bounding box center [384, 769] width 246 height 30
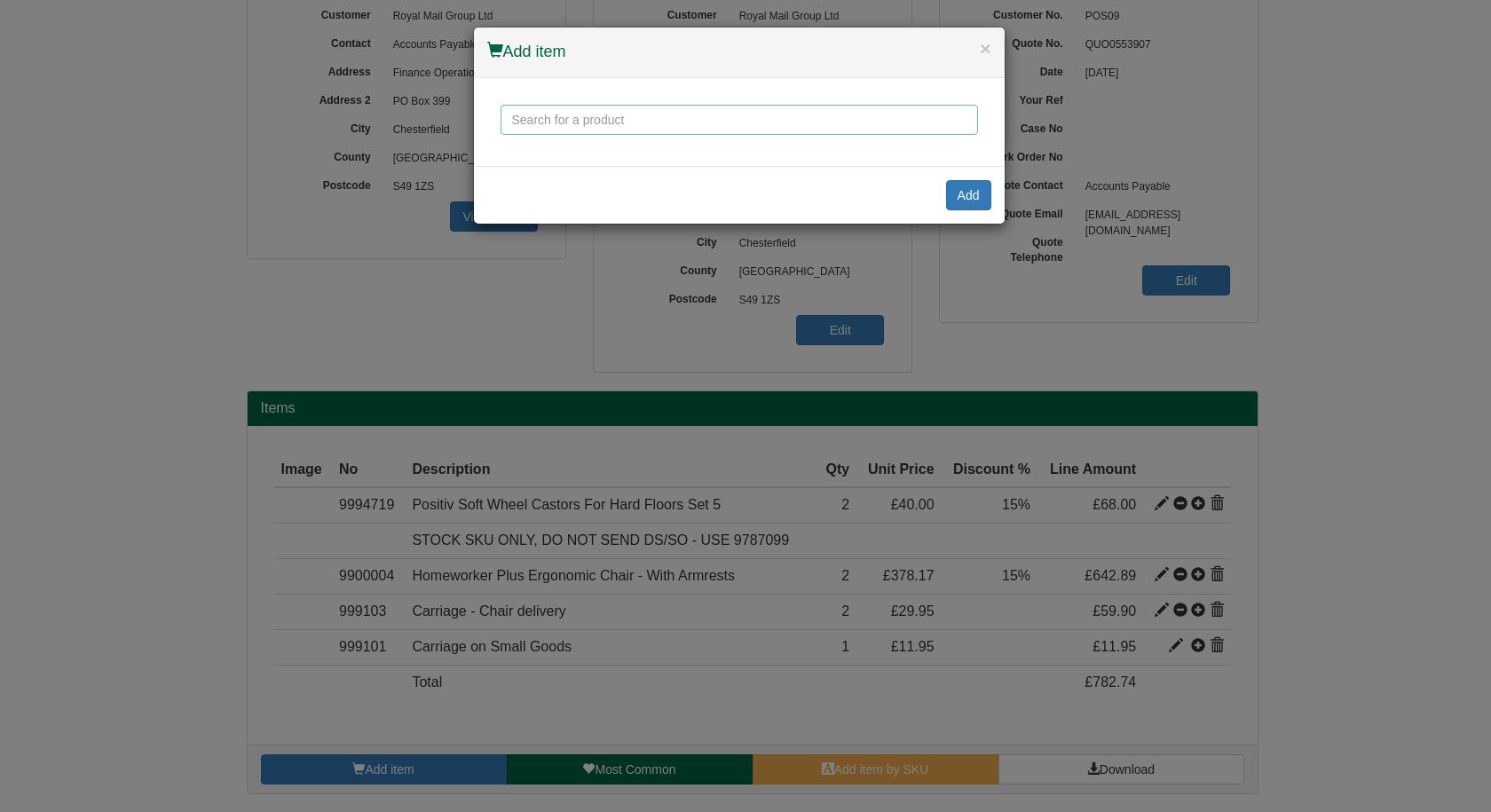
click at [636, 124] on input "text" at bounding box center [739, 119] width 477 height 30
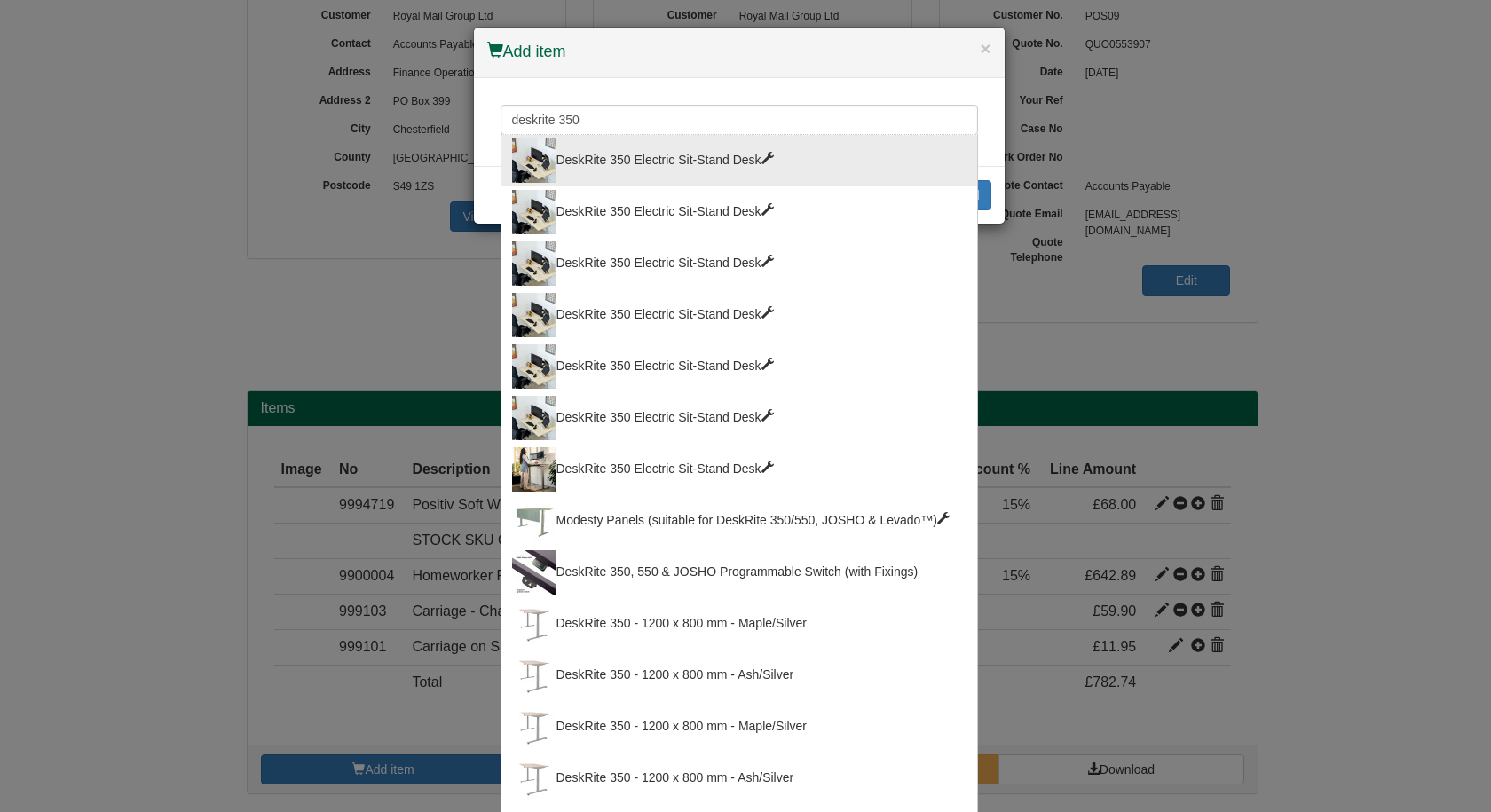
click at [634, 158] on div "DeskRite 350 Electric Sit-Stand Desk" at bounding box center [740, 160] width 454 height 44
type input "DeskRite 350 Electric Sit-Stand Desk"
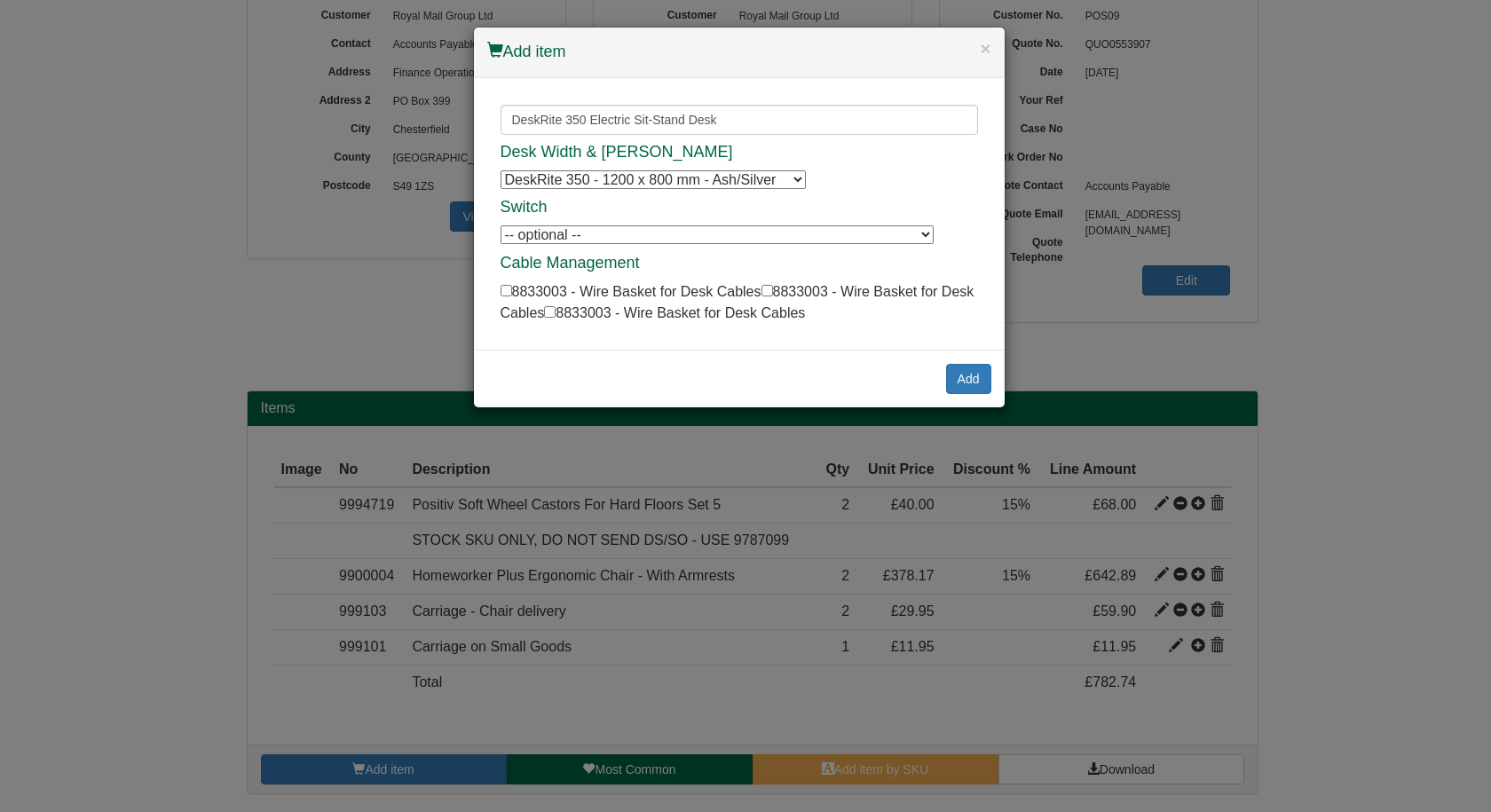
click at [618, 177] on select "DeskRite 350 - 1200 x 800 mm - Ash/Silver DeskRite 350 - 1200 x 800 mm - Ash/Si…" at bounding box center [653, 179] width 305 height 19
click at [747, 118] on input "DeskRite 350 Electric Sit-Stand Desk" at bounding box center [739, 119] width 477 height 30
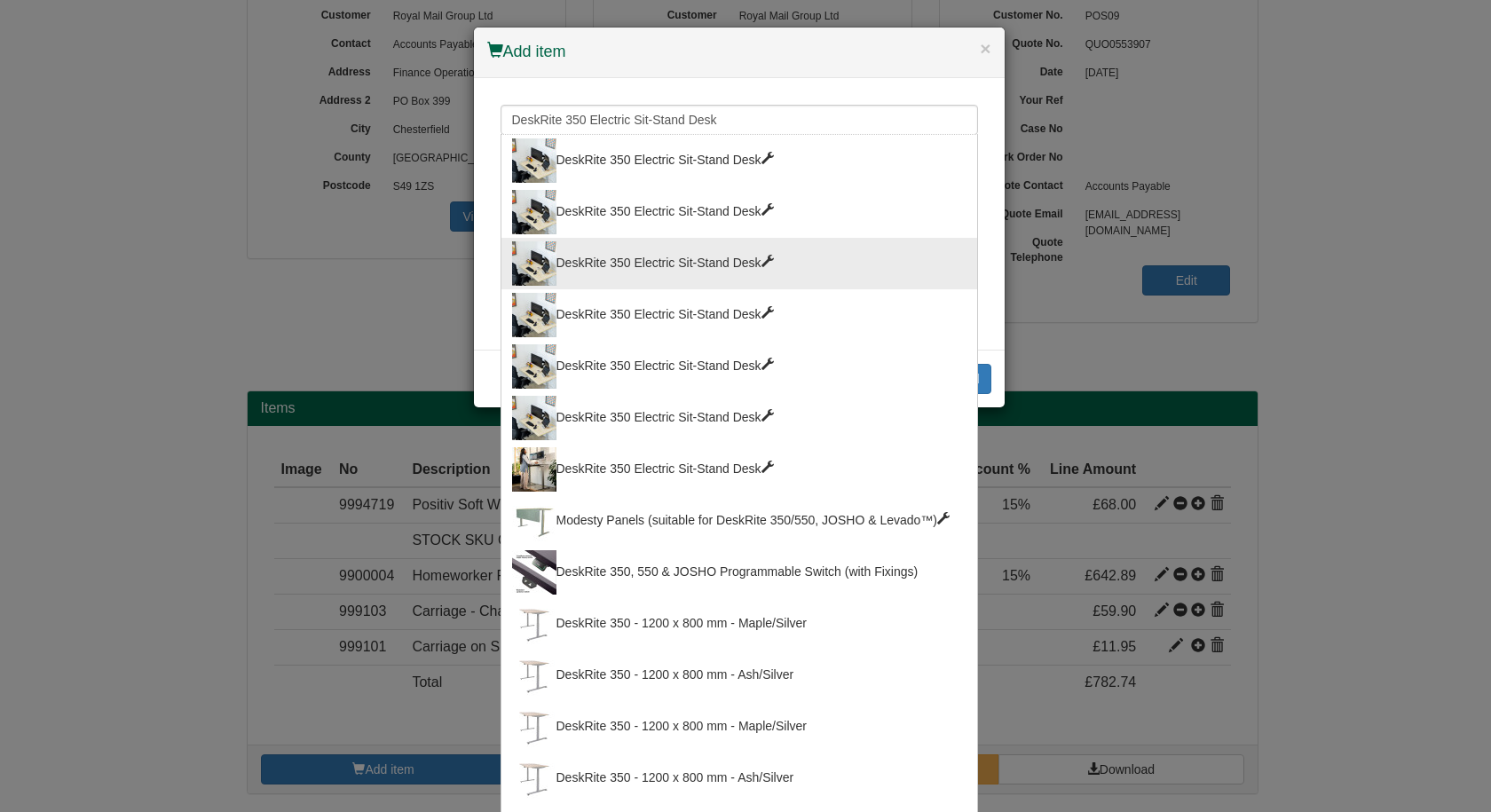
click at [655, 255] on div "DeskRite 350 Electric Sit-Stand Desk" at bounding box center [740, 263] width 454 height 44
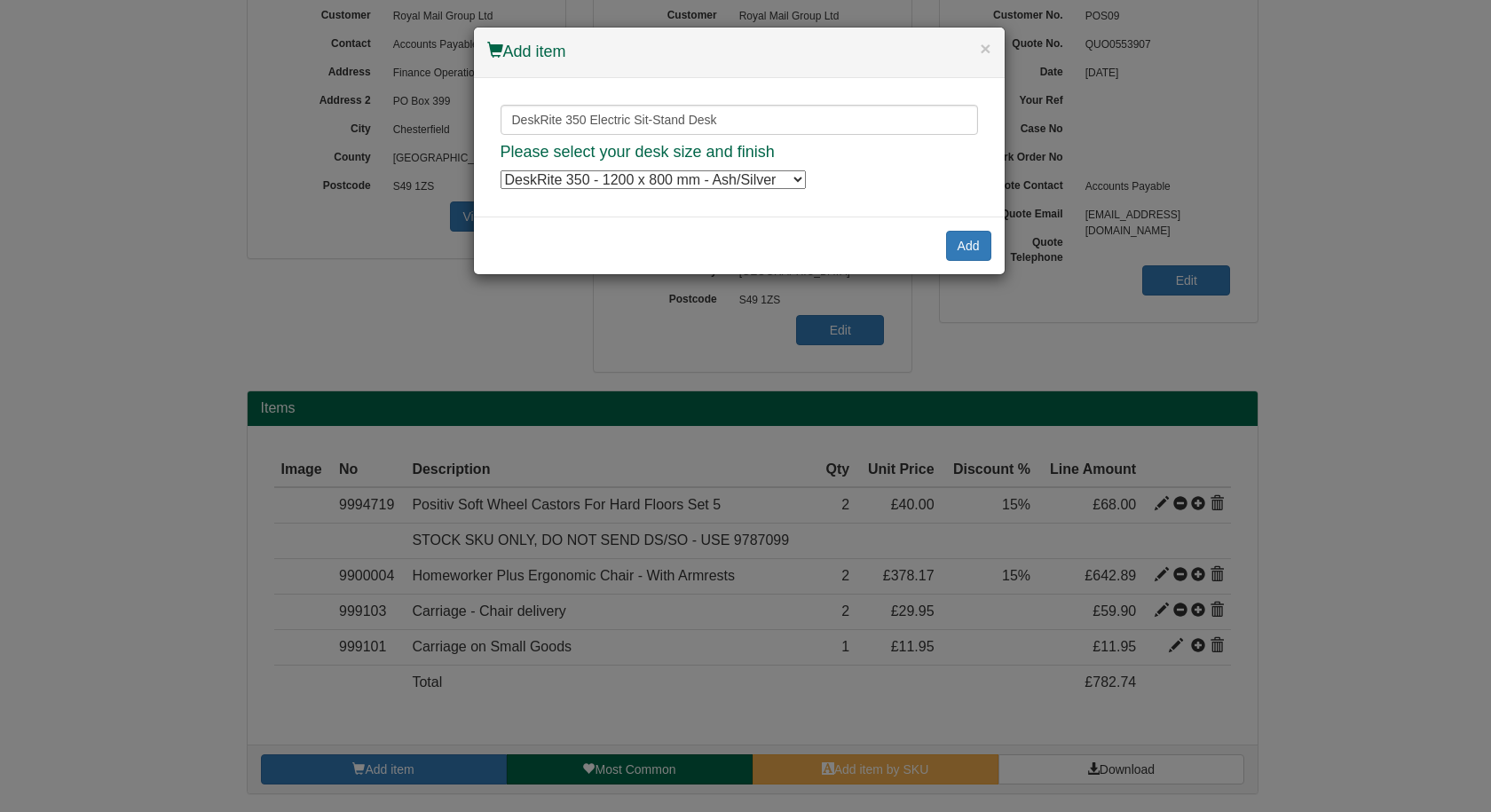
click at [658, 181] on select "DeskRite 350 - 1200 x 800 mm - Ash/Silver DeskRite 350 - 1200 x 800 mm - Ash/Si…" at bounding box center [653, 179] width 305 height 19
select select "8814017"
click at [501, 170] on select "DeskRite 350 - 1200 x 800 mm - Ash/Silver DeskRite 350 - 1200 x 800 mm - Ash/Si…" at bounding box center [653, 179] width 305 height 19
click at [961, 239] on button "Add" at bounding box center [969, 245] width 45 height 30
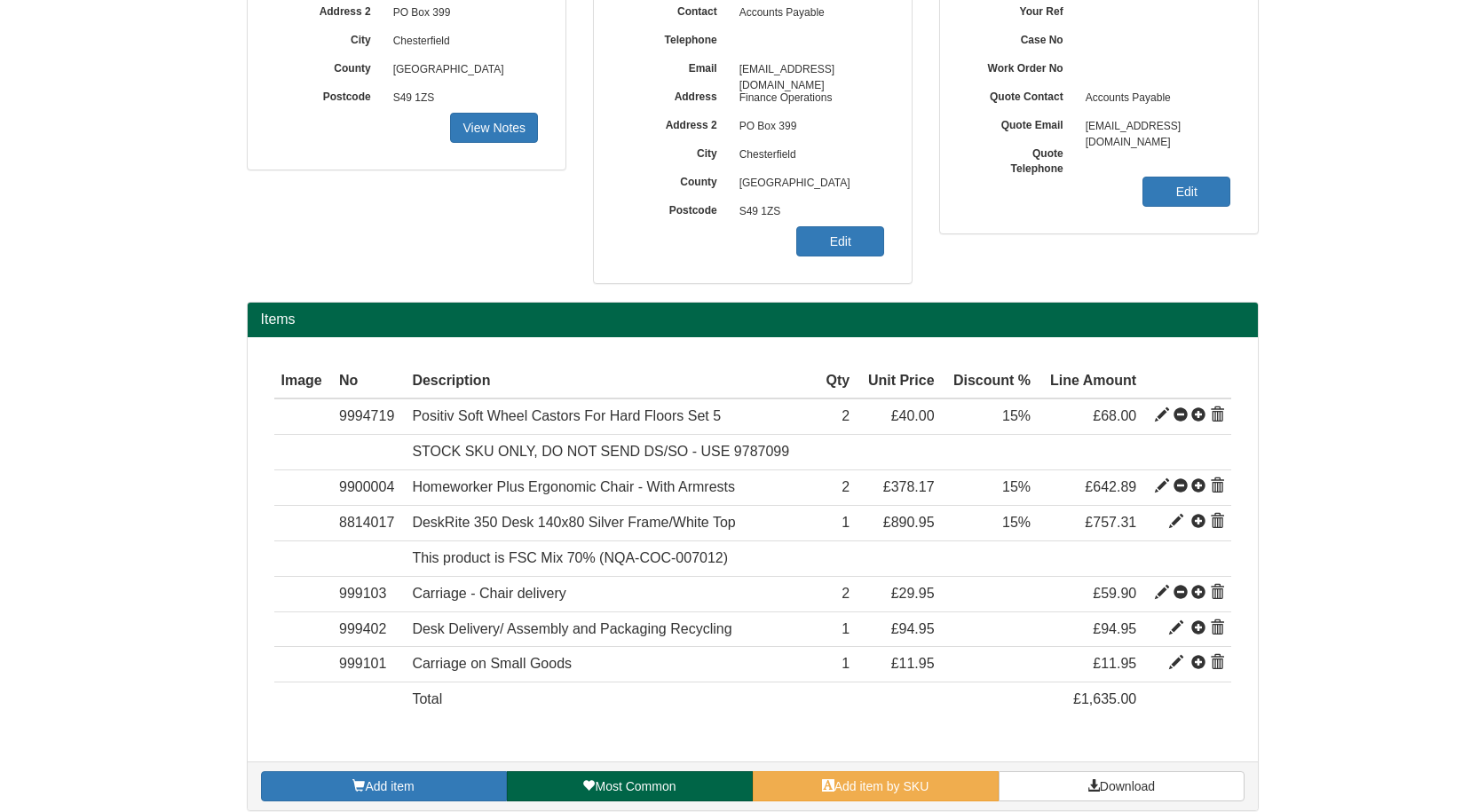
scroll to position [336, 0]
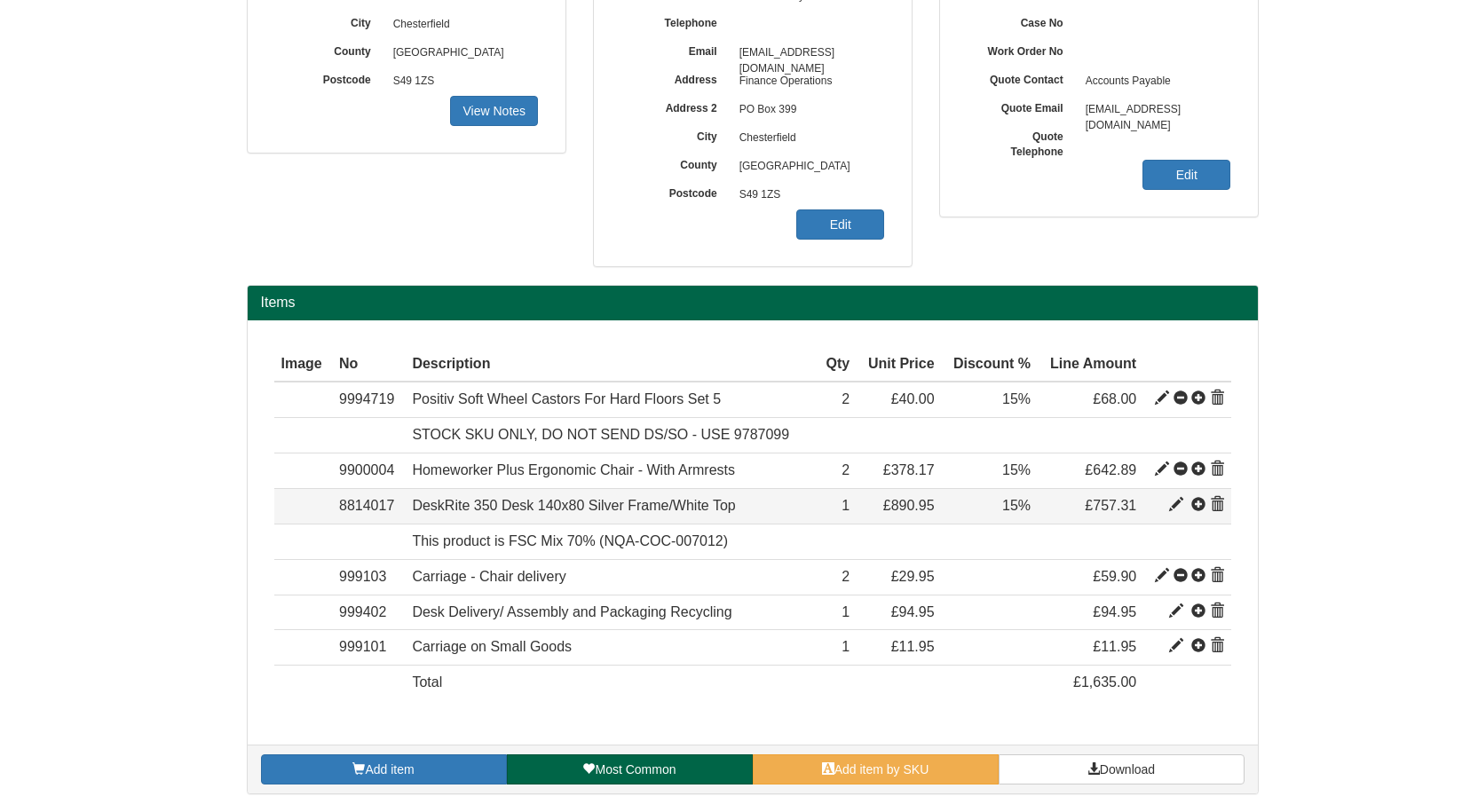
click at [1197, 502] on span at bounding box center [1198, 505] width 14 height 14
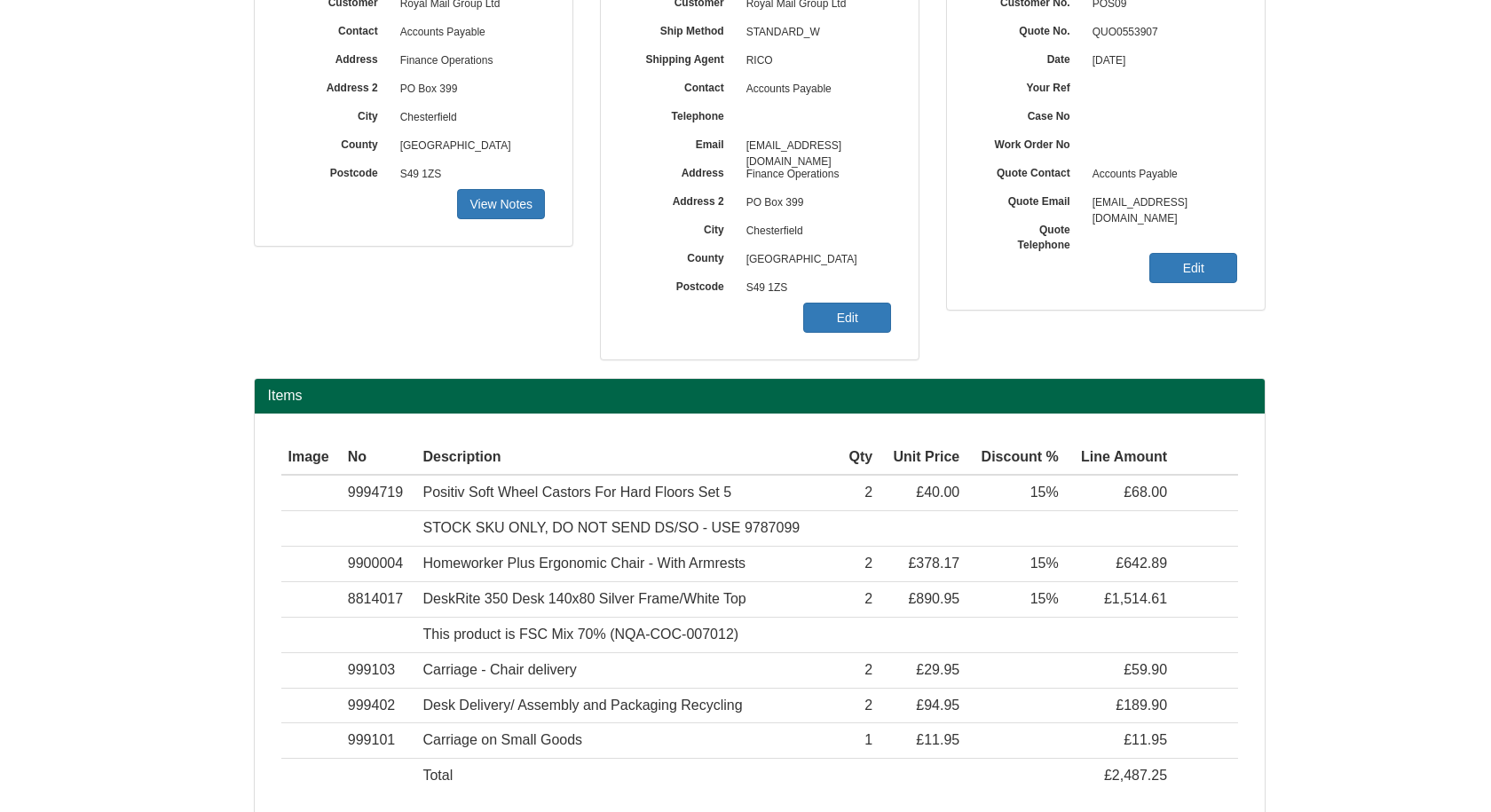
scroll to position [63, 0]
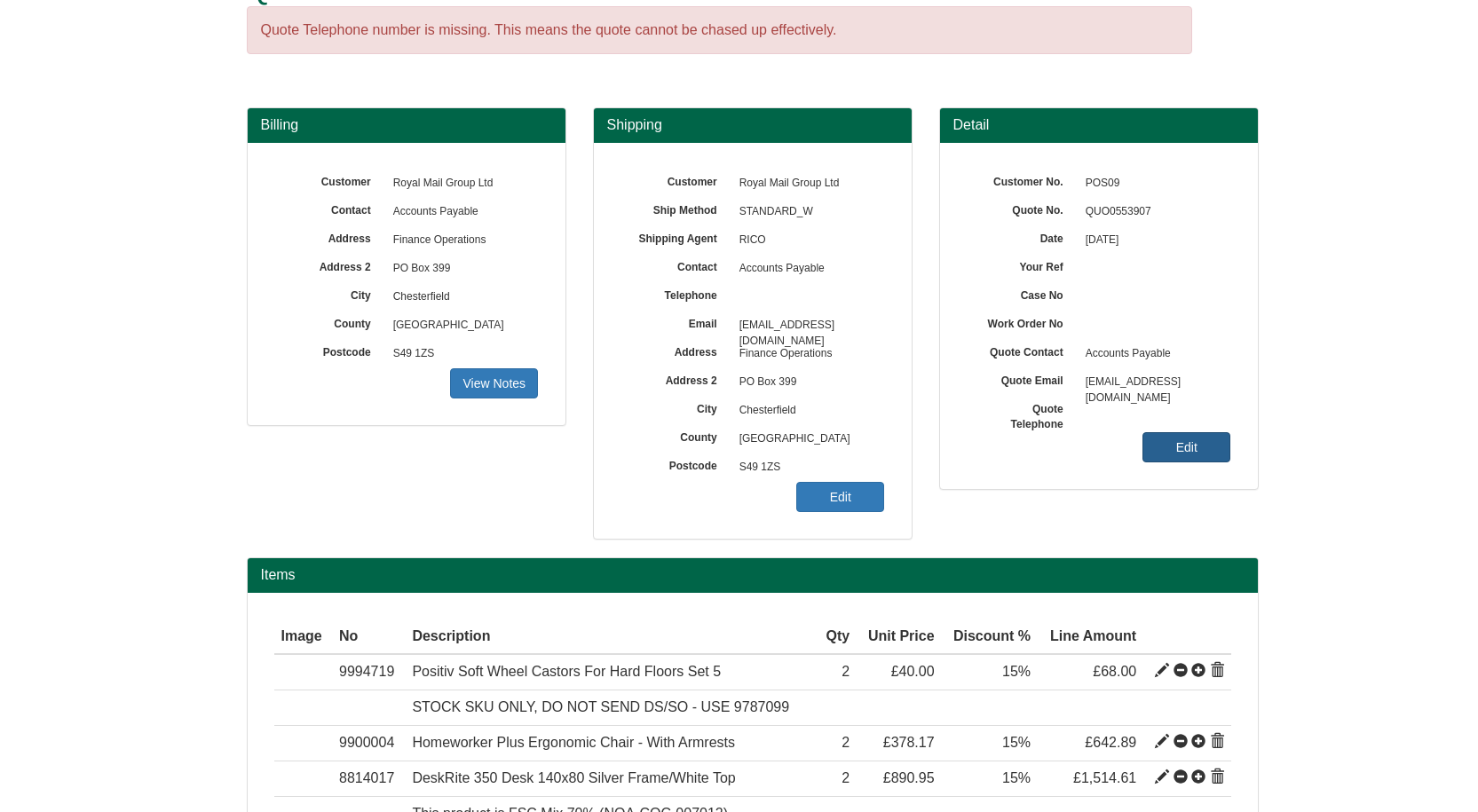
click at [1193, 435] on link "Edit" at bounding box center [1186, 446] width 88 height 30
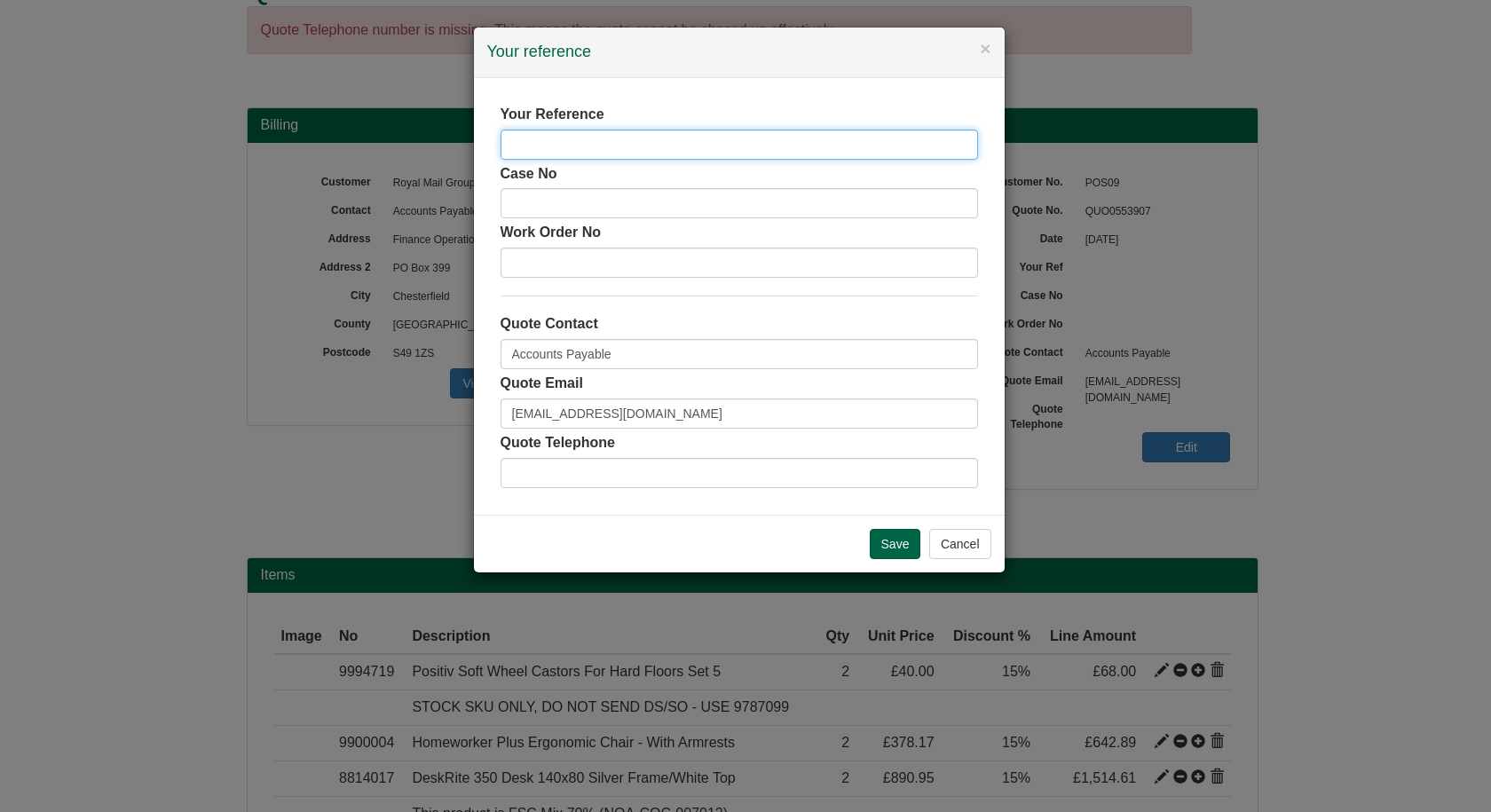
click at [606, 147] on input "text" at bounding box center [739, 144] width 477 height 30
paste input "4422222"
type input "4422222"
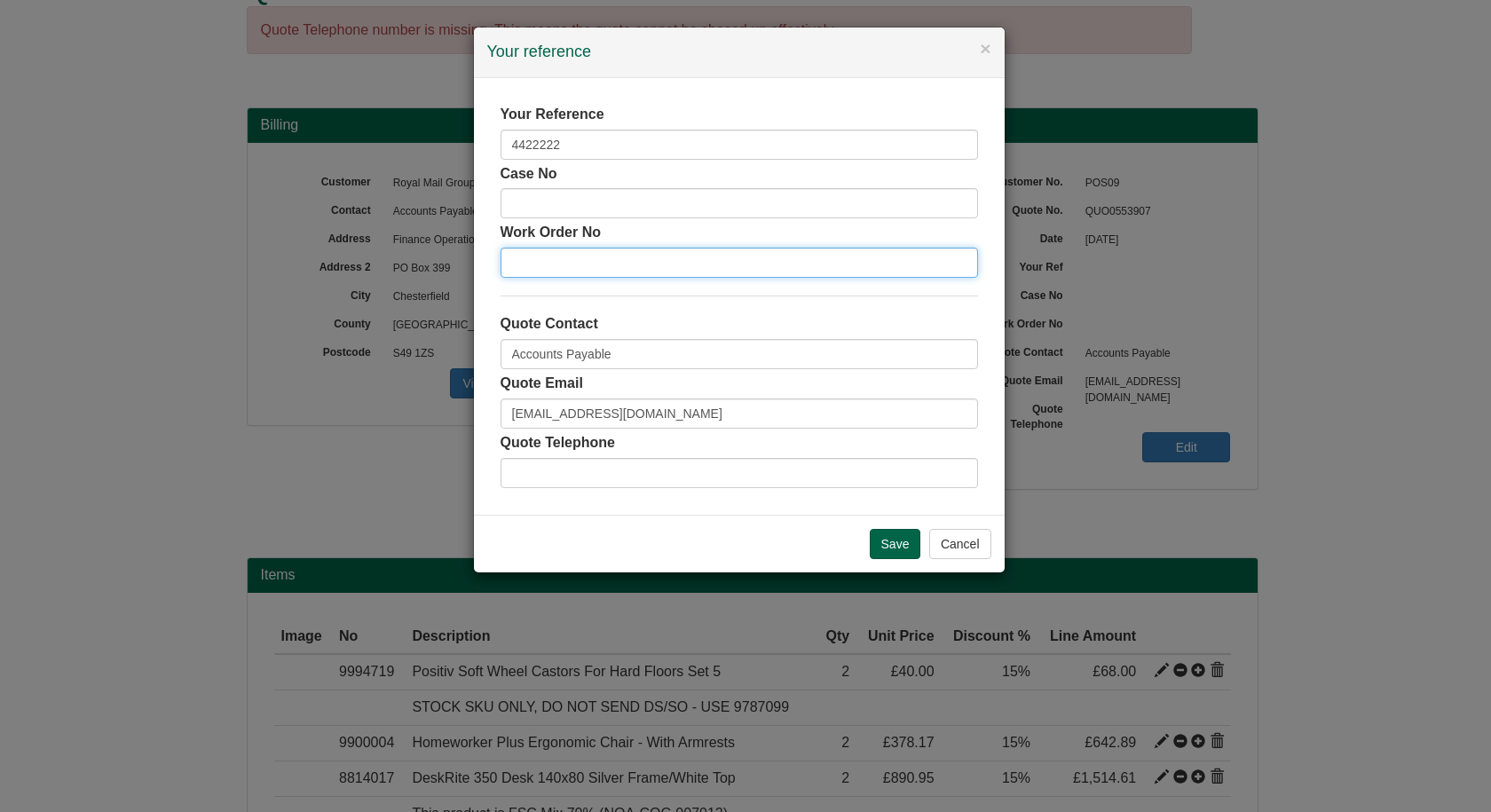
click at [546, 275] on input "text" at bounding box center [739, 262] width 477 height 30
paste input "4422222"
type input "4422222"
click at [898, 542] on input "Save" at bounding box center [895, 543] width 52 height 30
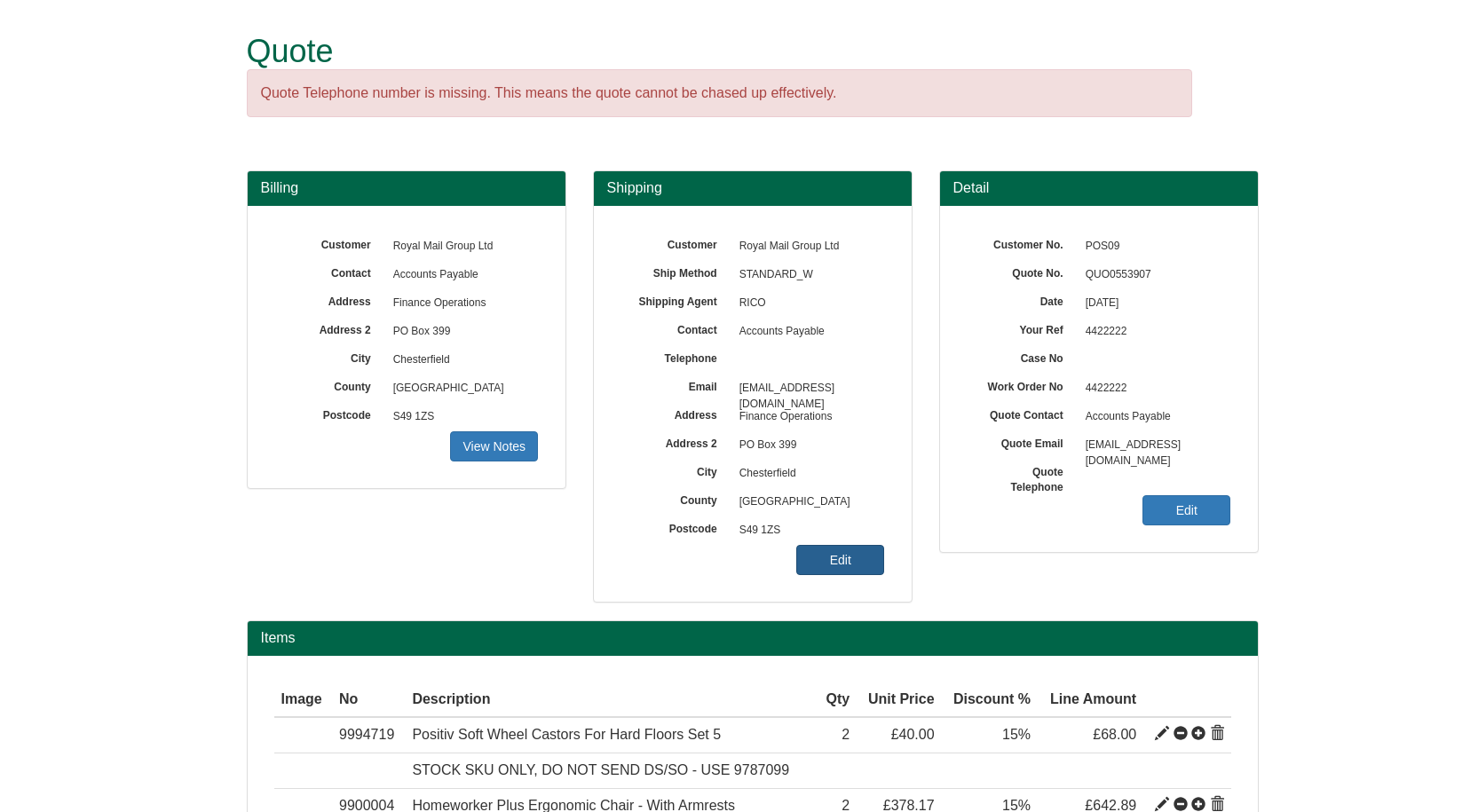
click at [833, 561] on link "Edit" at bounding box center [840, 559] width 88 height 30
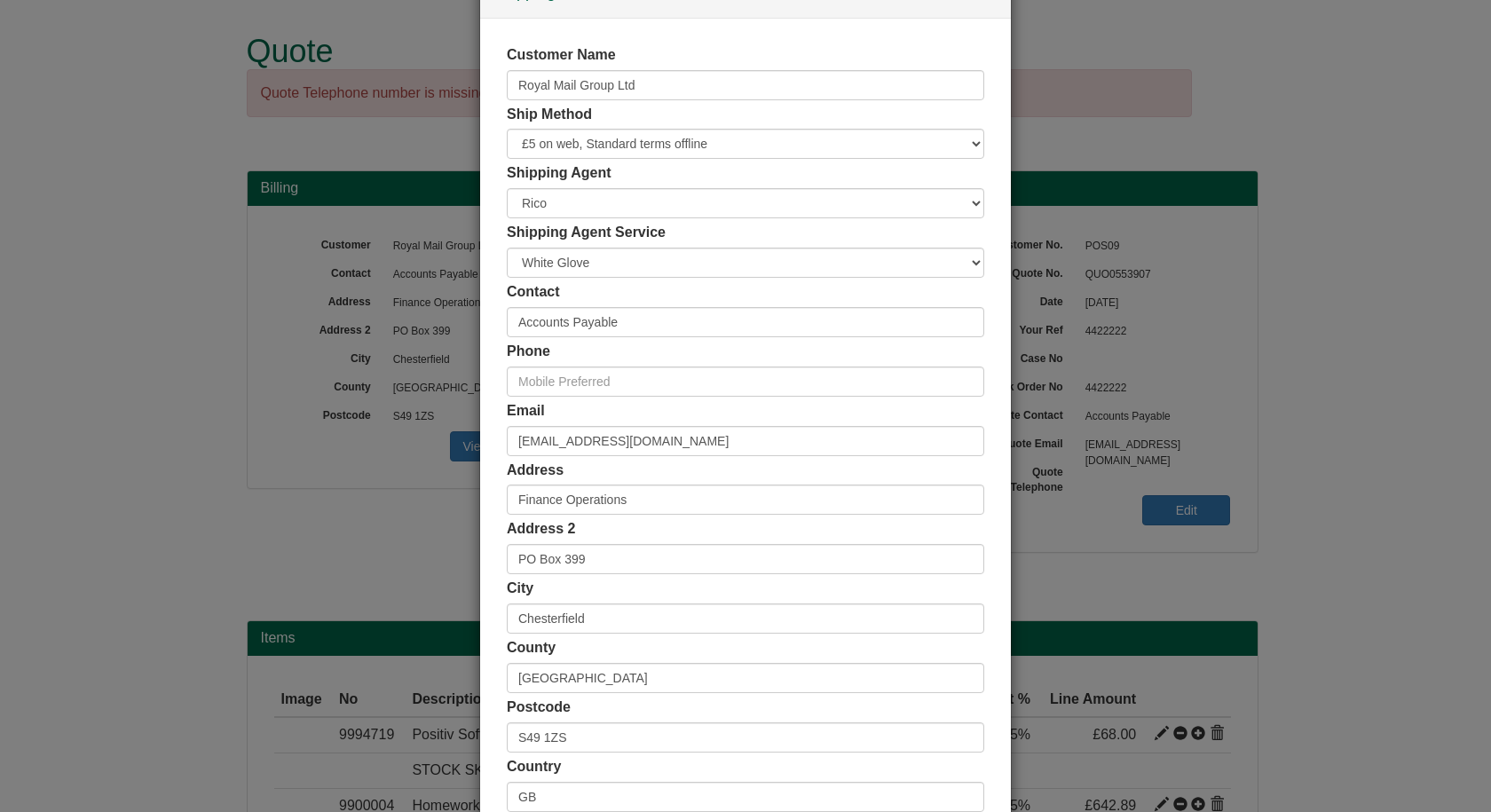
scroll to position [171, 0]
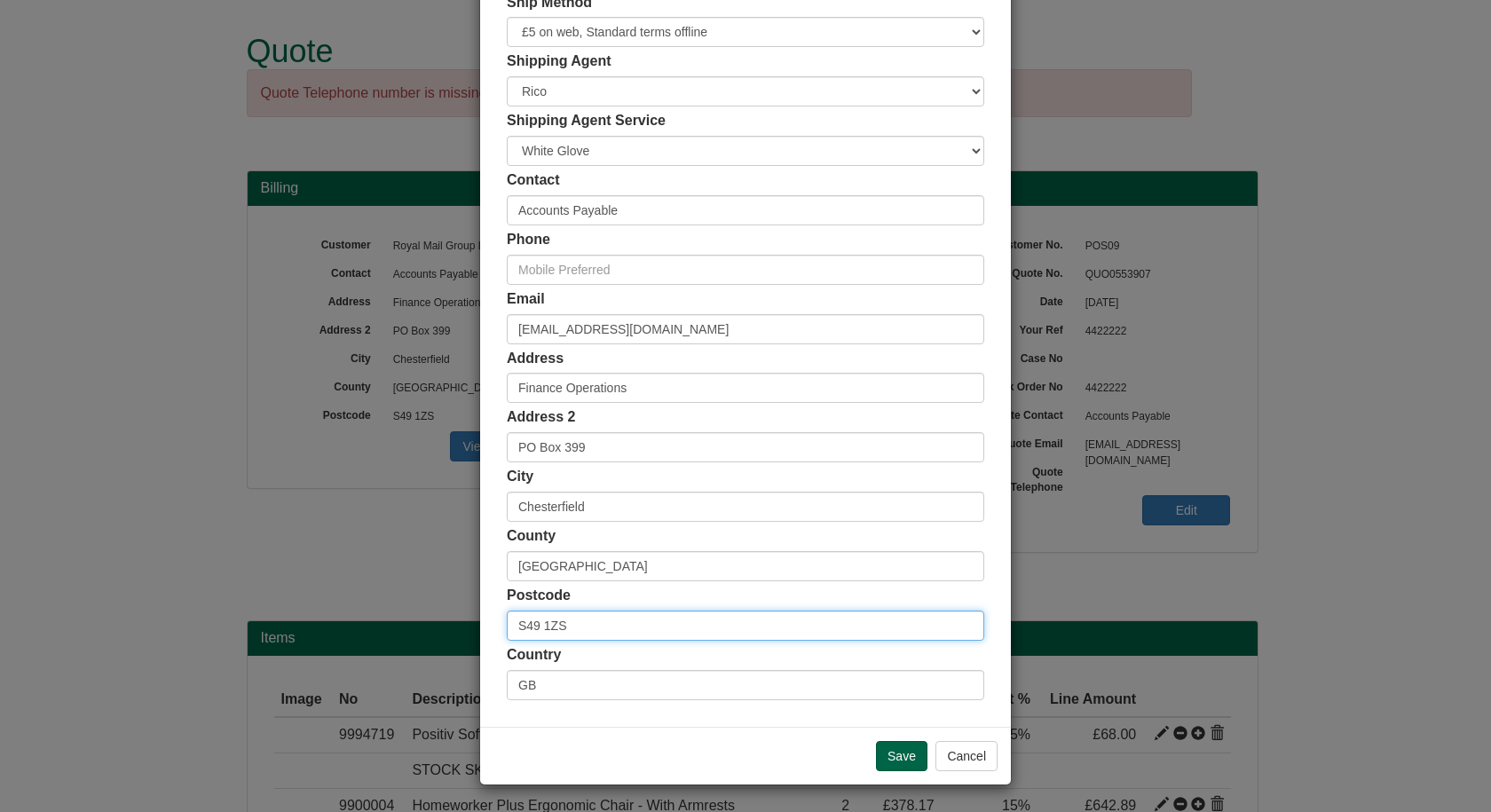
drag, startPoint x: 575, startPoint y: 625, endPoint x: 430, endPoint y: 606, distance: 146.2
click at [434, 631] on div "× Shipping Customer Name Royal Mail Group Ltd Ship Method Free of Charge £5 Fla…" at bounding box center [745, 406] width 1491 height 812
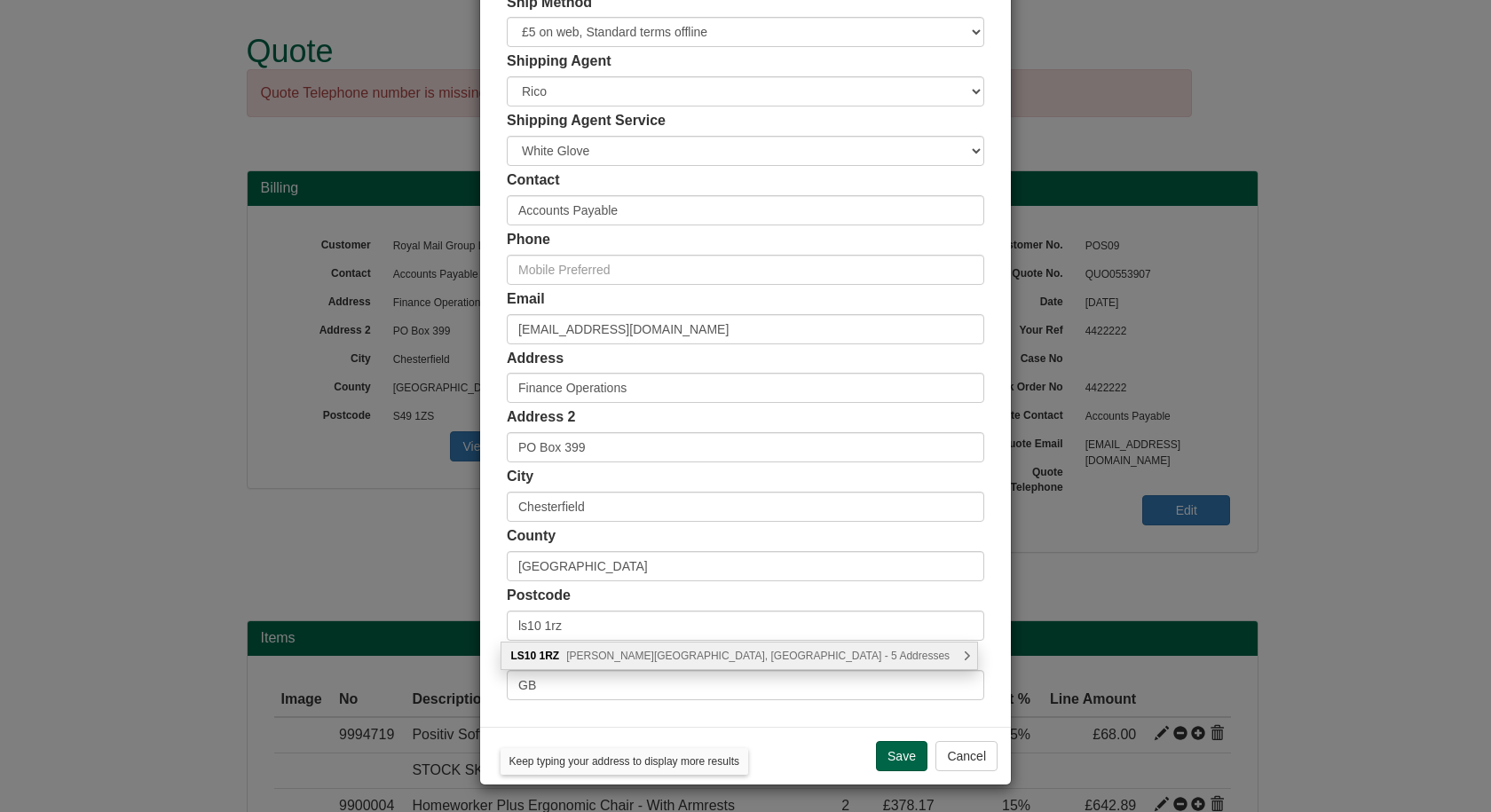
click at [608, 651] on span "Skelton Grange Road, Leeds - 5 Addresses" at bounding box center [757, 656] width 383 height 13
type input "LS10 1RZ"
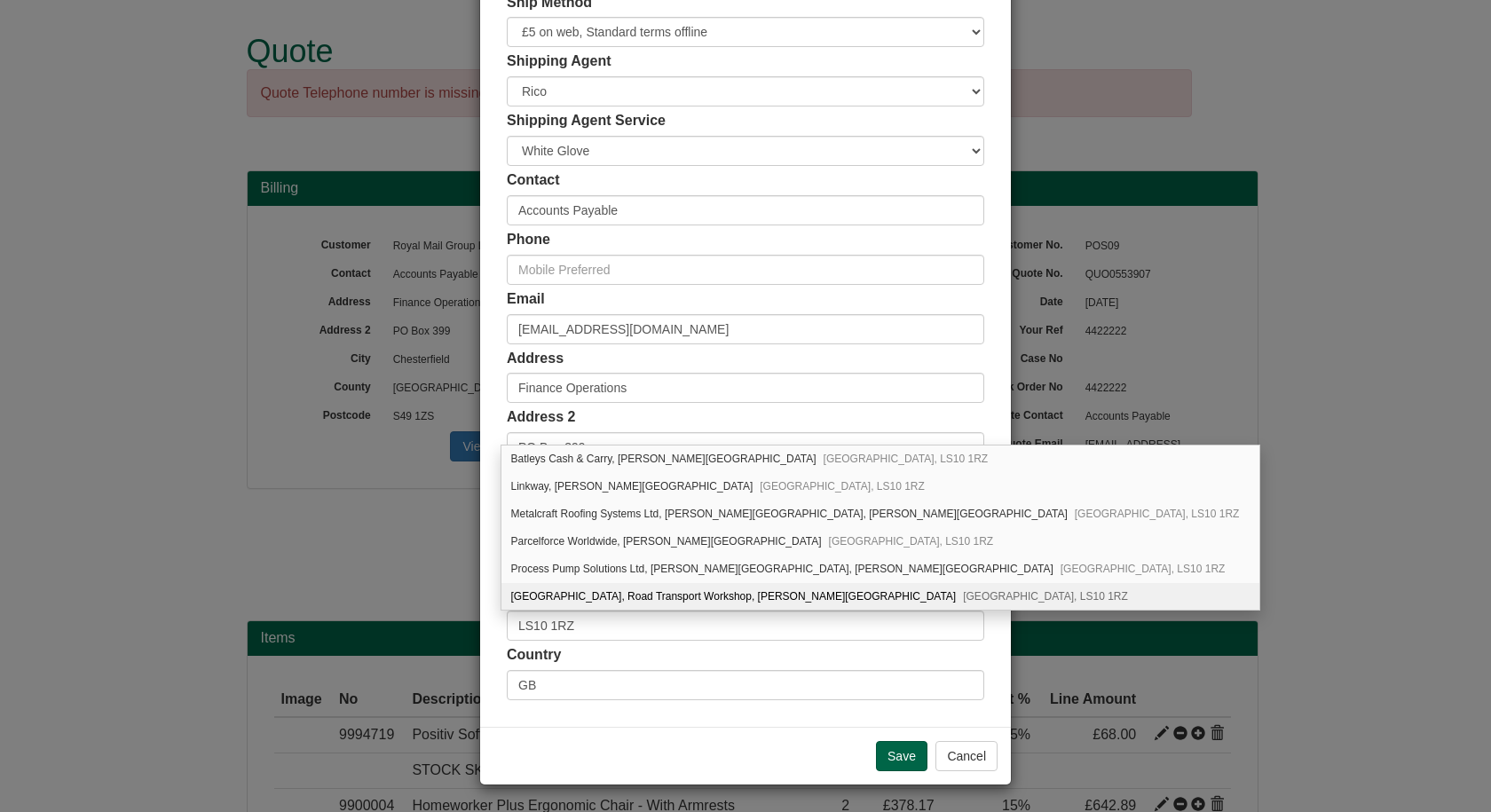
click at [592, 587] on div "Royal Mail, Road Transport Workshop, Skelton Grange Road Leeds, LS10 1RZ" at bounding box center [881, 596] width 759 height 26
type input "Royal Mail"
type input "Road Transport Workshop, [PERSON_NAME][GEOGRAPHIC_DATA]"
type input "[GEOGRAPHIC_DATA]"
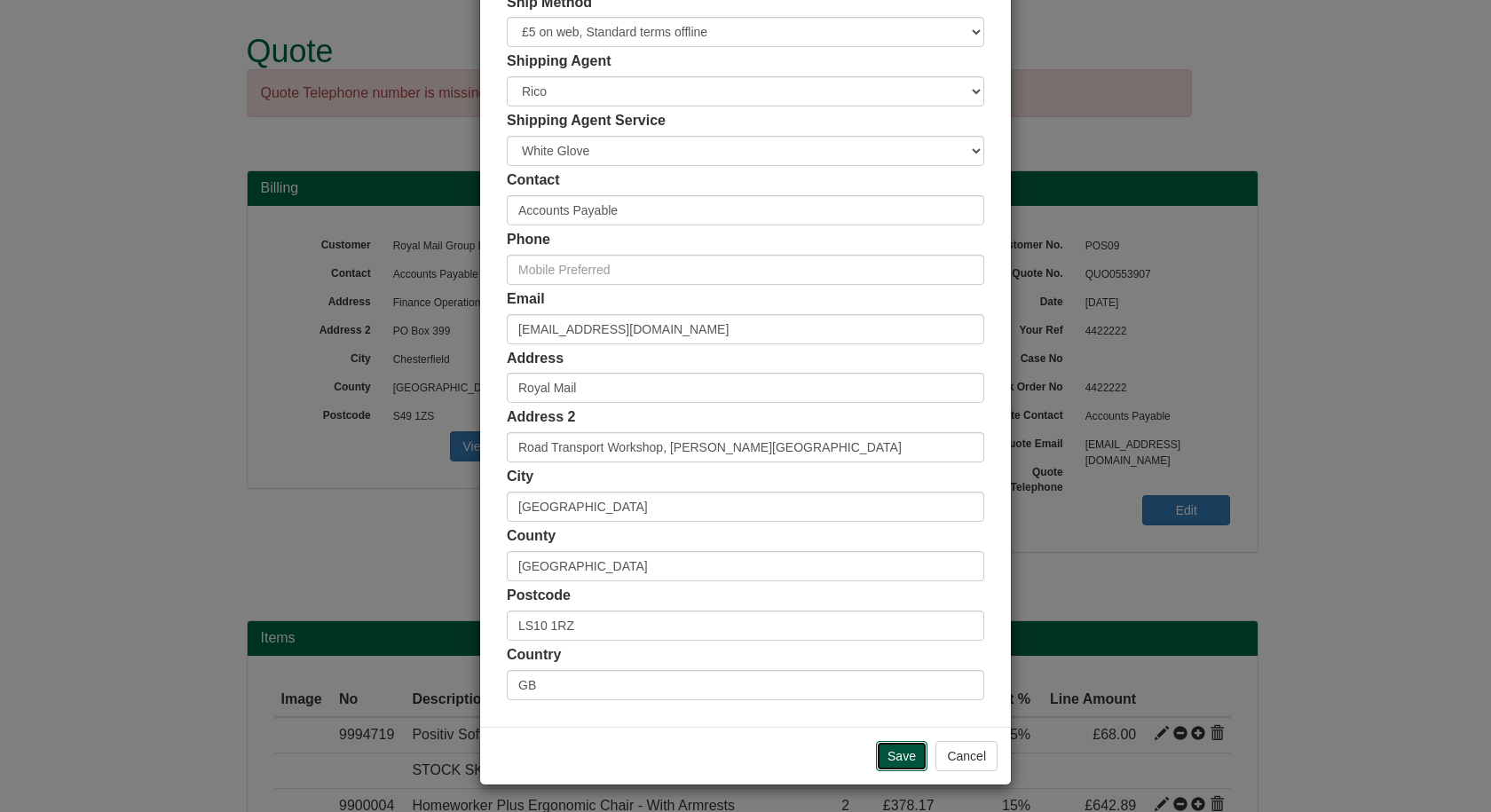
click at [897, 750] on input "Save" at bounding box center [902, 756] width 52 height 30
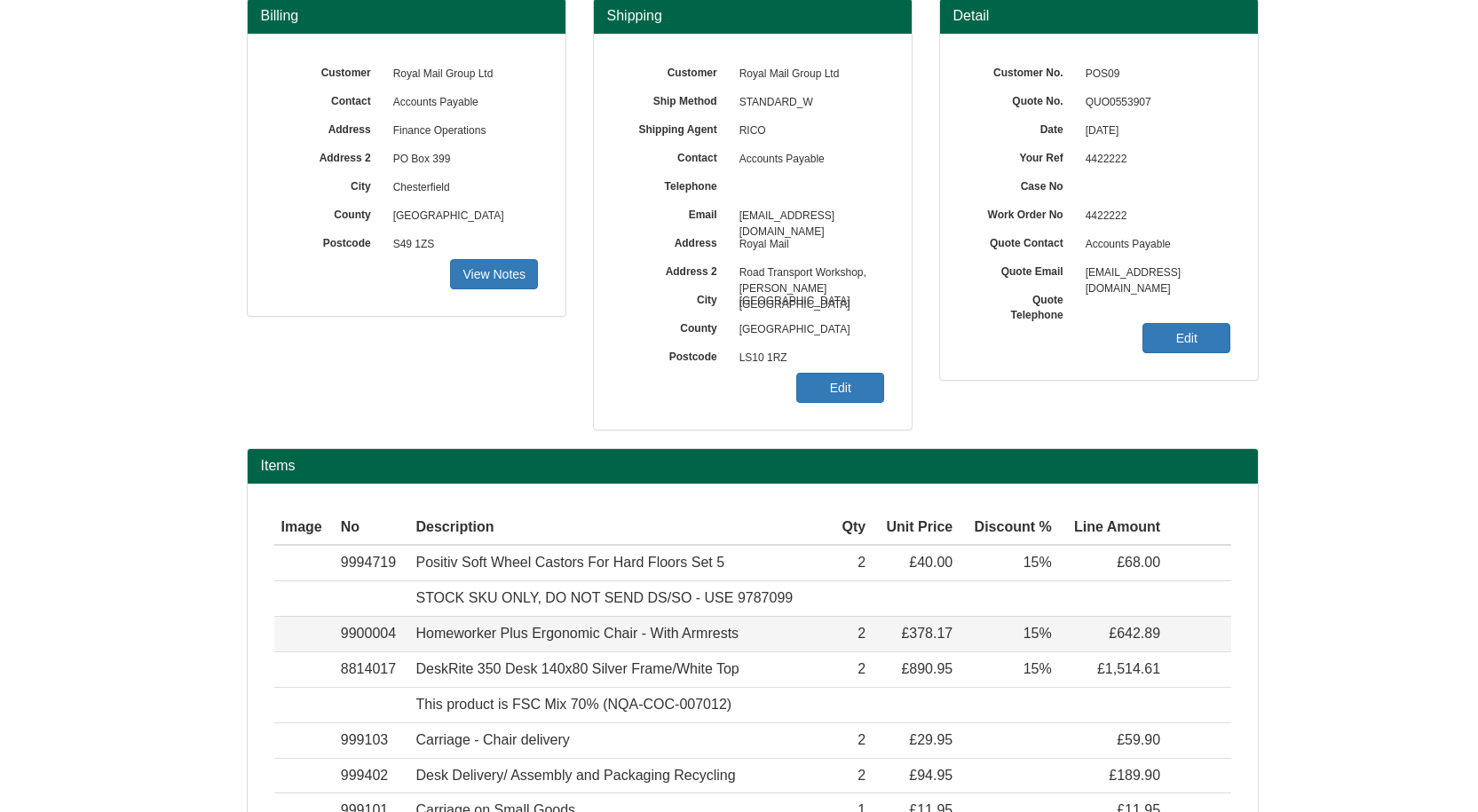
scroll to position [336, 0]
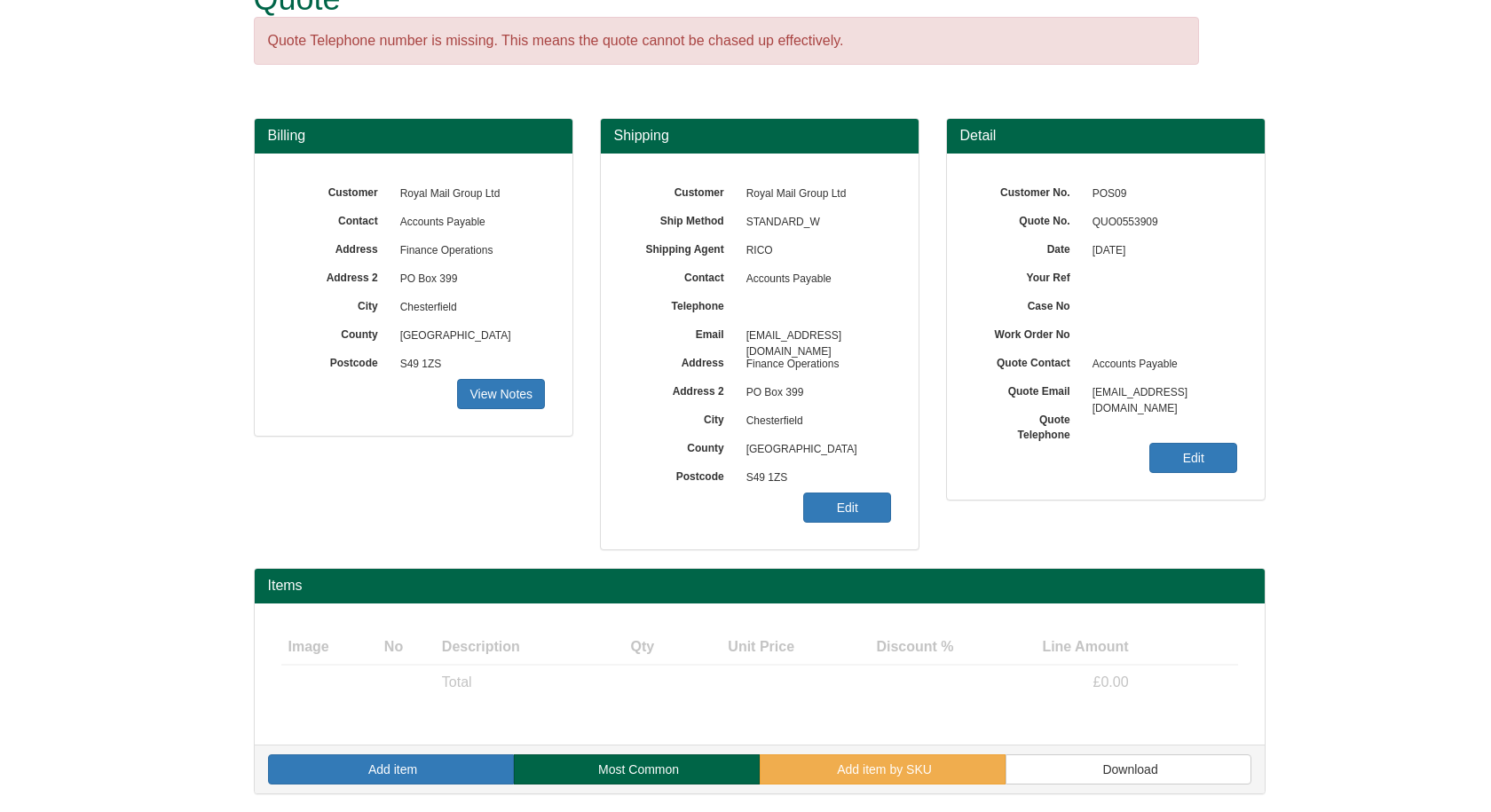
scroll to position [53, 0]
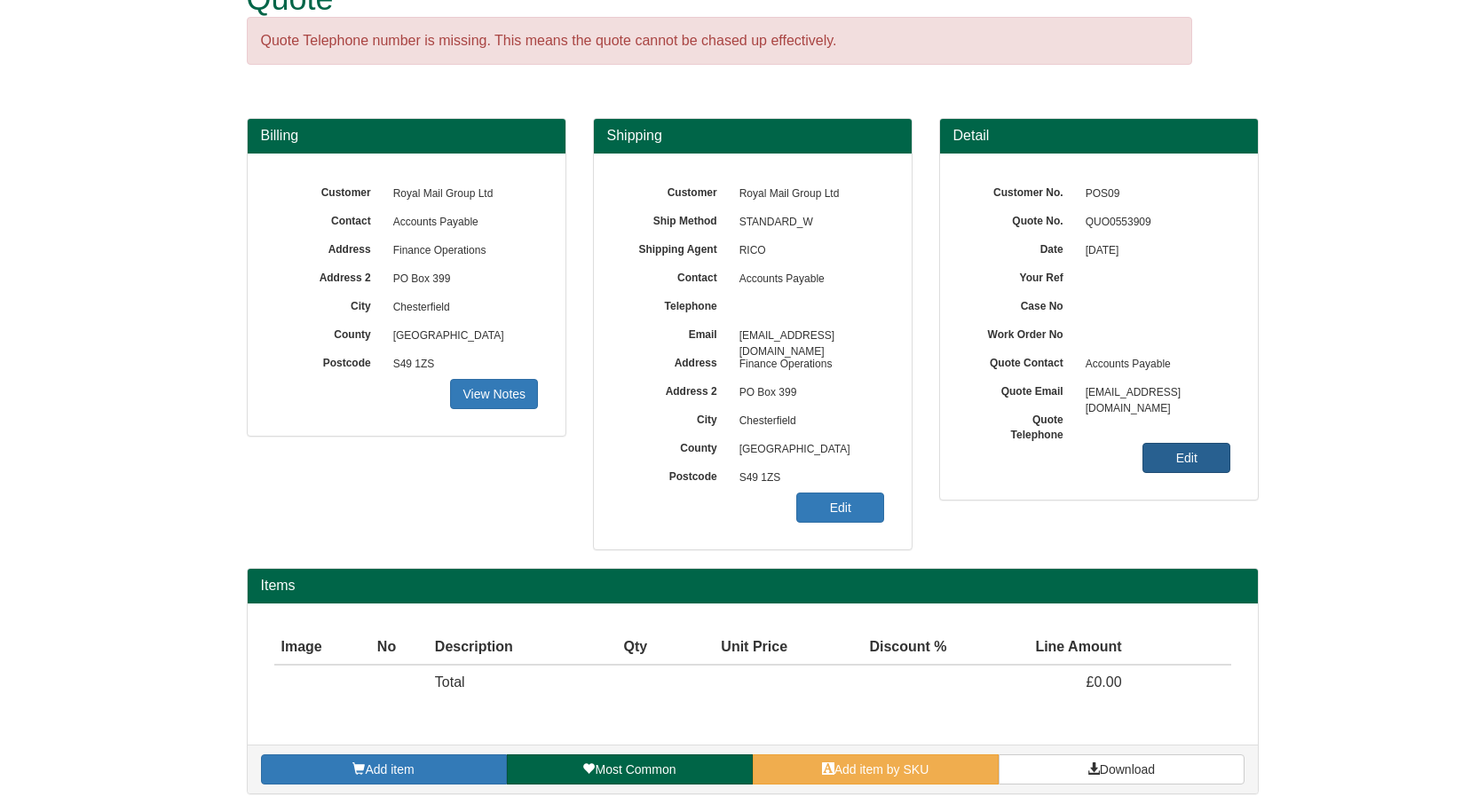
click at [1174, 453] on link "Edit" at bounding box center [1186, 457] width 88 height 30
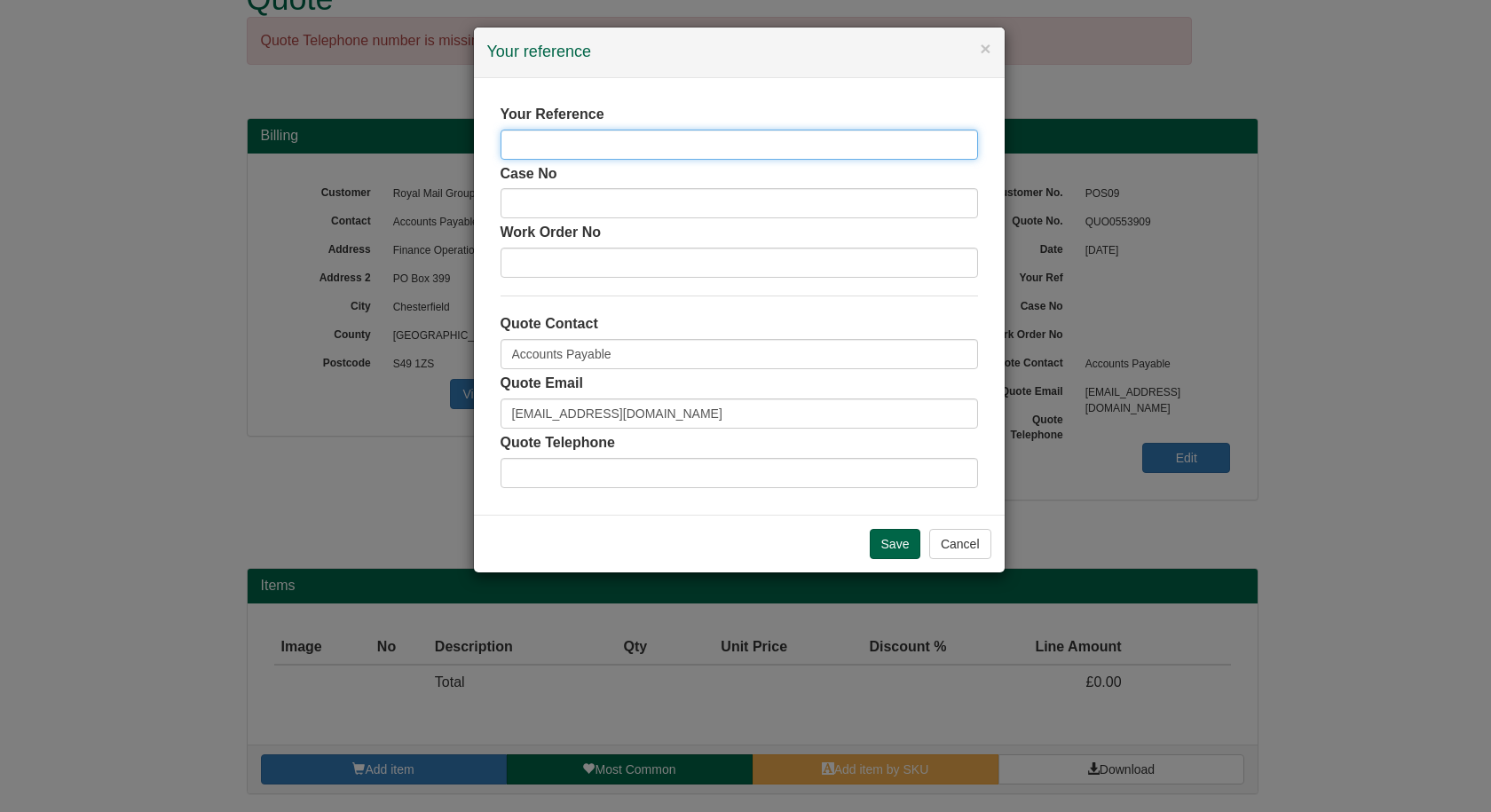
click at [597, 142] on input "text" at bounding box center [739, 144] width 477 height 30
paste input "4424214"
type input "4424214"
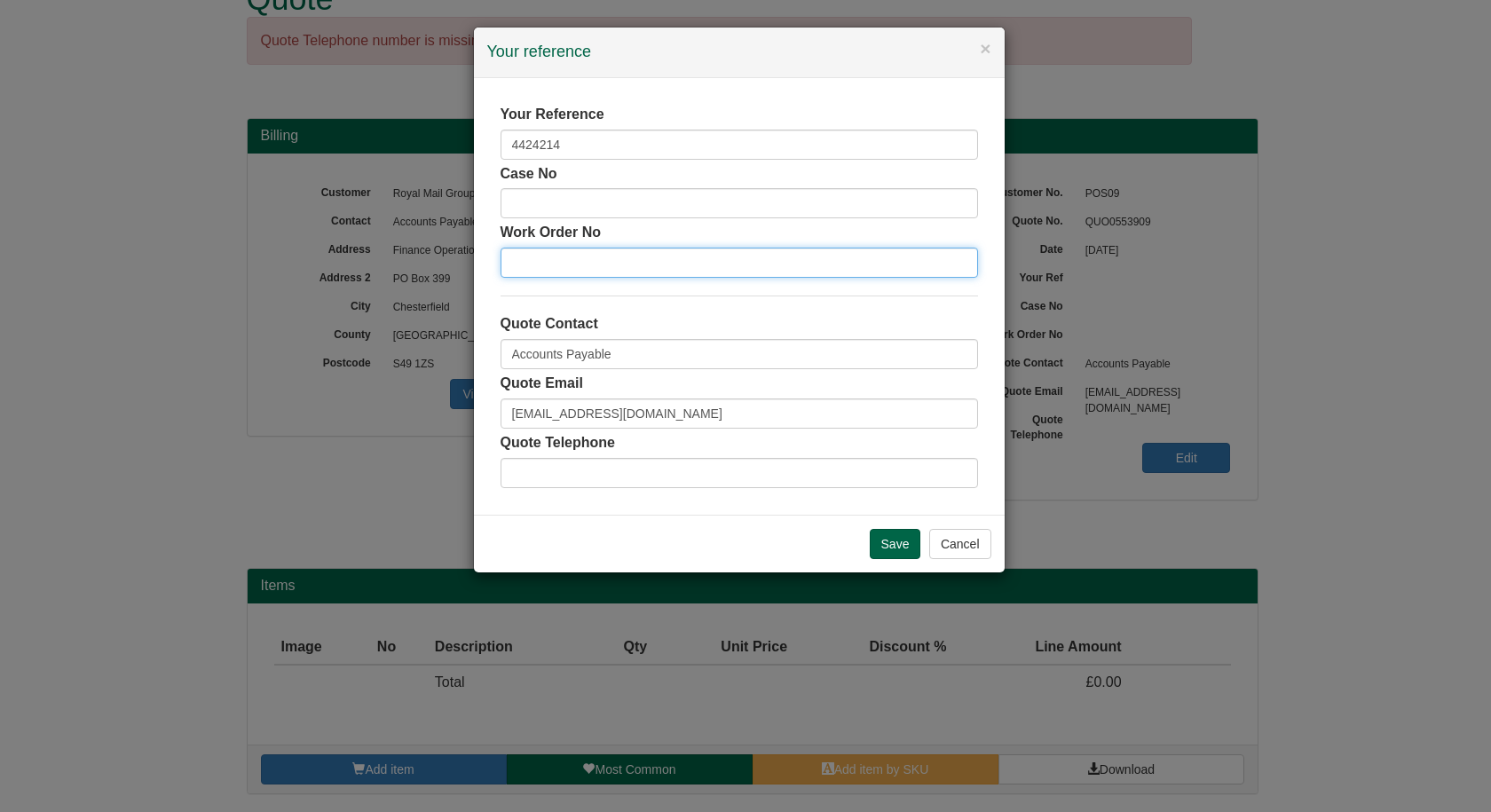
click at [540, 265] on input "text" at bounding box center [739, 262] width 477 height 30
paste input "4424214"
type input "4424214"
click at [887, 544] on input "Save" at bounding box center [895, 543] width 52 height 30
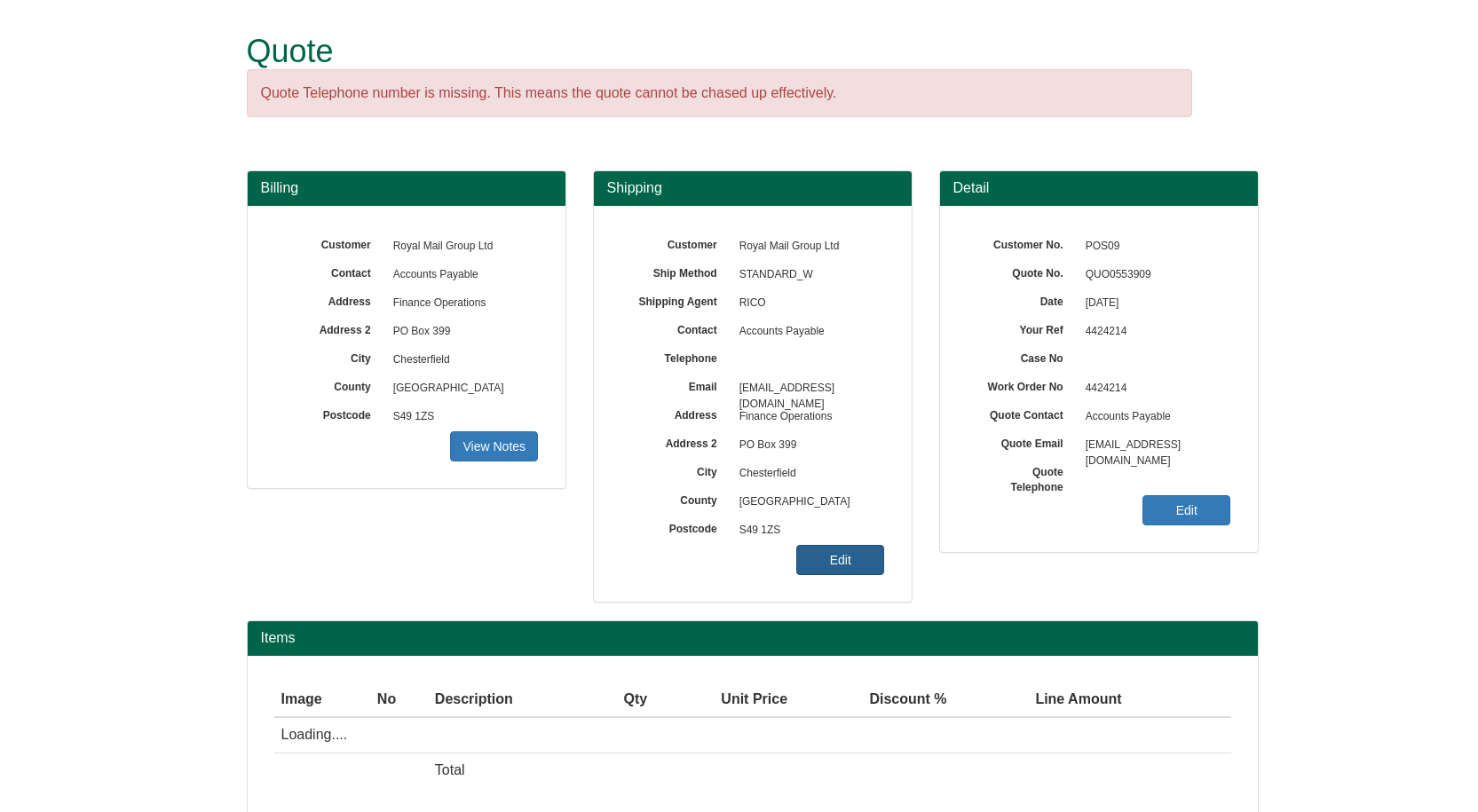
click at [842, 566] on link "Edit" at bounding box center [840, 559] width 88 height 30
click at [841, 558] on link "Edit" at bounding box center [840, 559] width 88 height 30
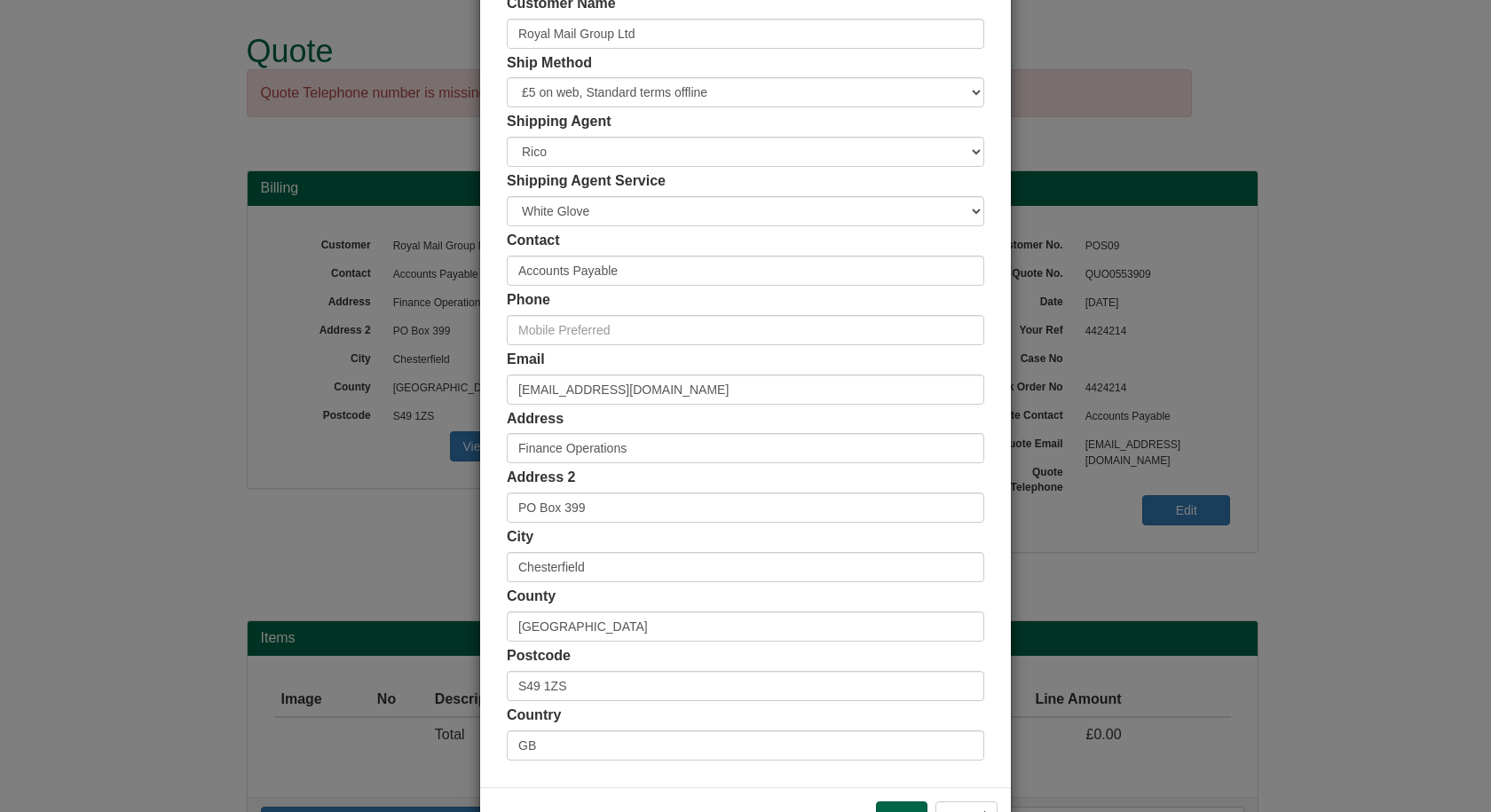
scroll to position [171, 0]
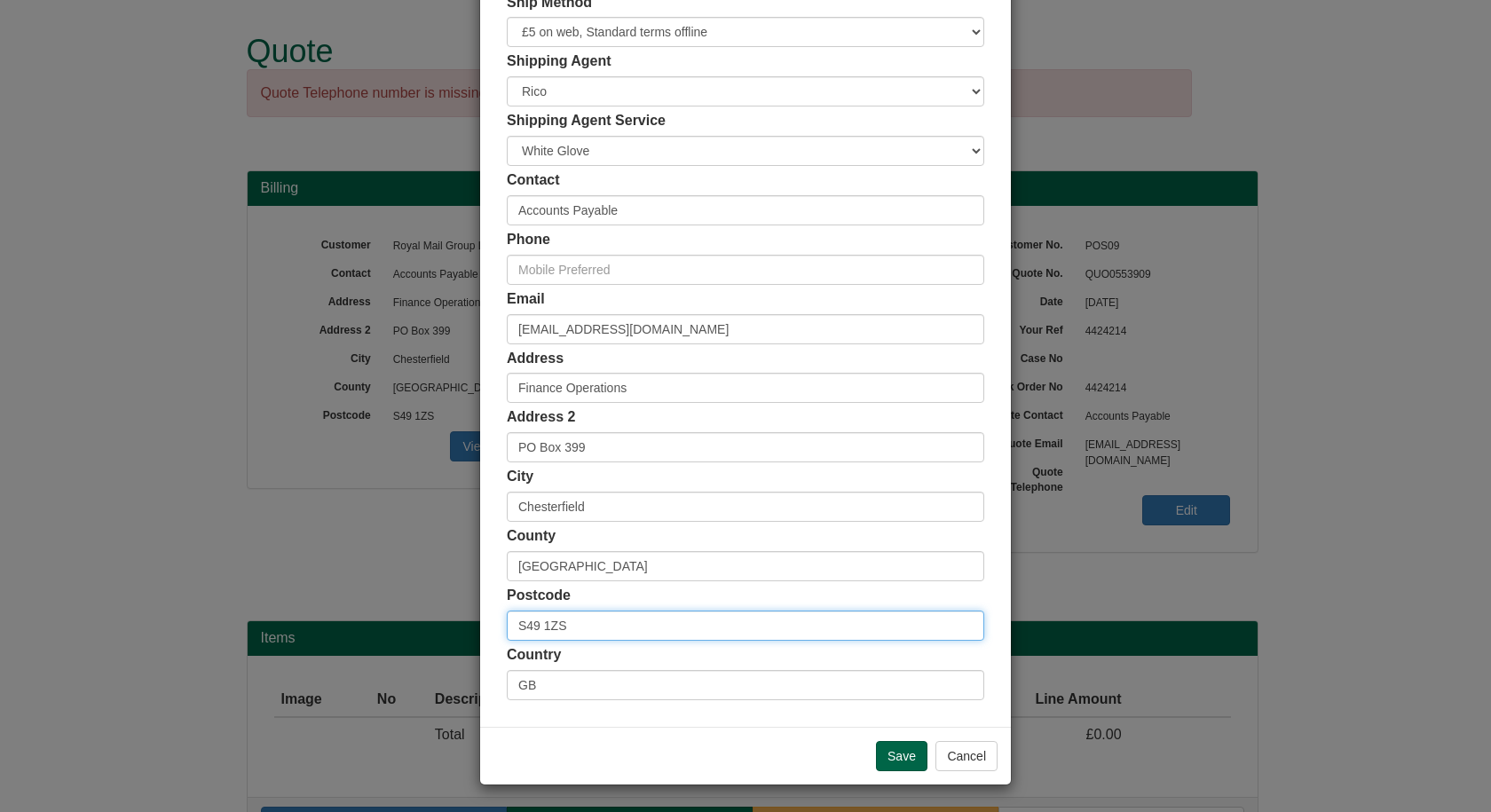
drag, startPoint x: 588, startPoint y: 620, endPoint x: 452, endPoint y: 620, distance: 136.0
click at [452, 620] on div "× Shipping Customer Name Royal Mail Group Ltd Ship Method Free of Charge £5 Fla…" at bounding box center [745, 406] width 1491 height 812
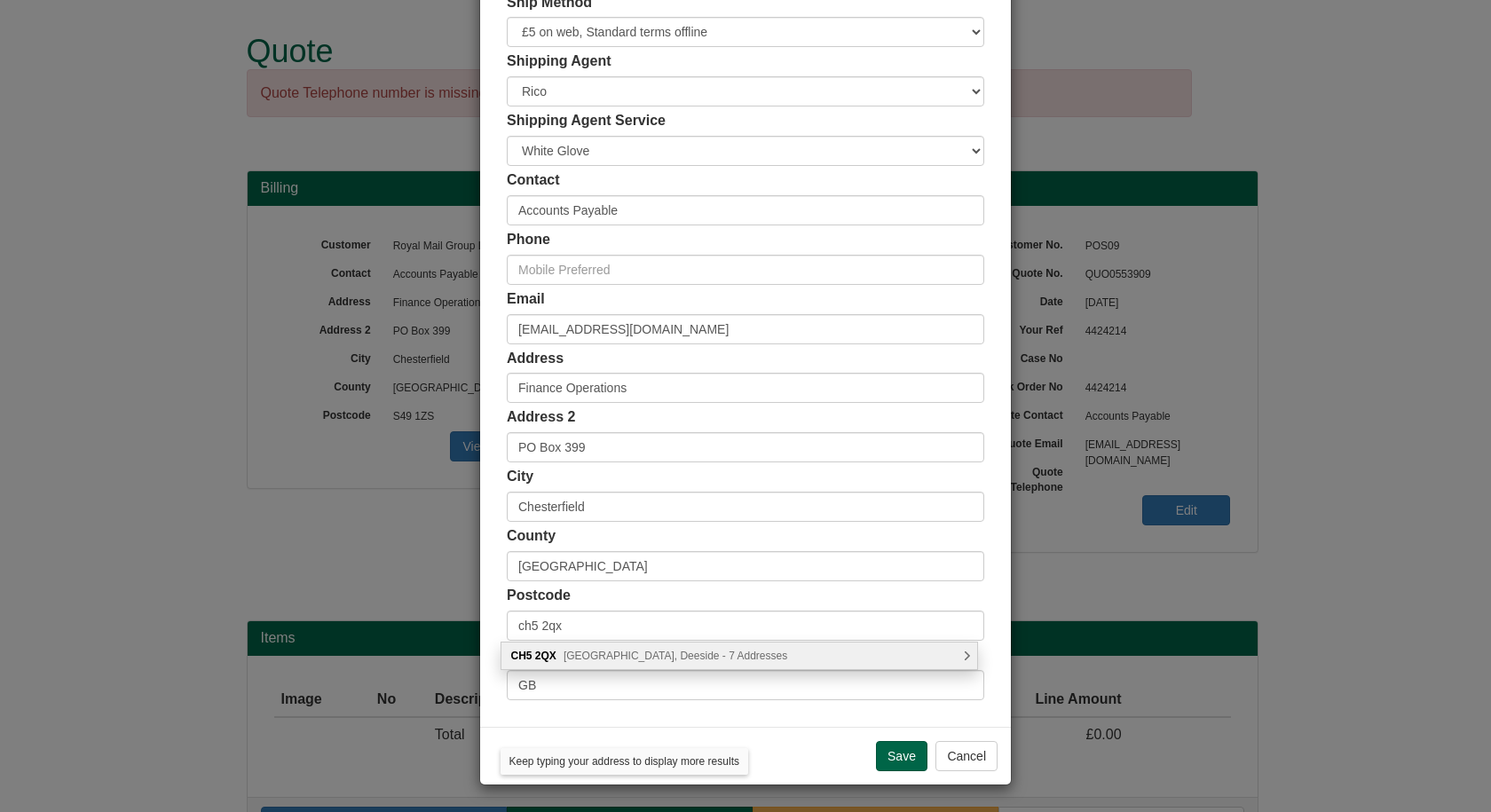
click at [636, 662] on div "CH5 2QX St. Ives Park, Deeside - 7 Addresses" at bounding box center [739, 655] width 475 height 26
type input "CH5 2QX"
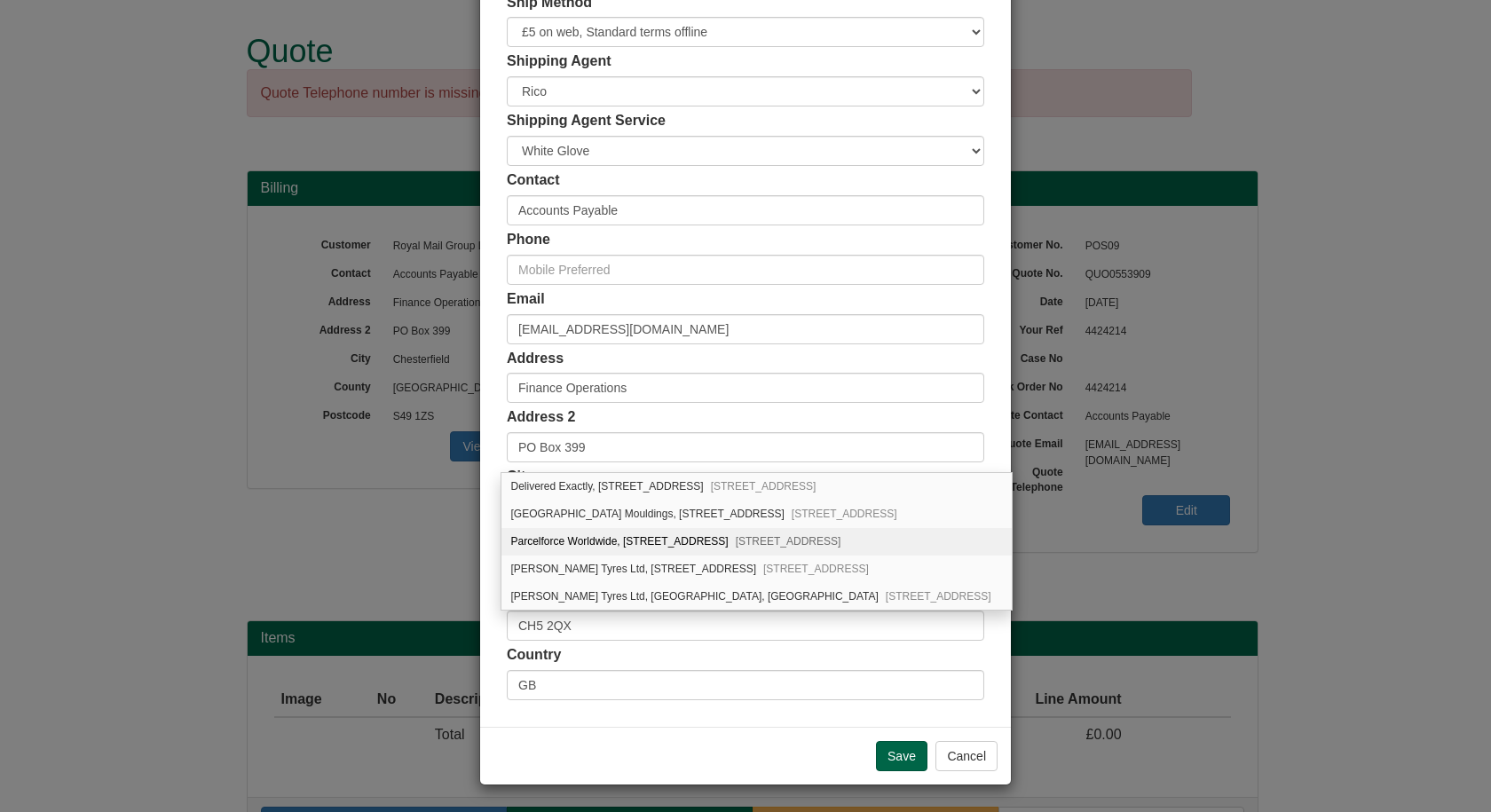
click at [616, 540] on div "Parcelforce Worldwide, Unit 5-7, St. Ives Park Factory Road Sandycroft, Deeside…" at bounding box center [757, 541] width 511 height 27
type input "Parcelforce Worldwide"
type input "[STREET_ADDRESS]"
type input "Deeside"
type input "Flintshire"
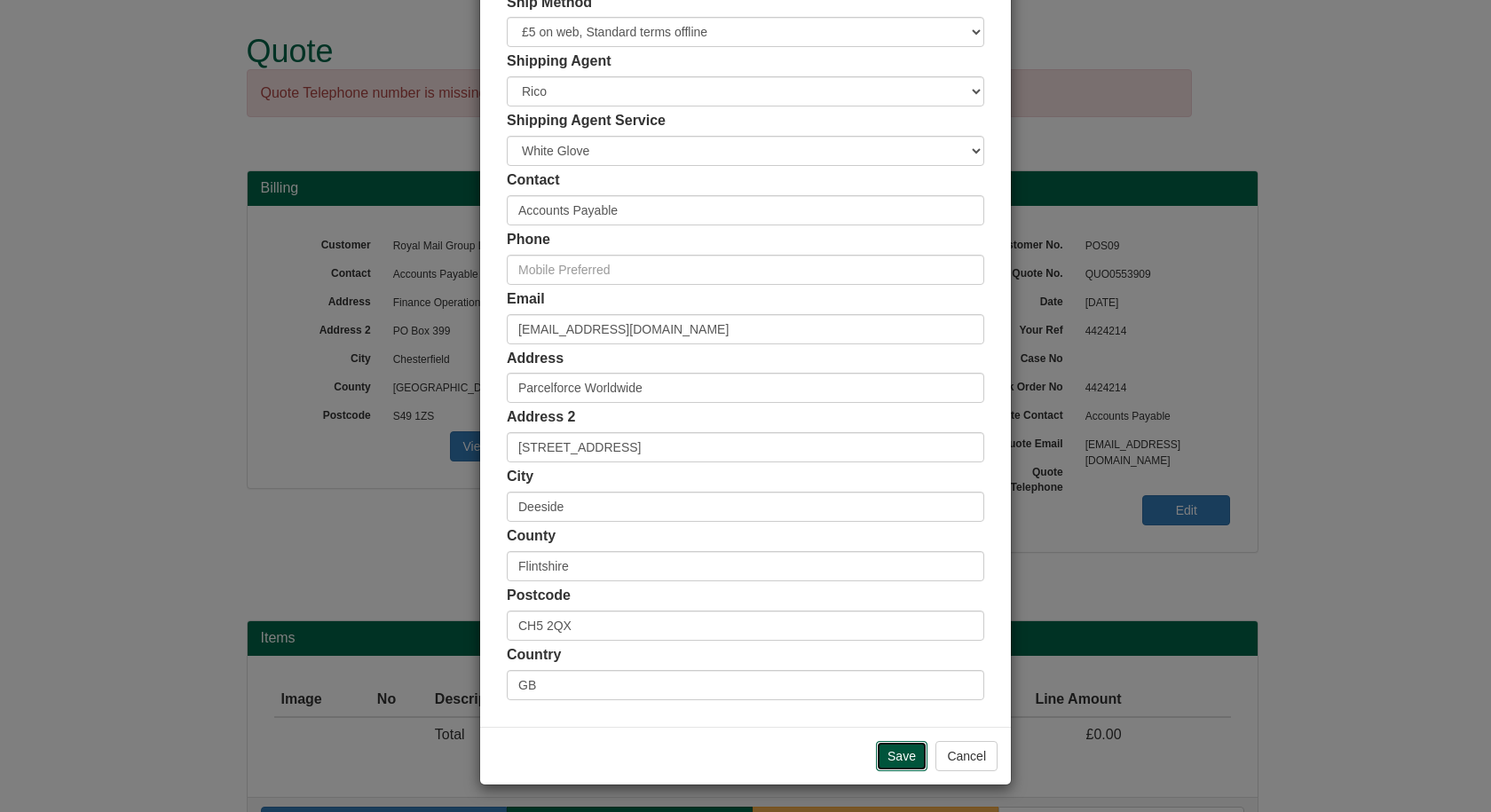
click at [897, 754] on input "Save" at bounding box center [902, 756] width 52 height 30
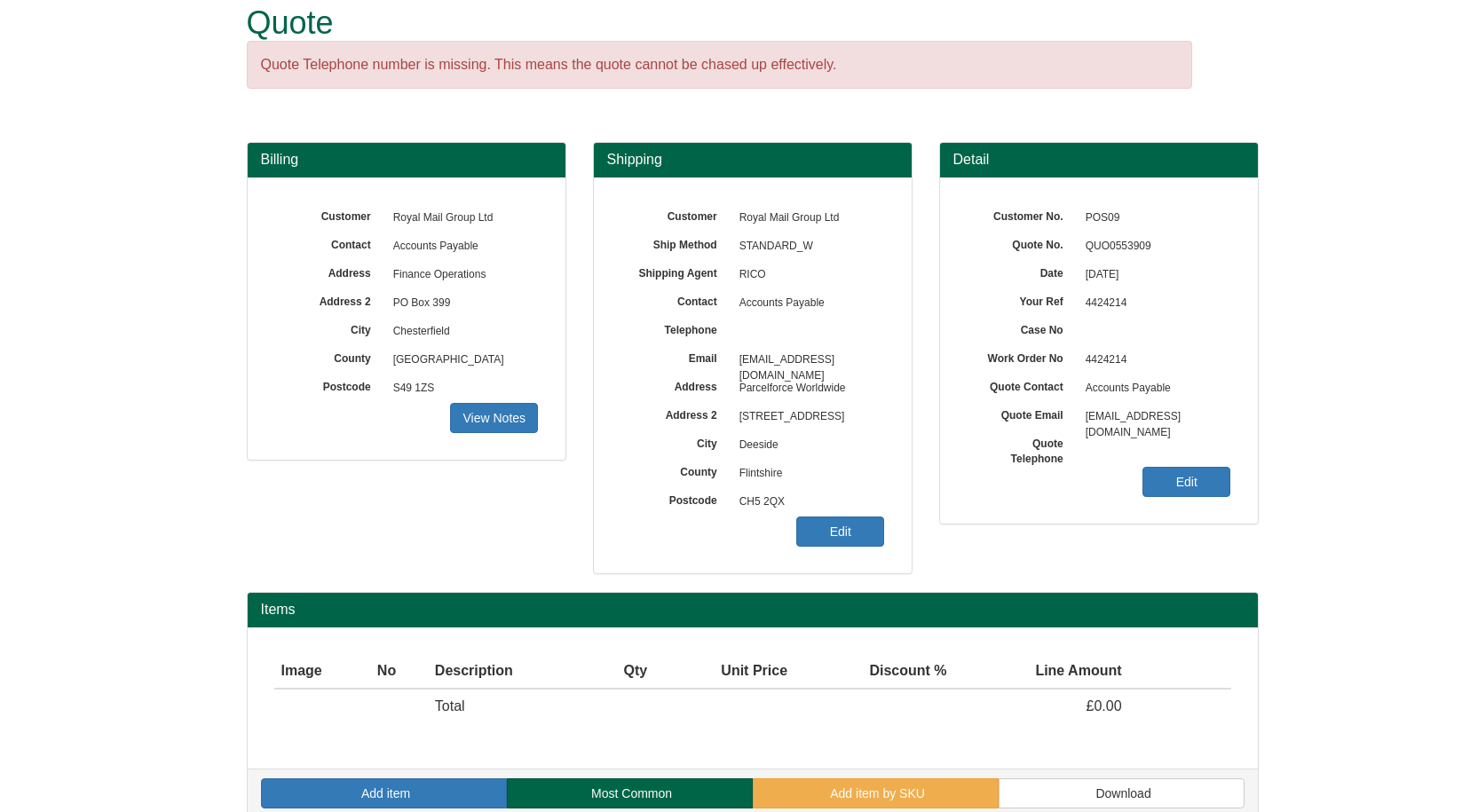
scroll to position [53, 0]
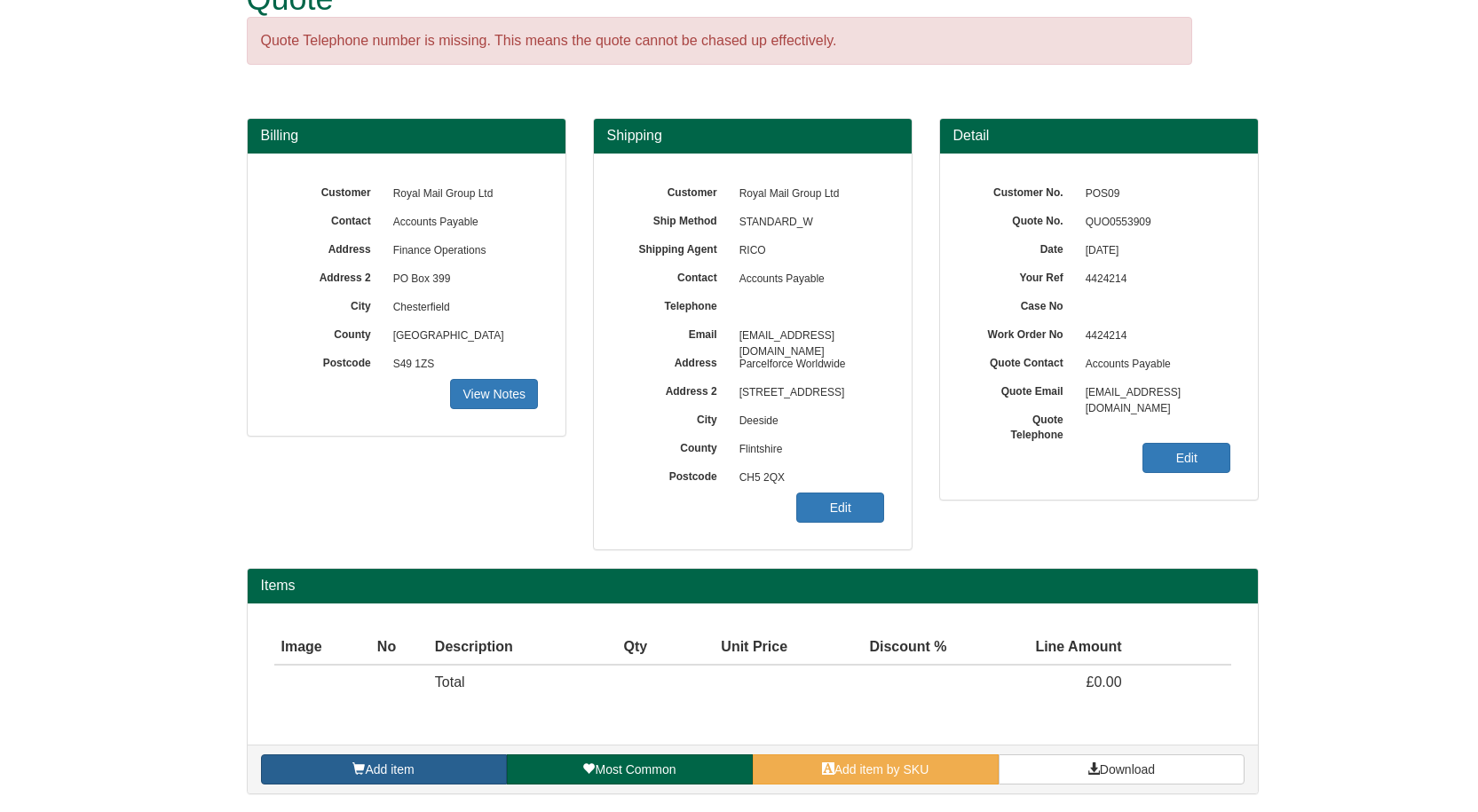
click at [365, 765] on span "Add item" at bounding box center [389, 769] width 49 height 14
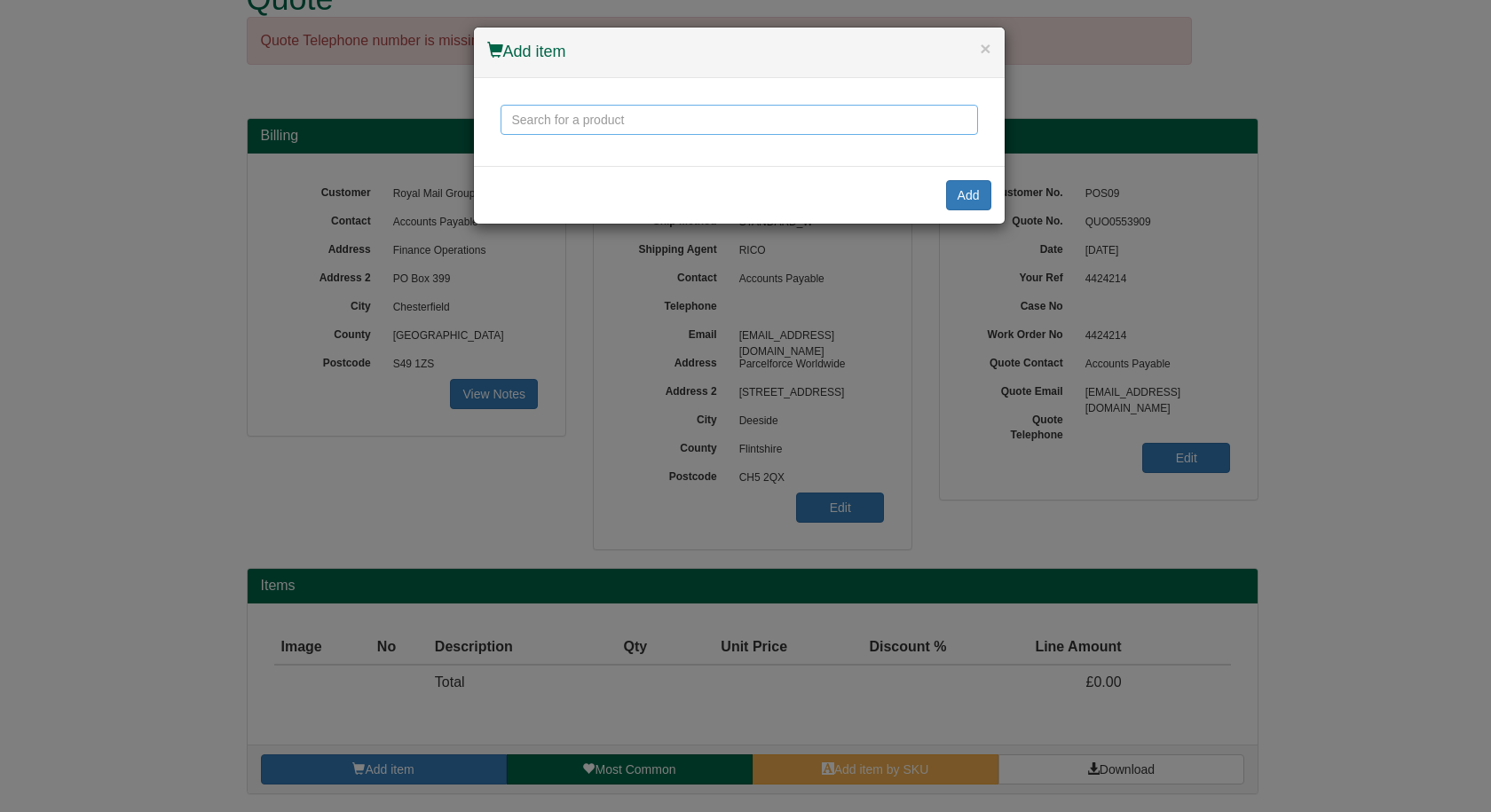
click at [644, 115] on input "text" at bounding box center [739, 119] width 477 height 30
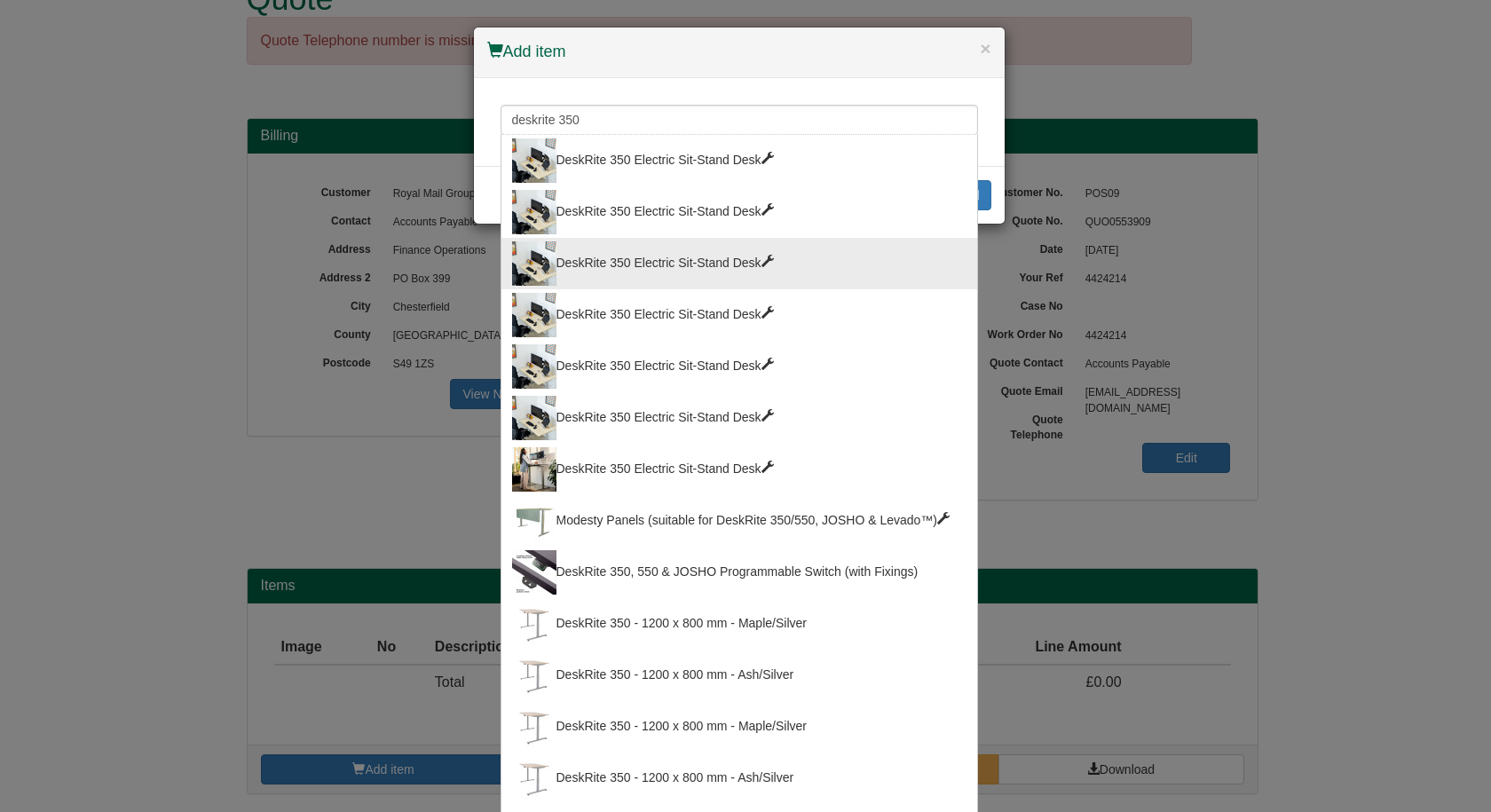
click at [674, 247] on div "DeskRite 350 Electric Sit-Stand Desk" at bounding box center [740, 263] width 454 height 44
type input "DeskRite 350 Electric Sit-Stand Desk"
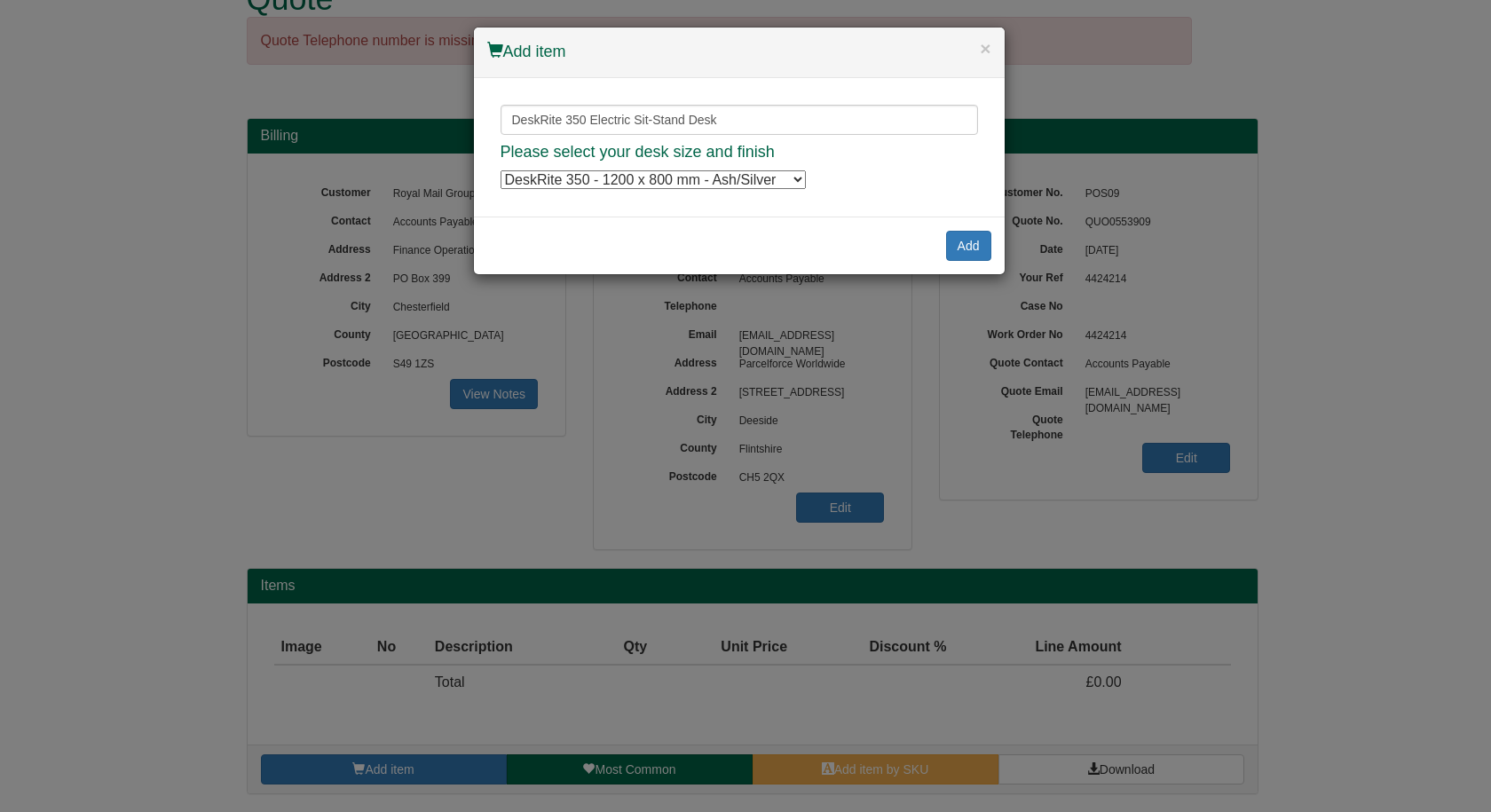
click at [592, 183] on select "DeskRite 350 - 1200 x 800 mm - Ash/Silver DeskRite 350 - 1200 x 800 mm - Ash/Si…" at bounding box center [653, 179] width 305 height 19
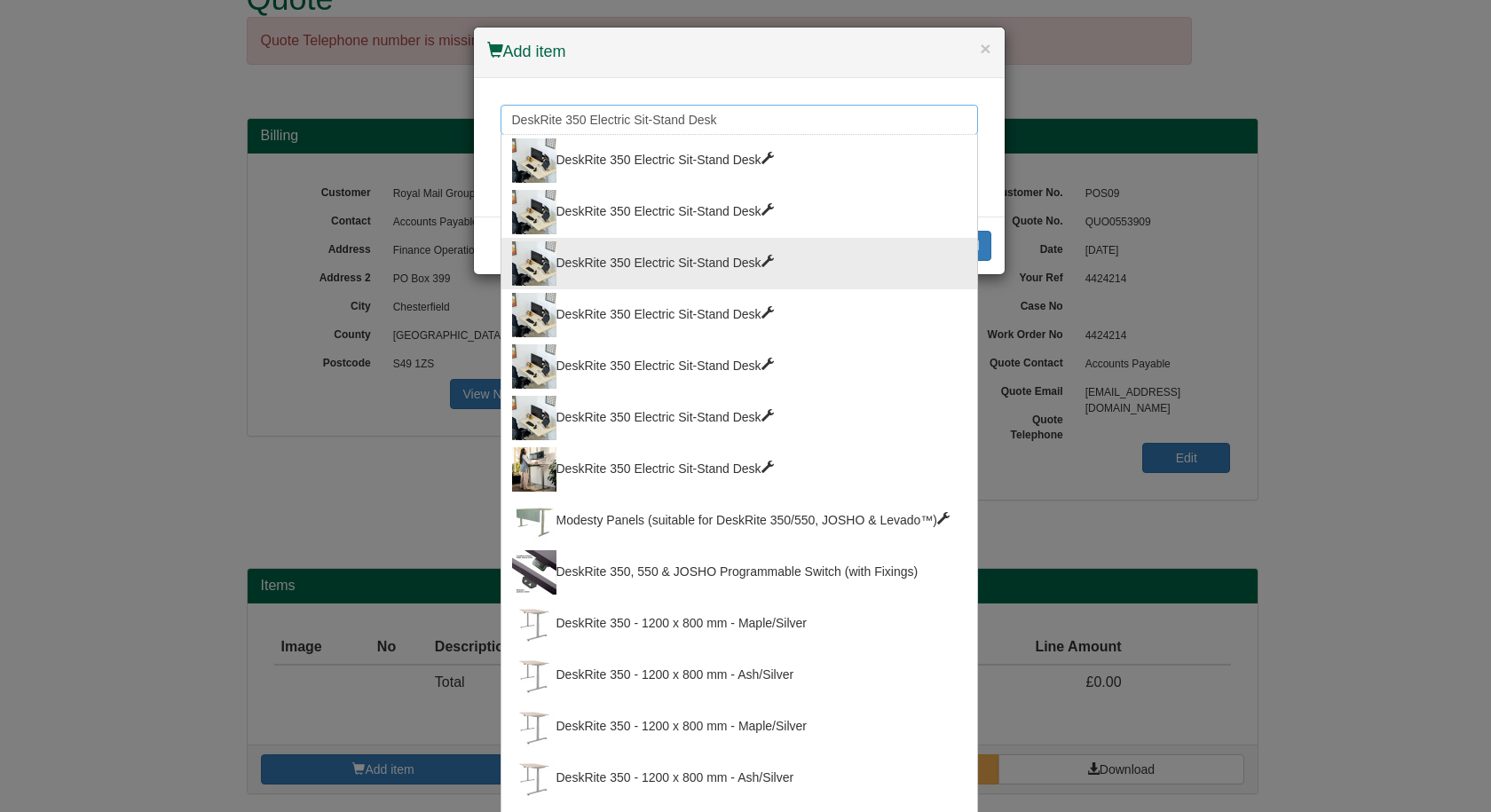
click at [802, 119] on input "DeskRite 350 Electric Sit-Stand Desk" at bounding box center [739, 119] width 477 height 30
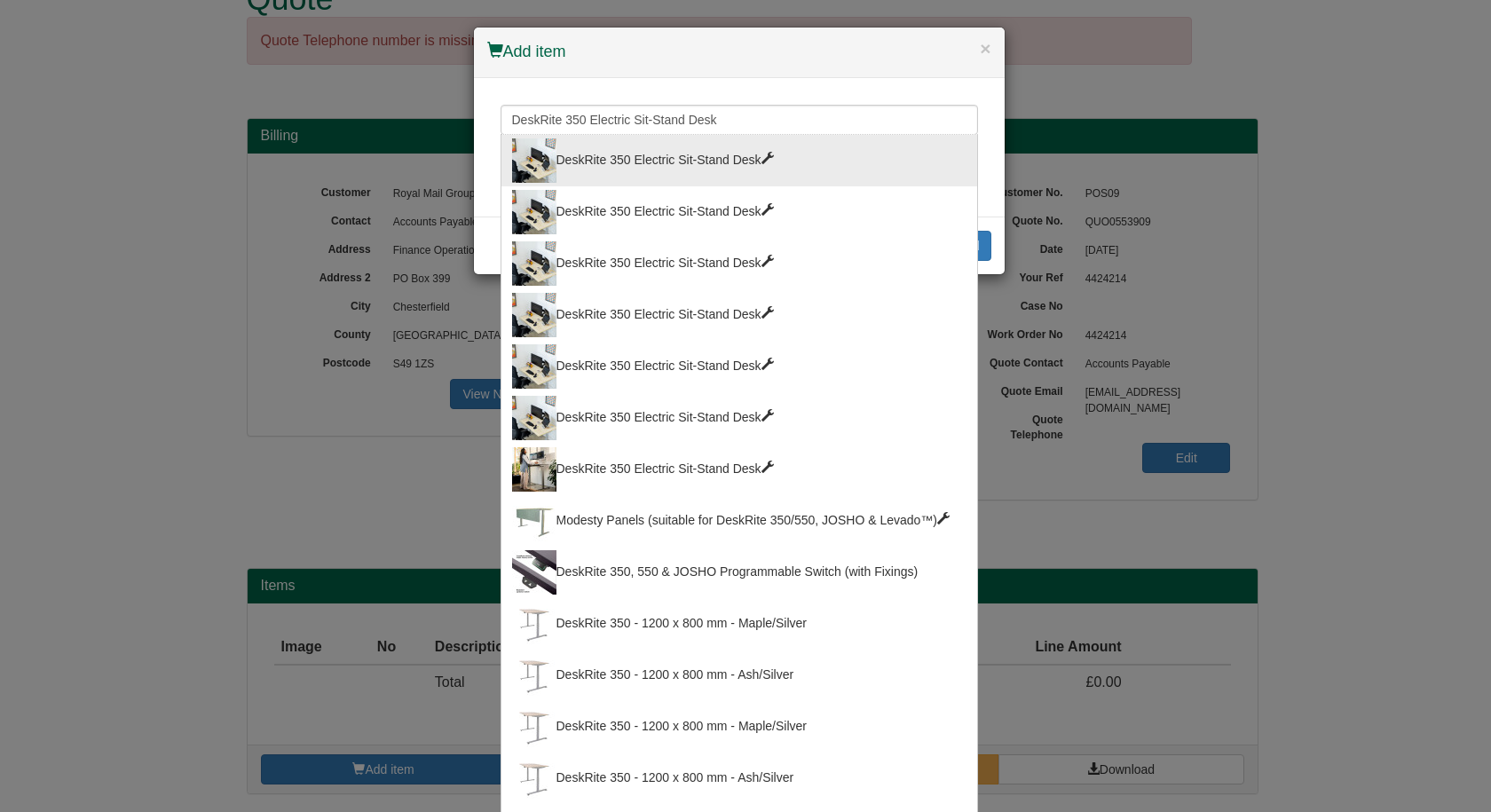
click at [670, 356] on div "DeskRite 350 Electric Sit-Stand Desk" at bounding box center [740, 366] width 454 height 44
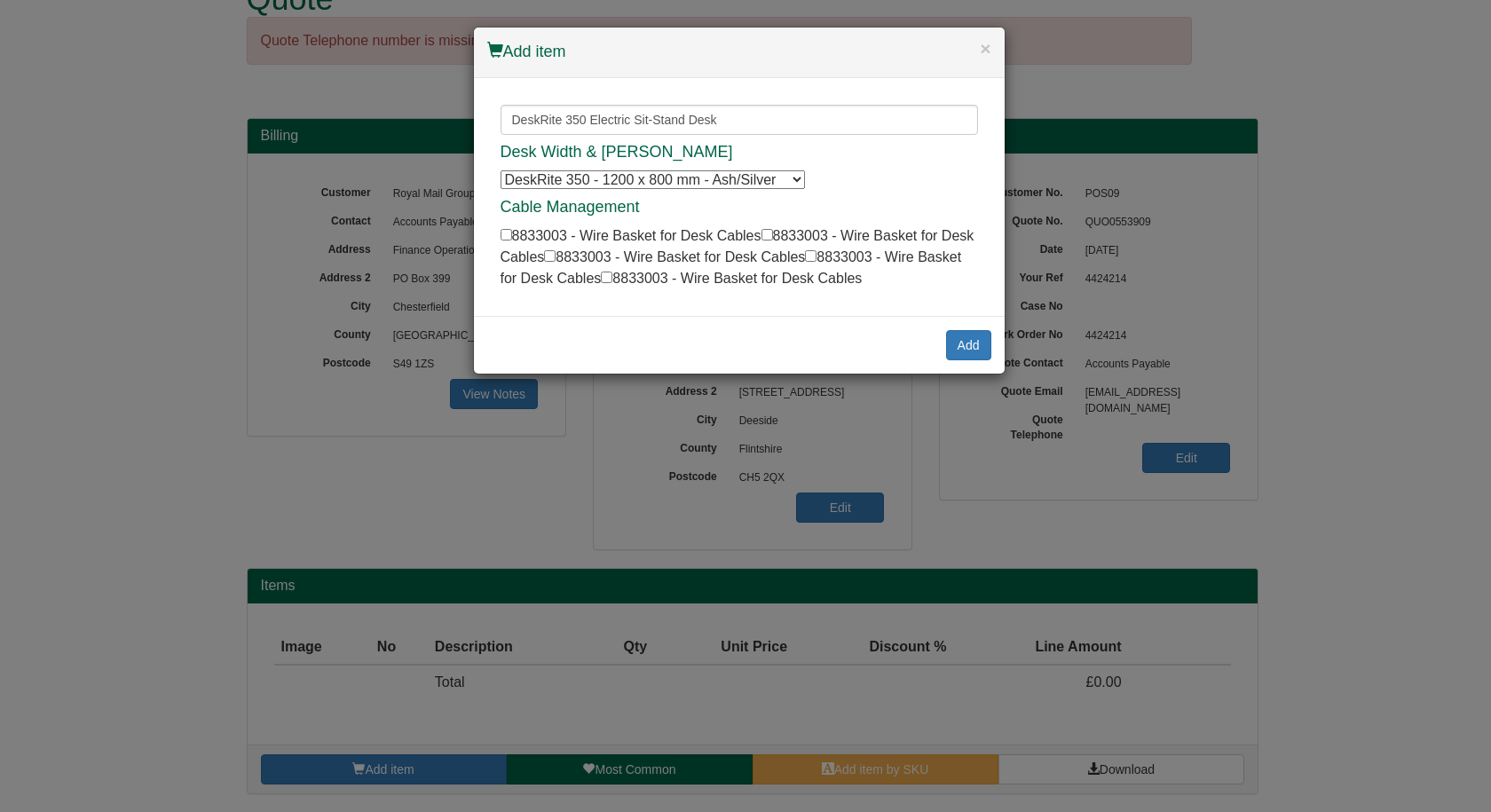
click at [658, 185] on select "DeskRite 350 - 1200 x 800 mm - Ash/Silver DeskRite 350 - 1200 x 800 mm - Ash/Si…" at bounding box center [653, 179] width 304 height 19
select select "8814019"
click at [501, 170] on select "DeskRite 350 - 1200 x 800 mm - Ash/Silver DeskRite 350 - 1200 x 800 mm - Ash/Si…" at bounding box center [653, 179] width 304 height 19
click at [967, 343] on button "Add" at bounding box center [969, 345] width 45 height 30
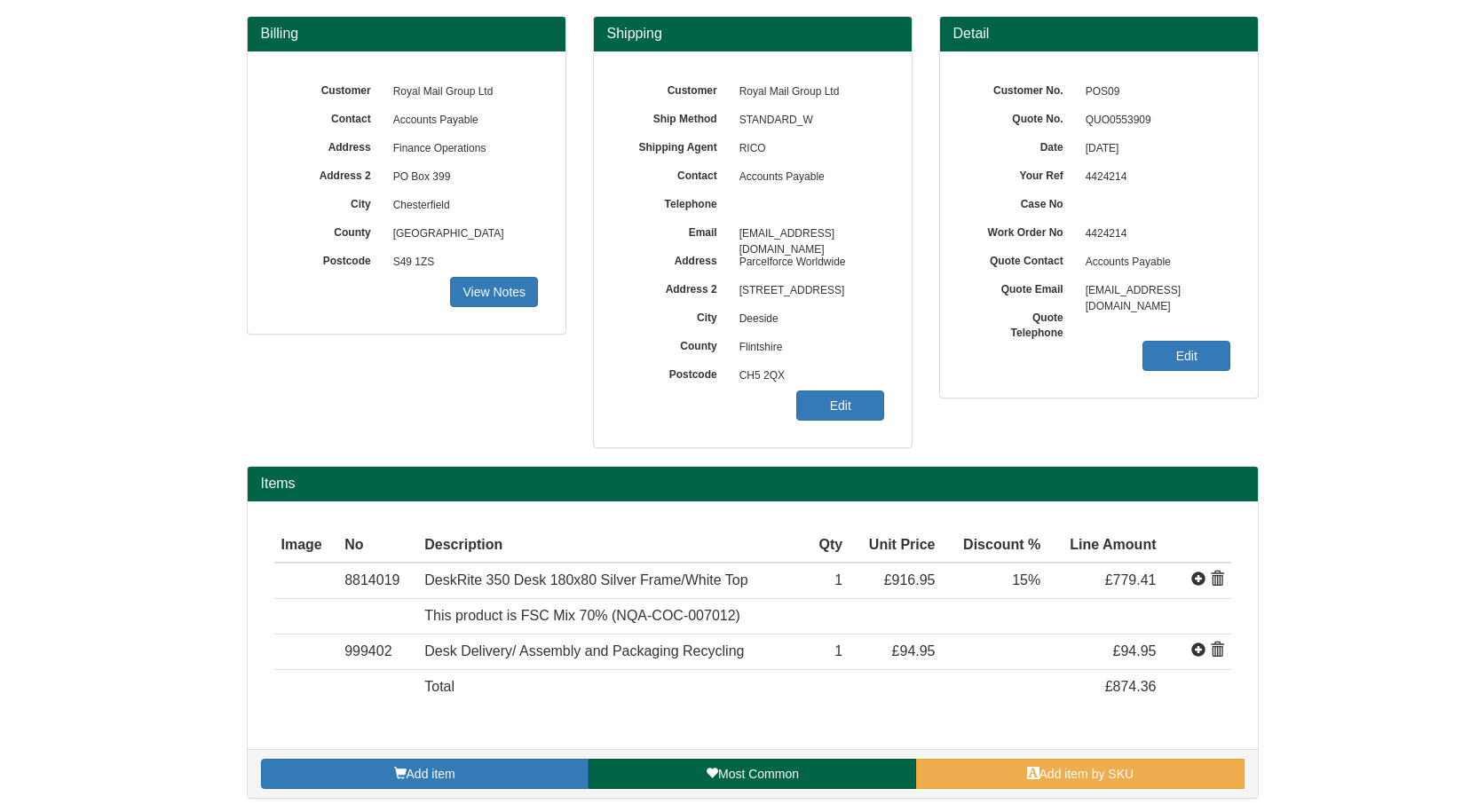
scroll to position [158, 0]
